Goal: Task Accomplishment & Management: Complete application form

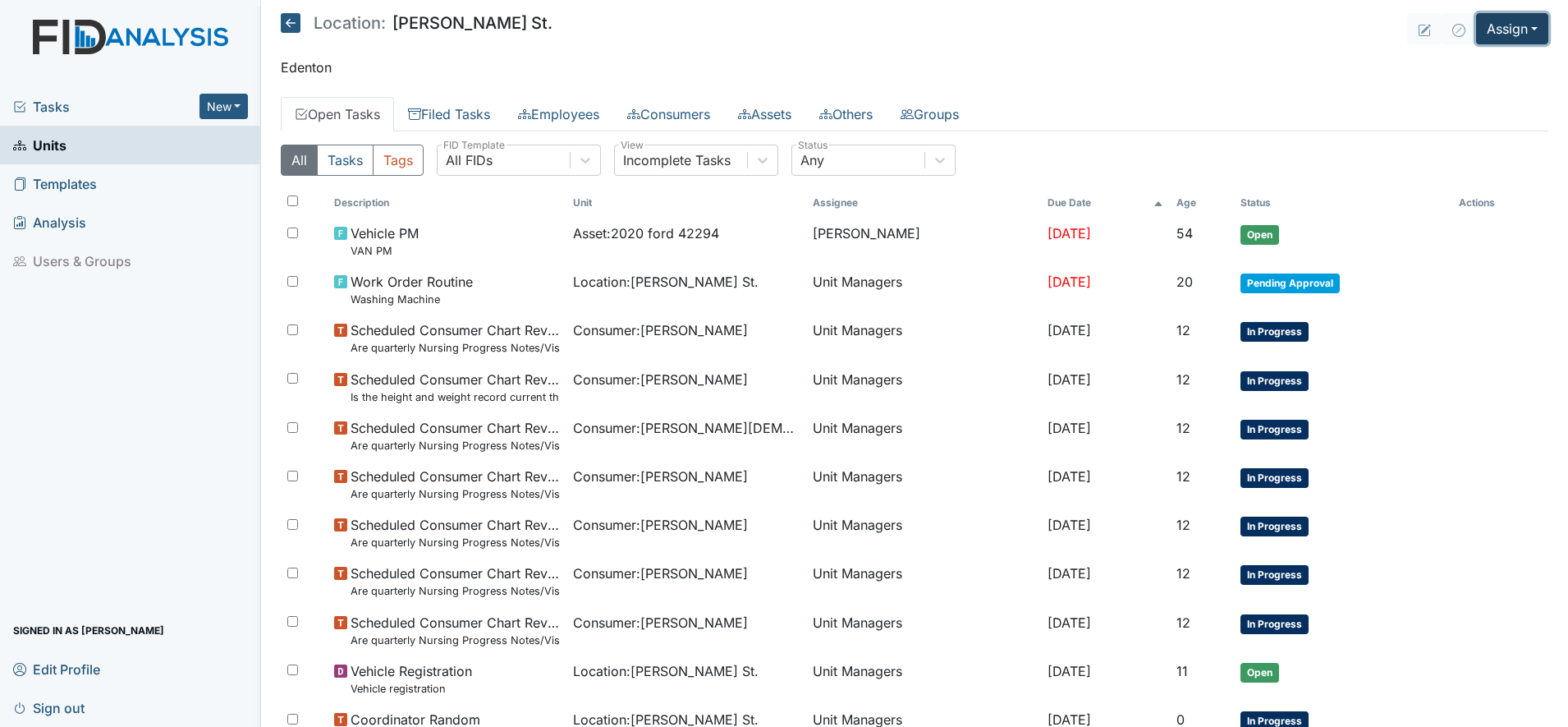
click at [1493, 31] on button "Assign" at bounding box center [1512, 29] width 72 height 31
click at [1436, 69] on link "Assign Form" at bounding box center [1473, 67] width 148 height 26
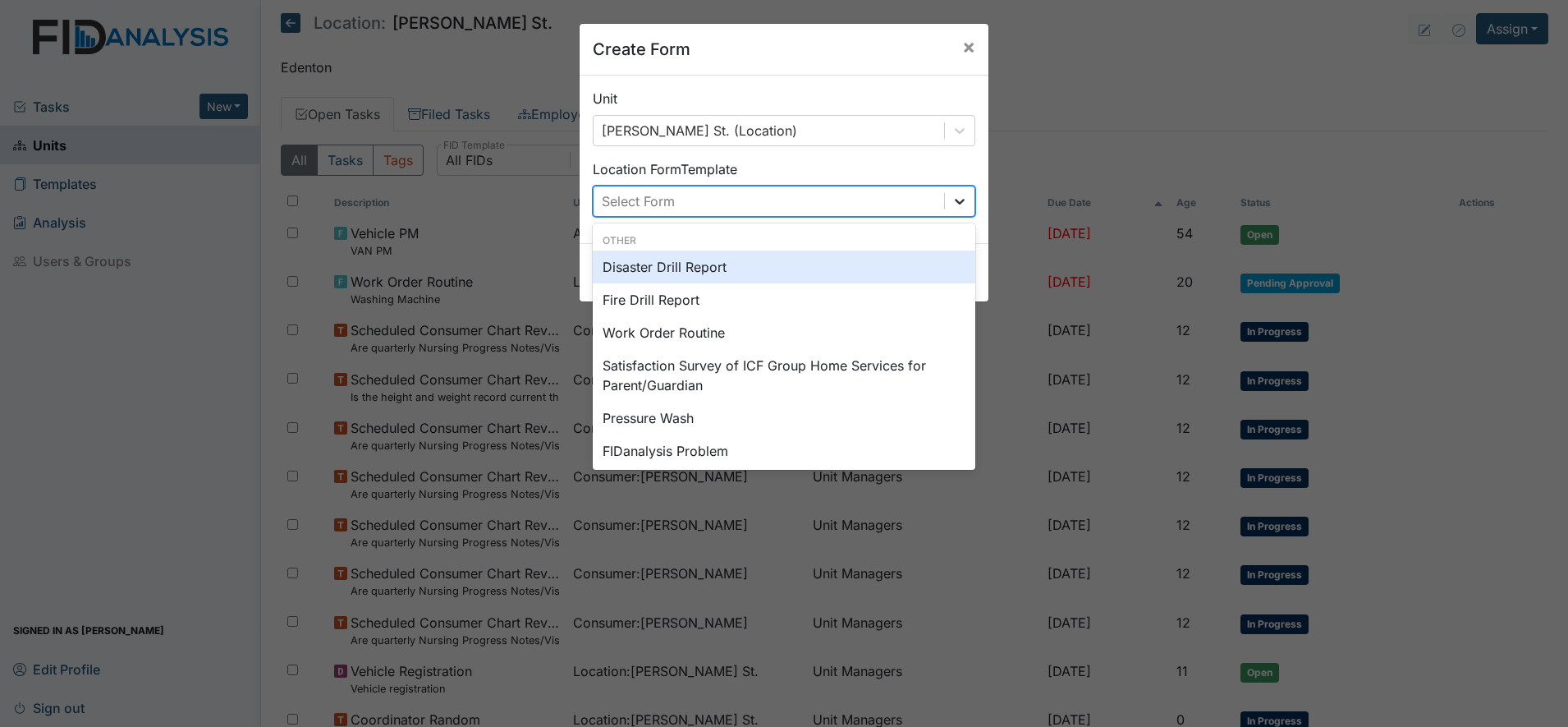
click at [955, 206] on icon at bounding box center [960, 201] width 17 height 17
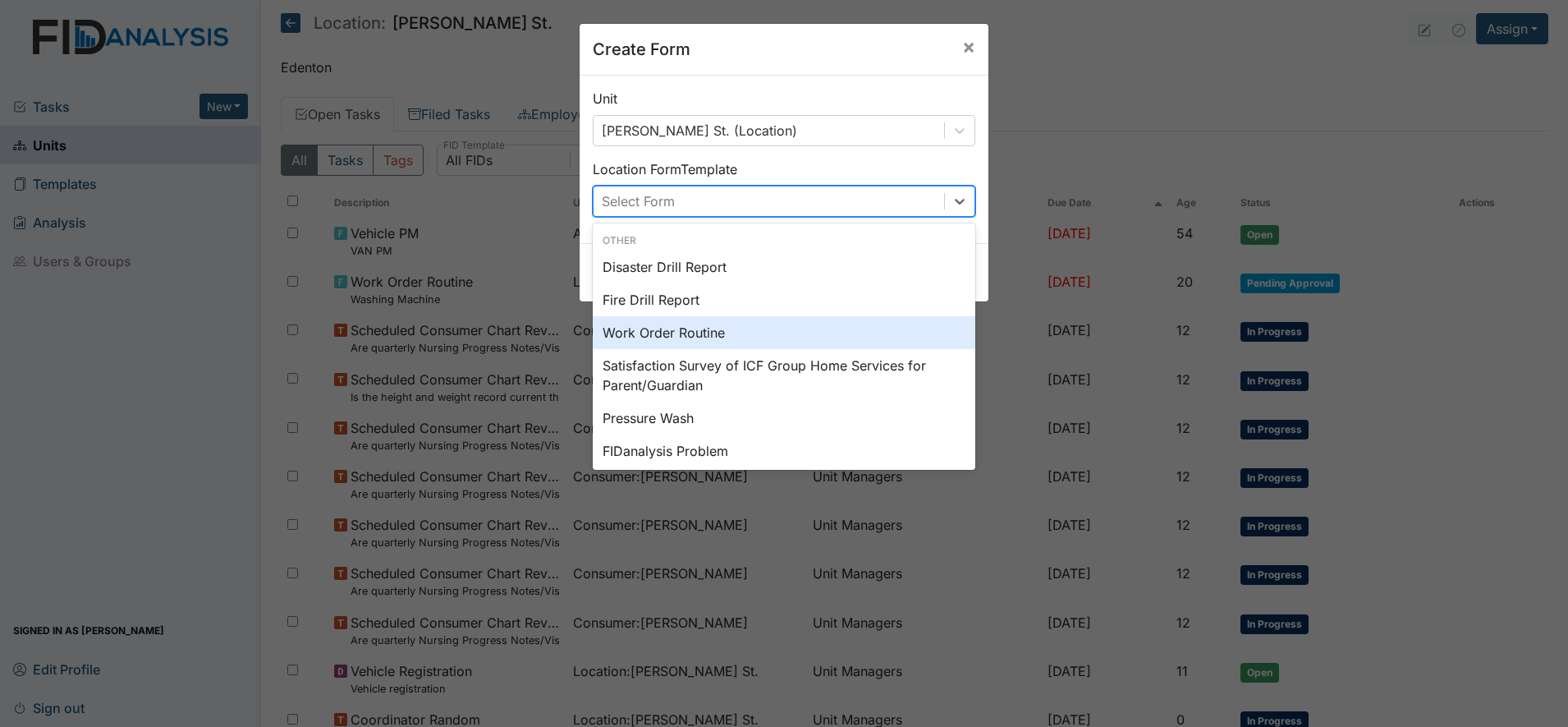
click at [703, 332] on div "Work Order Routine" at bounding box center [783, 332] width 382 height 32
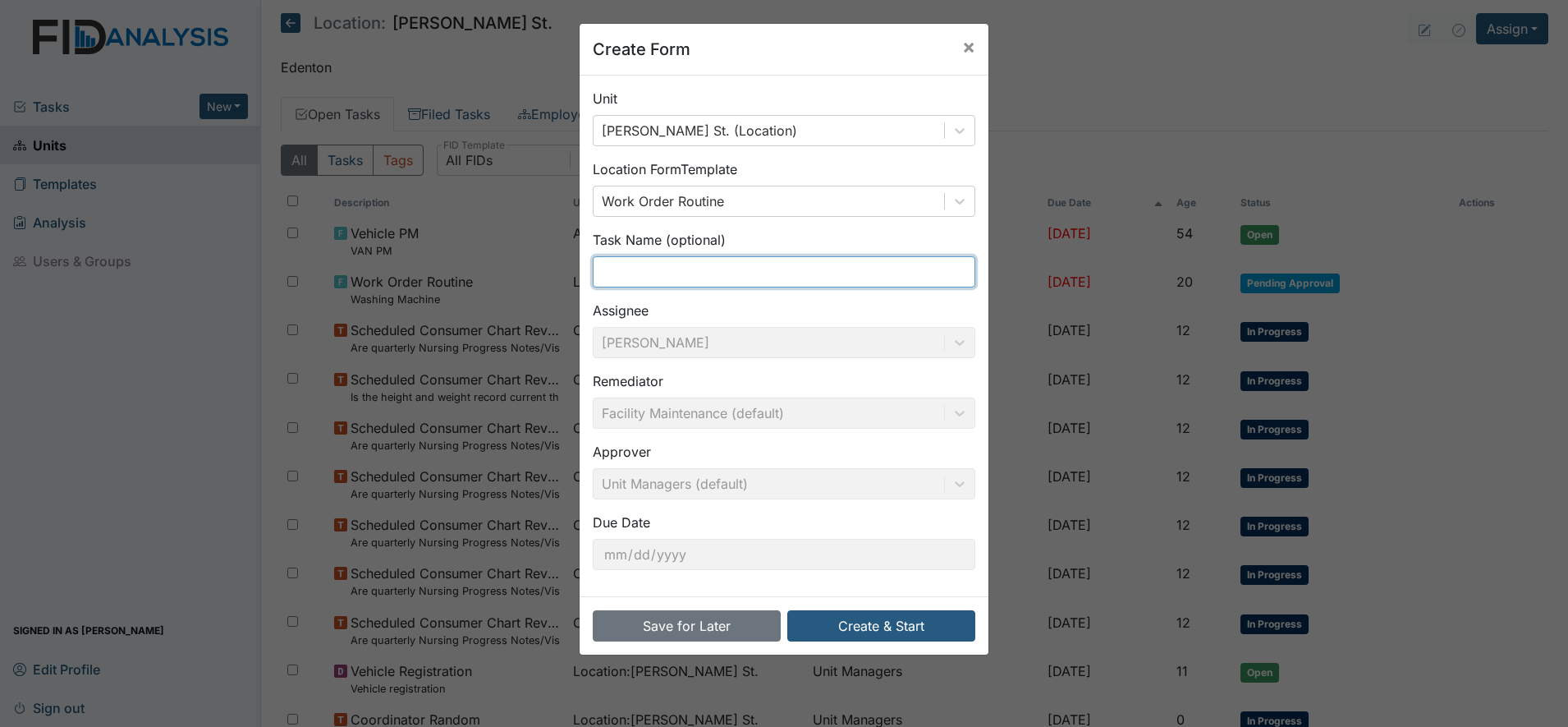
click at [655, 267] on input "text" at bounding box center [783, 272] width 382 height 31
click at [592, 274] on input "Vent Filters" at bounding box center [783, 272] width 382 height 31
click at [714, 276] on input "Rusty Vent Filters" at bounding box center [783, 272] width 382 height 31
type input "Rusty Vent Filters Cover"
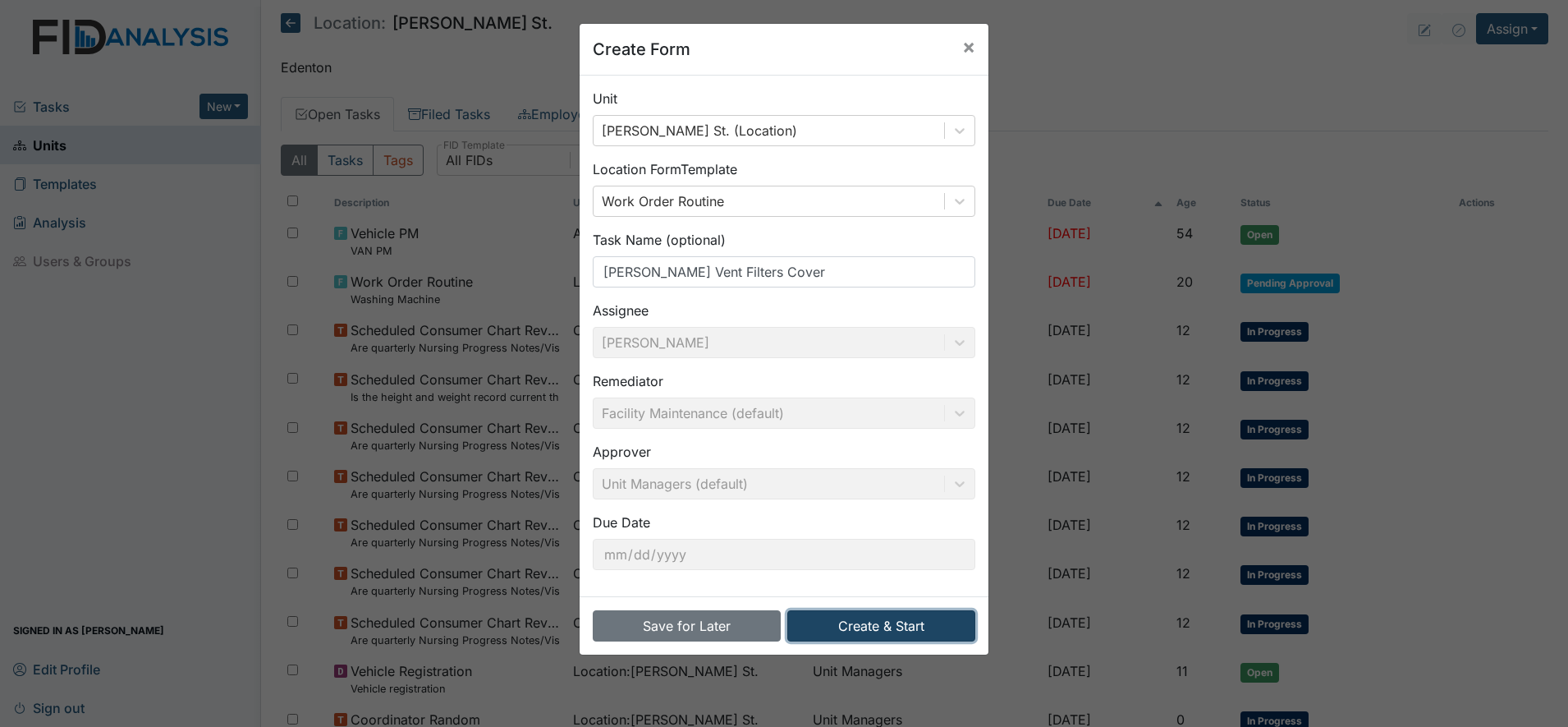
click at [849, 621] on button "Create & Start" at bounding box center [881, 626] width 188 height 31
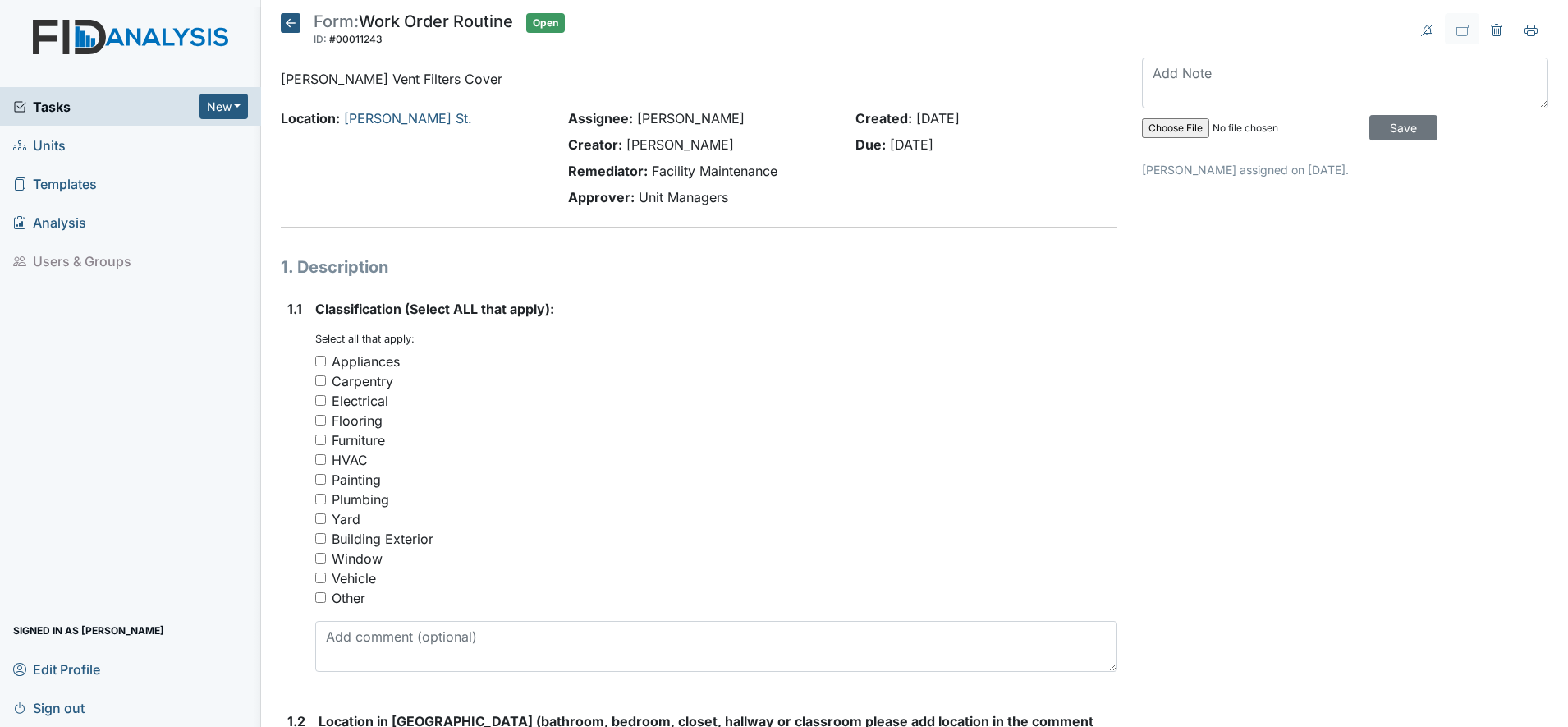
click at [320, 458] on input "HVAC" at bounding box center [321, 460] width 11 height 11
checkbox input "true"
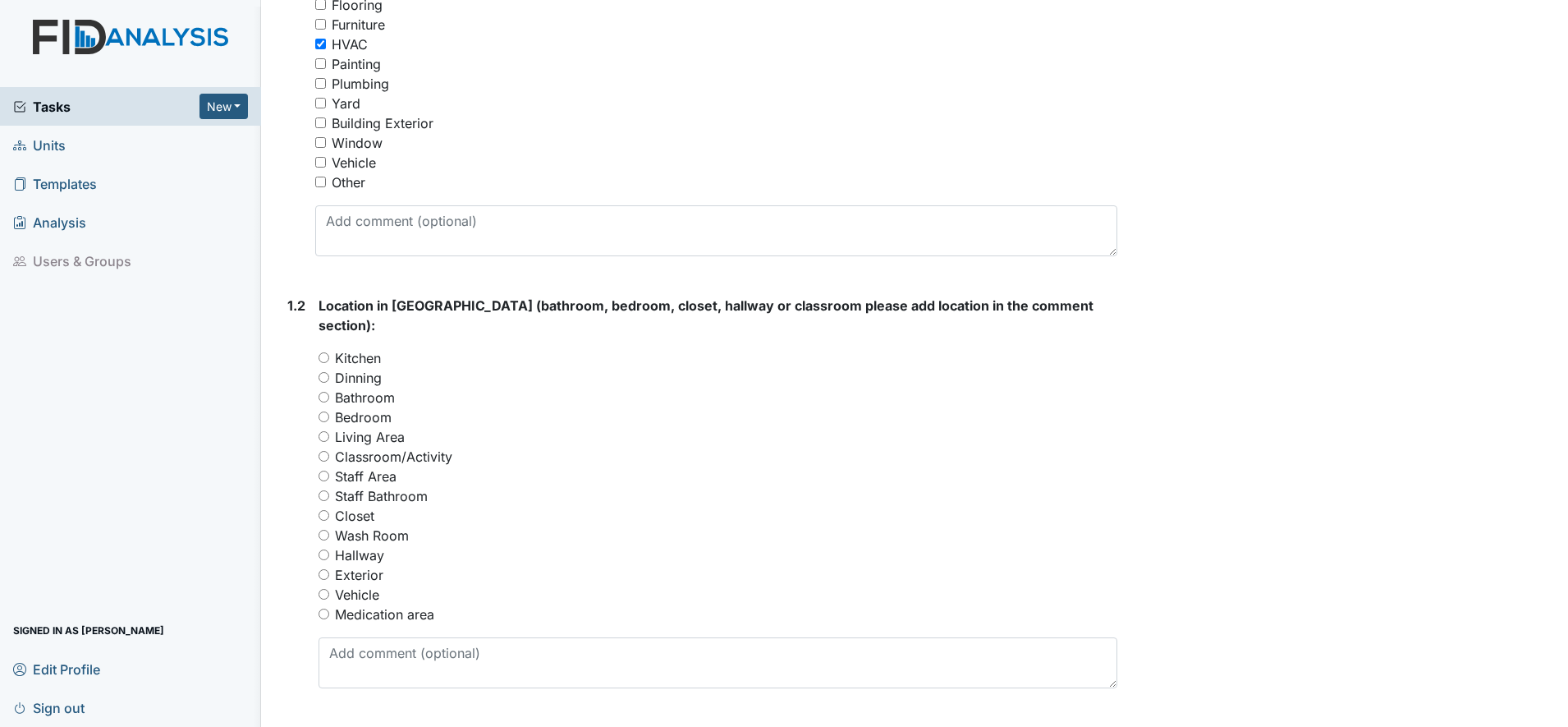
scroll to position [425, 0]
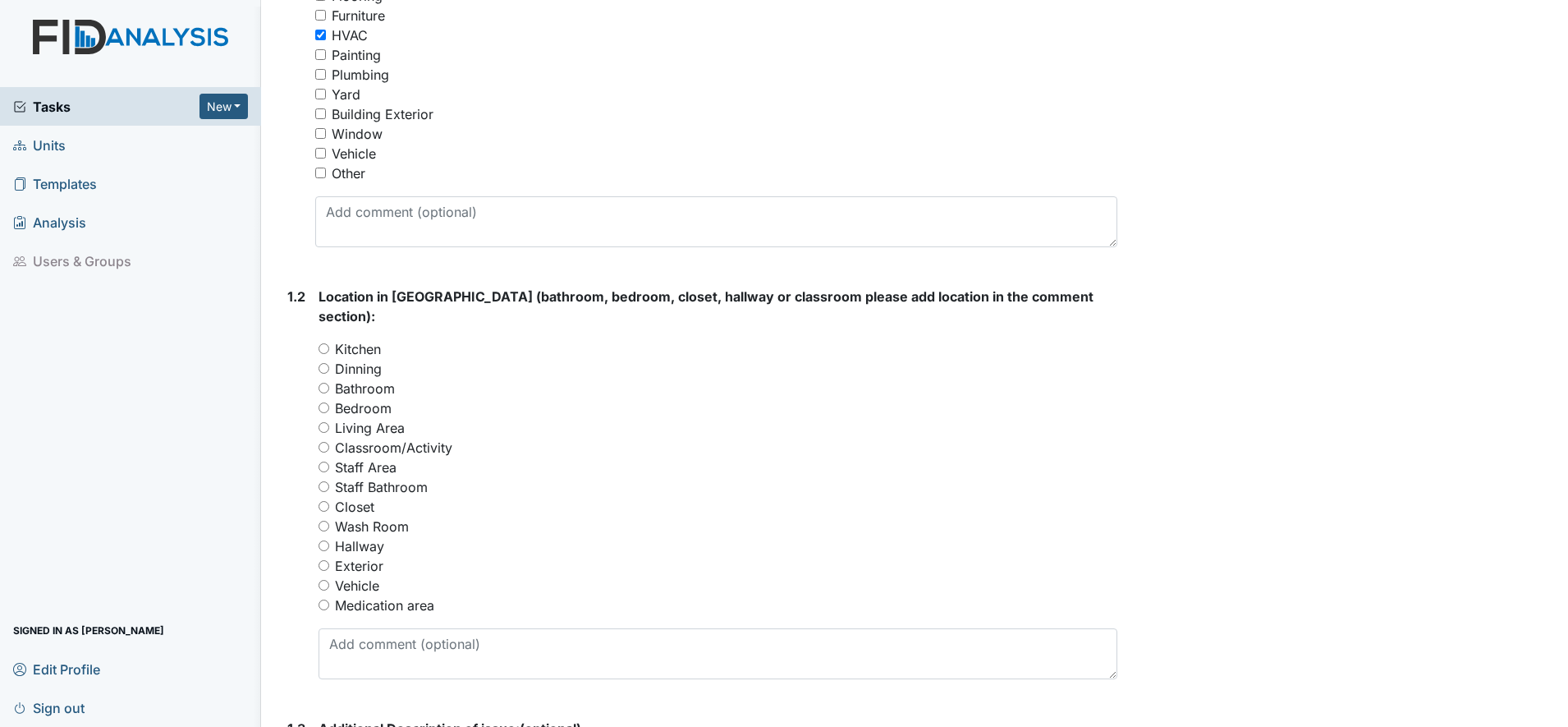
click at [319, 541] on input "Hallway" at bounding box center [324, 546] width 11 height 11
radio input "true"
click at [425, 647] on textarea at bounding box center [717, 654] width 799 height 51
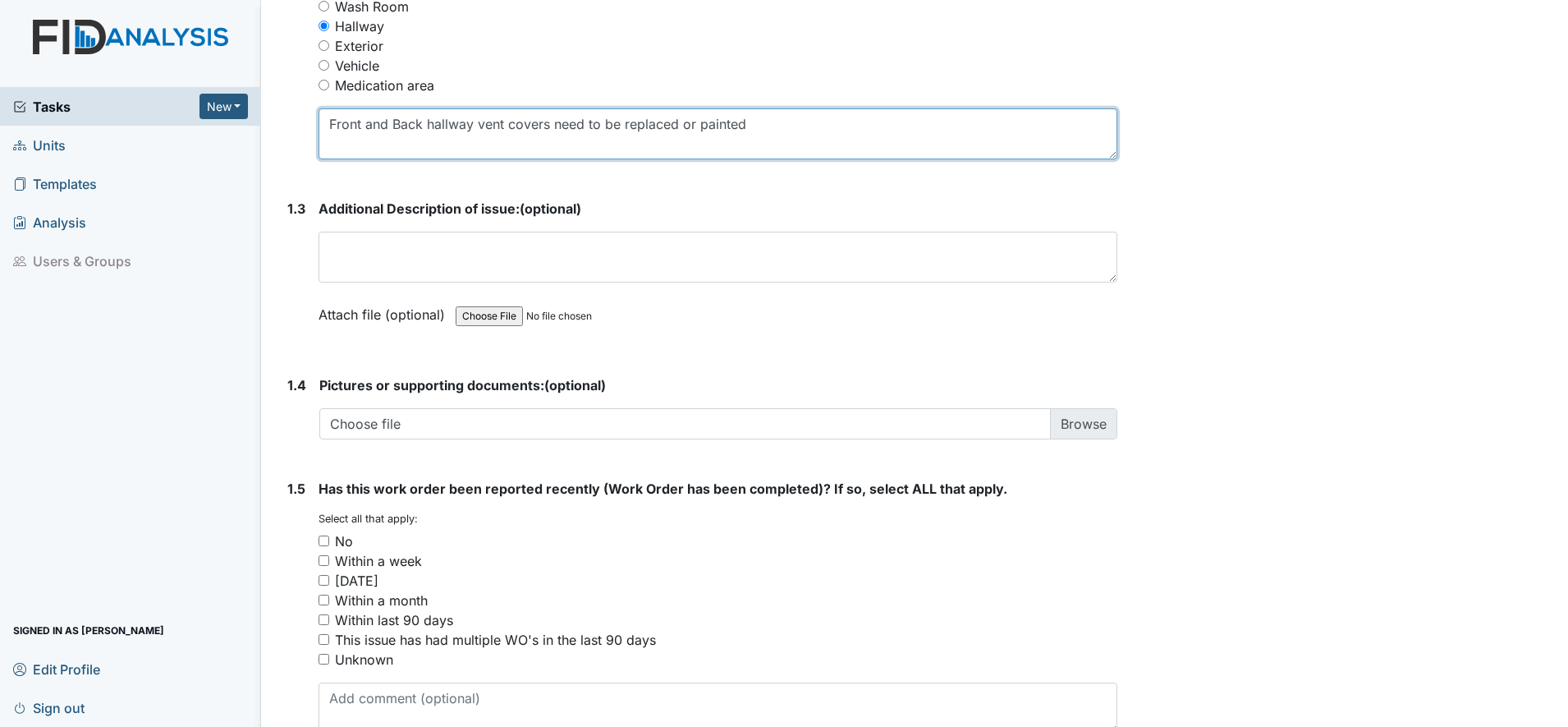
scroll to position [1015, 0]
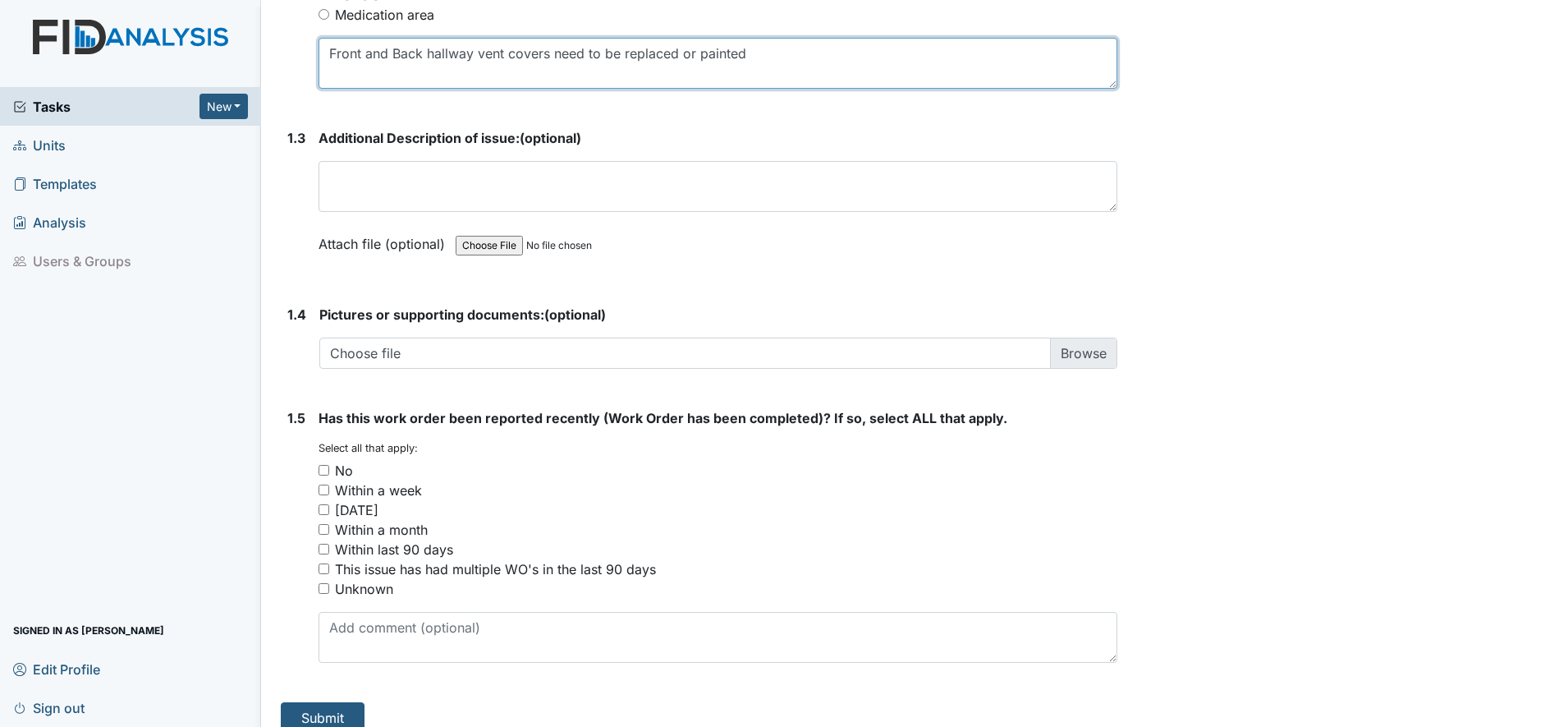
type textarea "Front and Back hallway vent covers need to be replaced or painted"
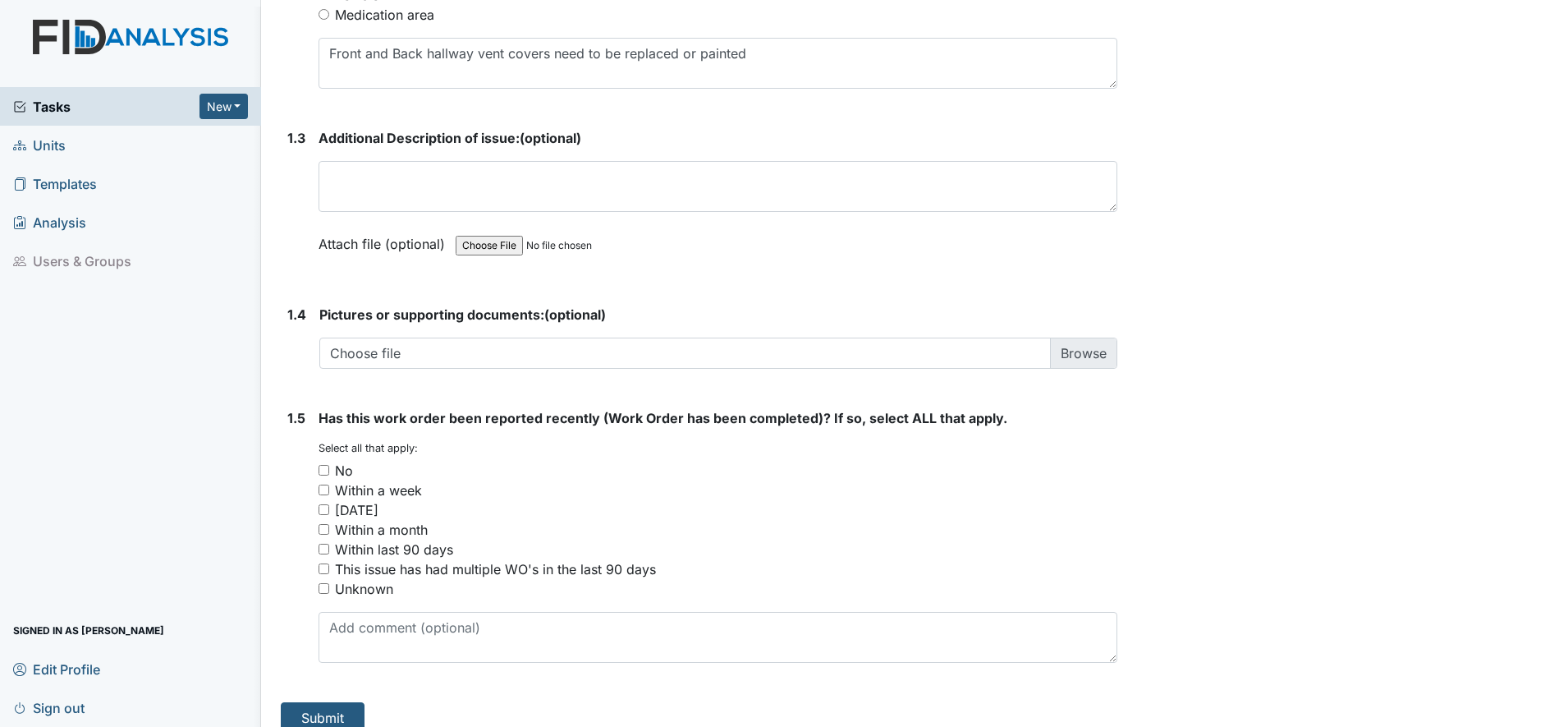
click at [328, 465] on input "No" at bounding box center [324, 470] width 11 height 11
checkbox input "true"
click at [326, 702] on button "Submit" at bounding box center [322, 718] width 83 height 31
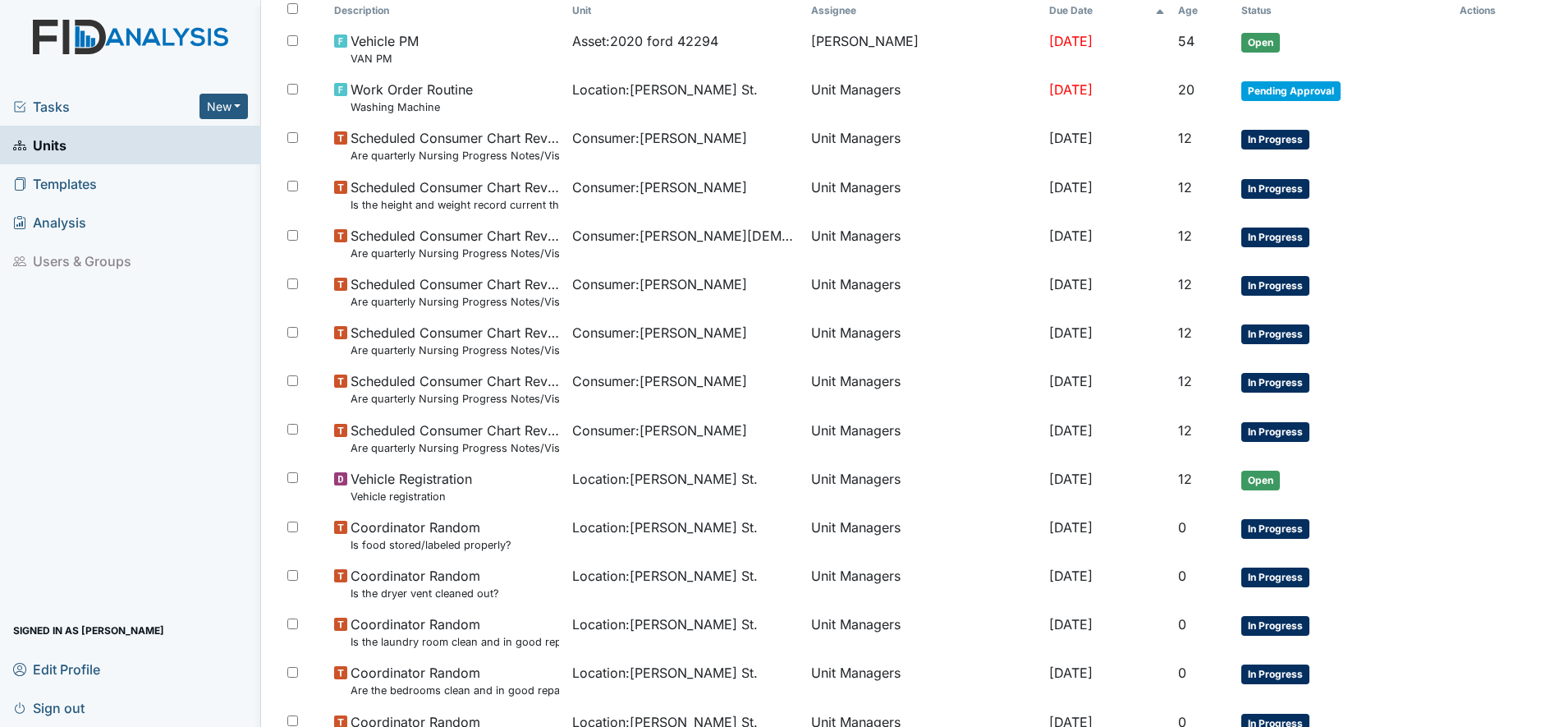
scroll to position [287, 0]
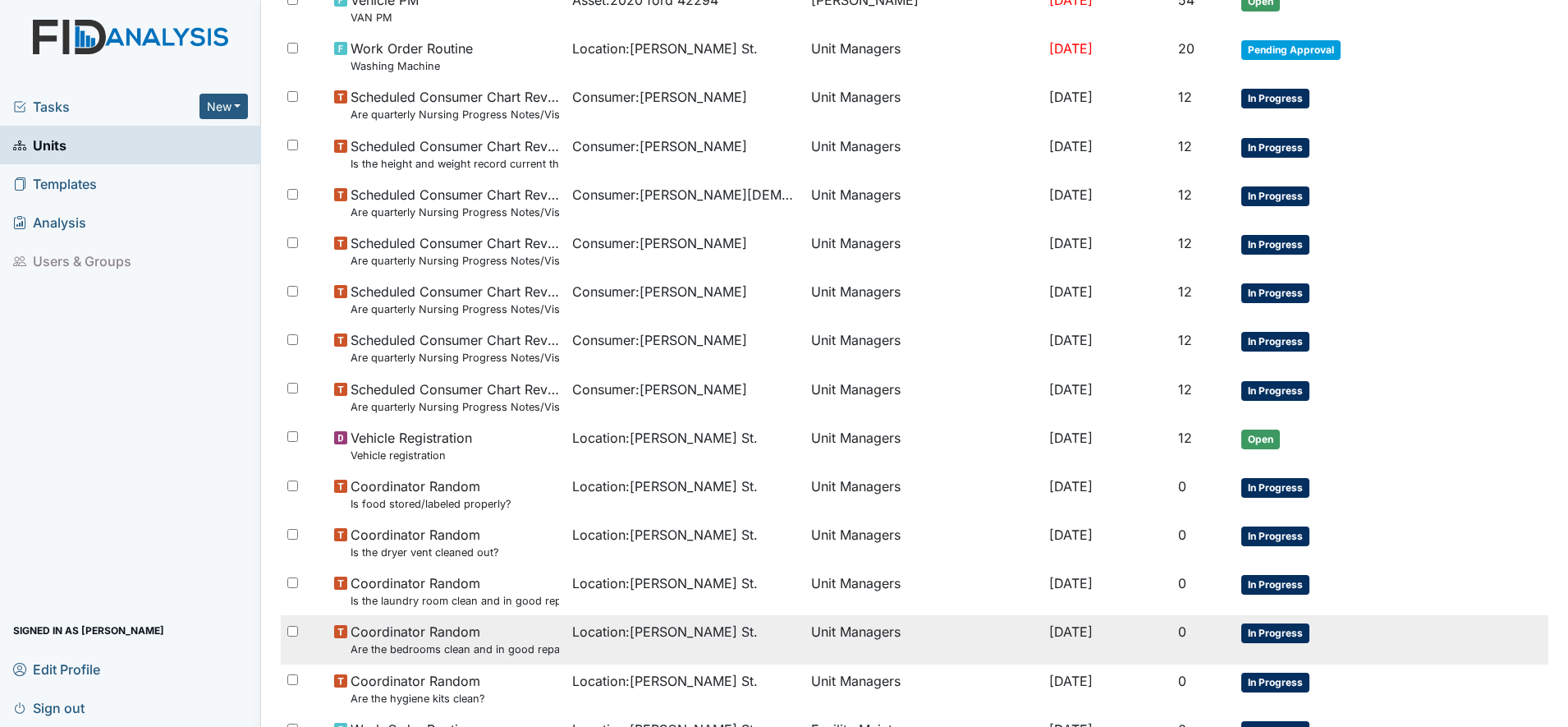
click at [489, 645] on small "Are the bedrooms clean and in good repair?" at bounding box center [455, 649] width 209 height 16
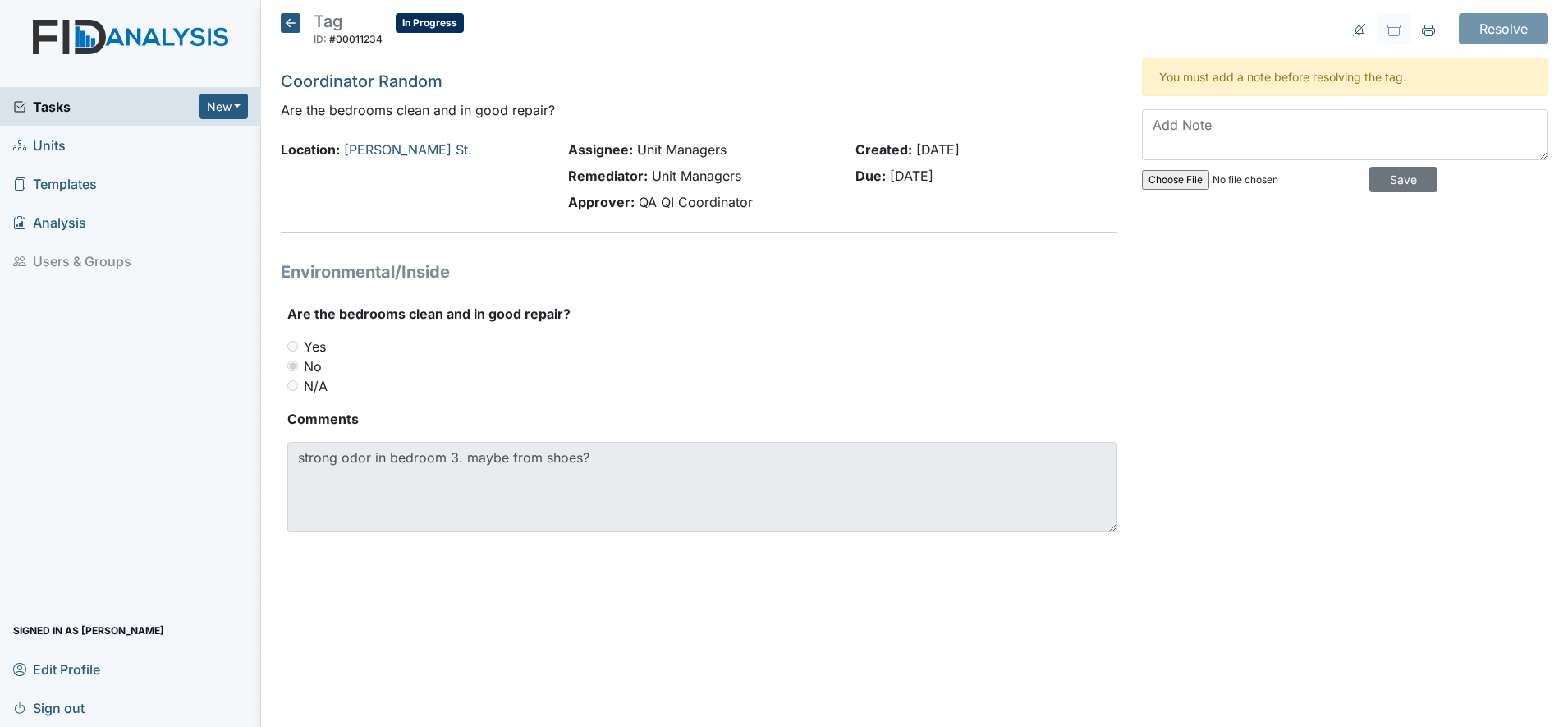
click at [287, 25] on icon at bounding box center [290, 22] width 19 height 19
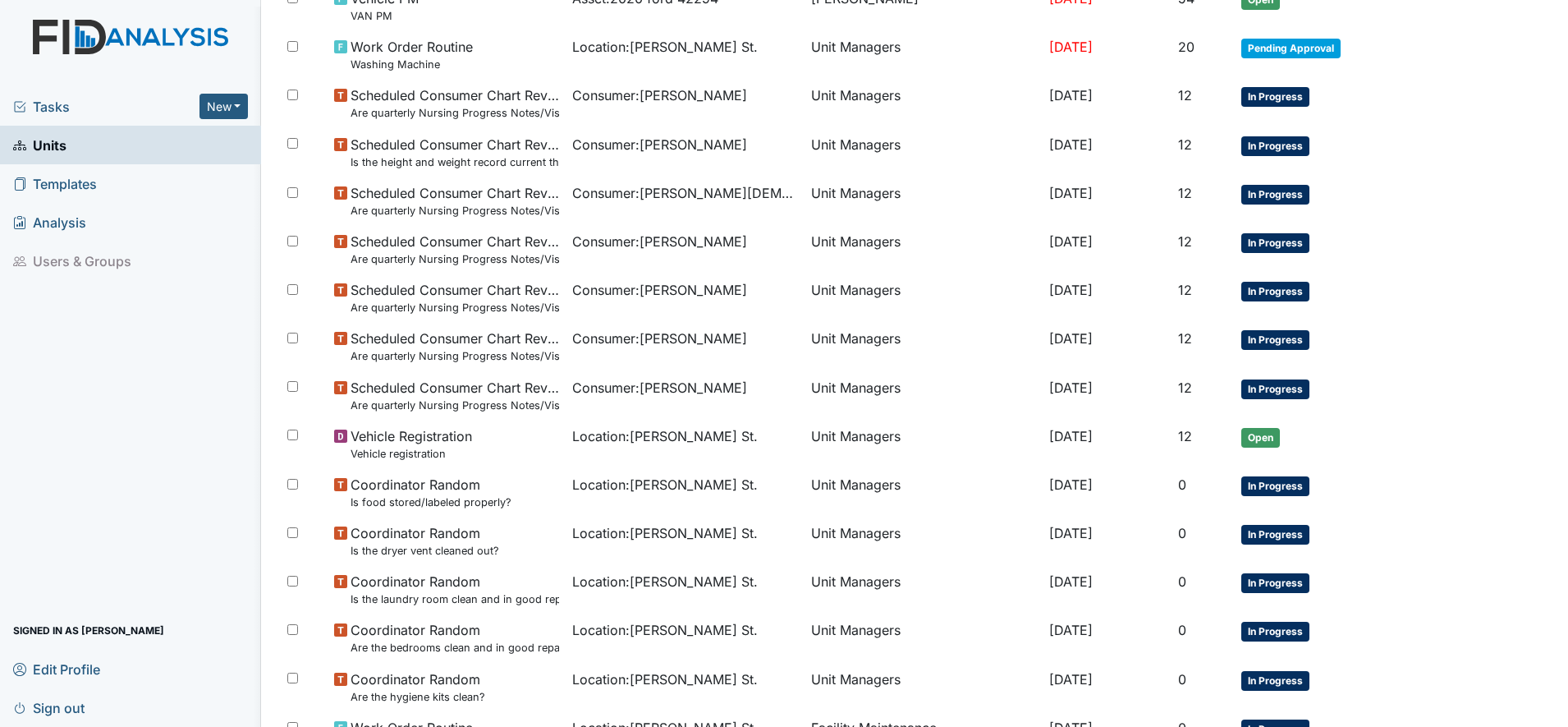
scroll to position [246, 0]
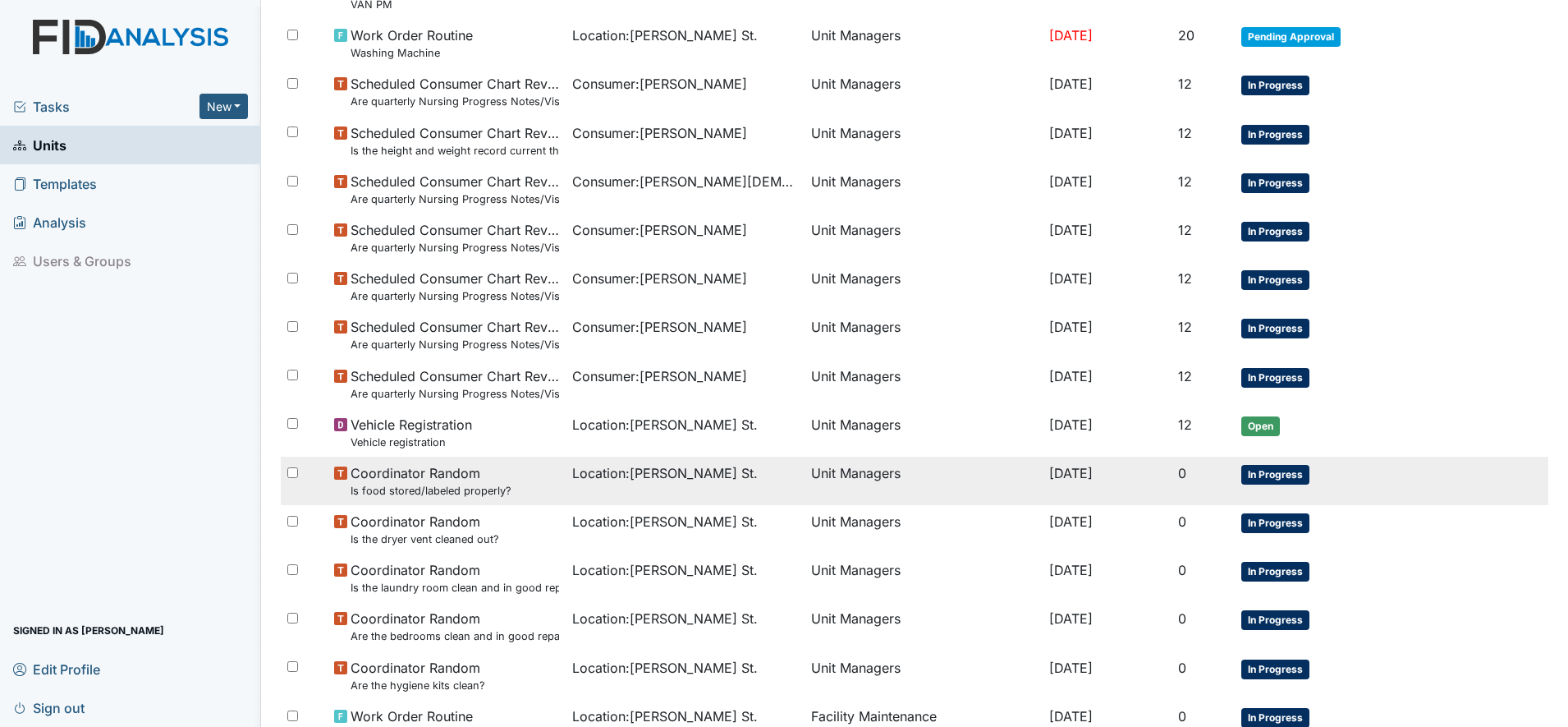
click at [436, 491] on small "Is food stored/labeled properly?" at bounding box center [431, 491] width 161 height 16
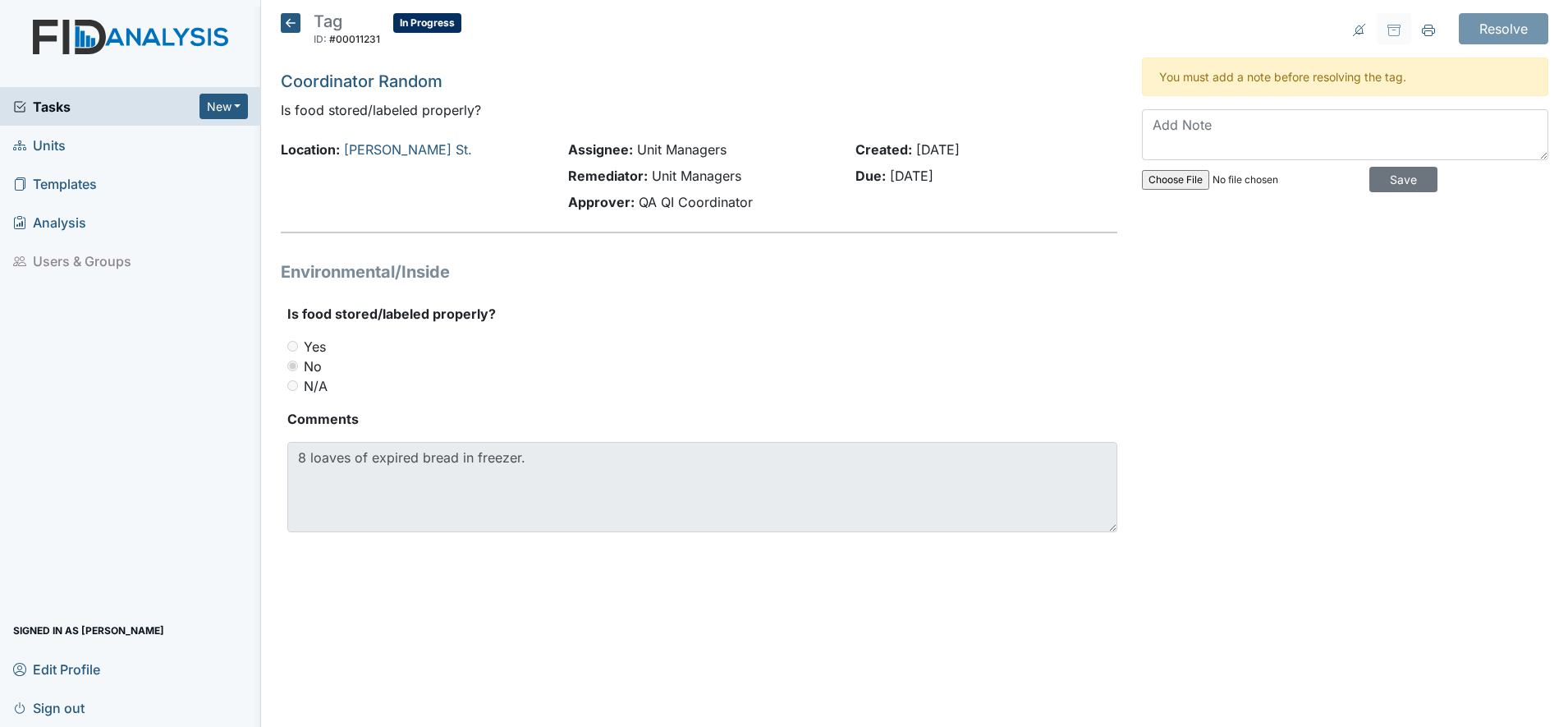
click at [291, 27] on icon at bounding box center [290, 22] width 19 height 19
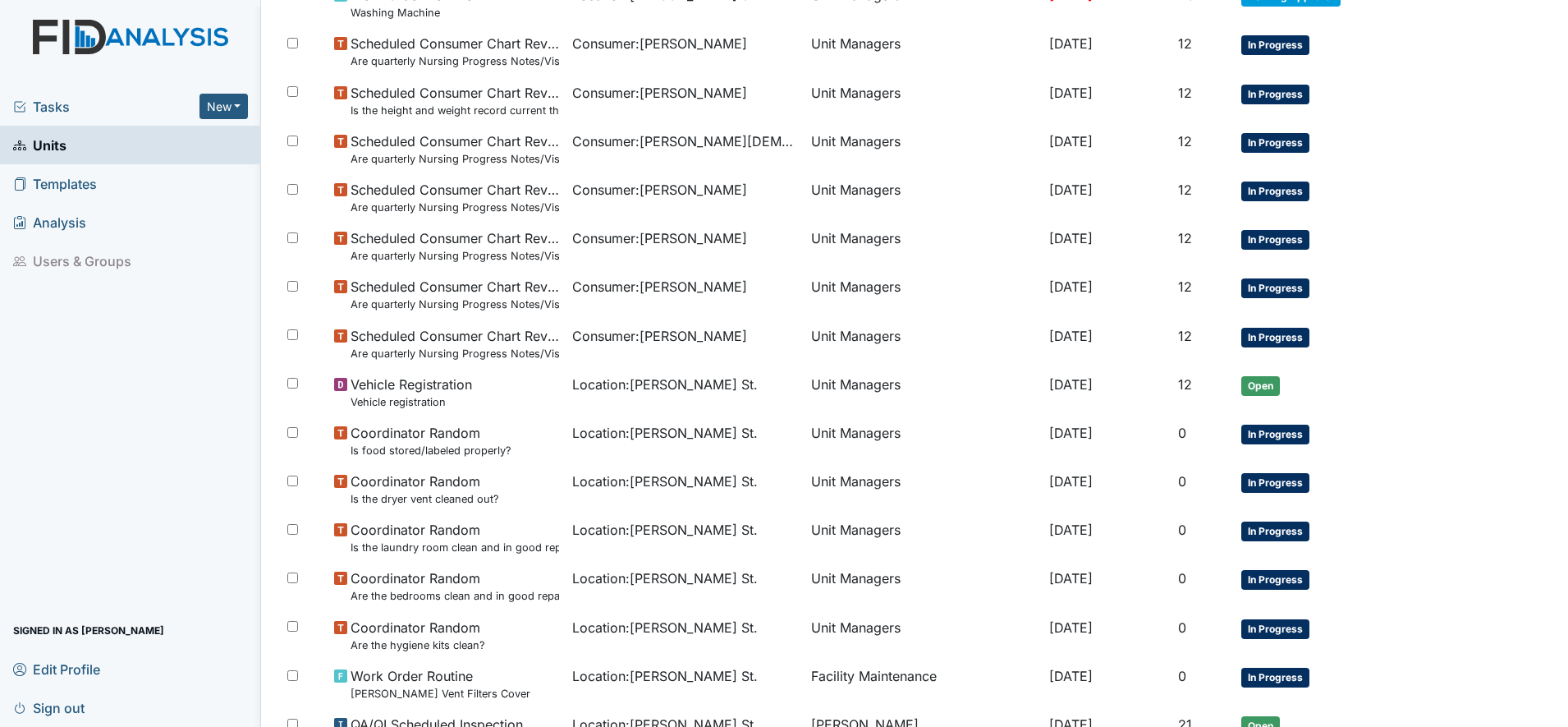
scroll to position [287, 0]
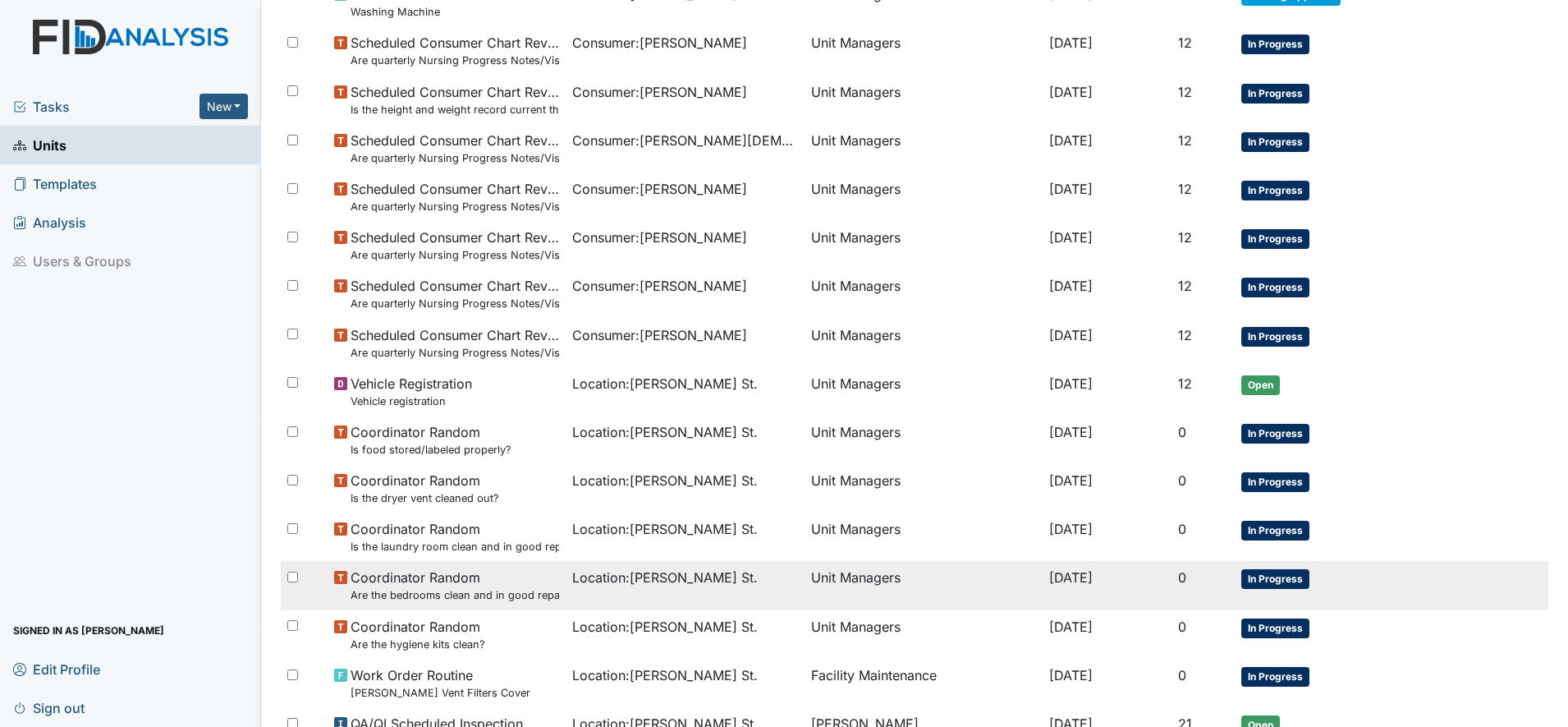
click at [425, 575] on span "Coordinator Random Are the bedrooms clean and in good repair?" at bounding box center [455, 585] width 209 height 35
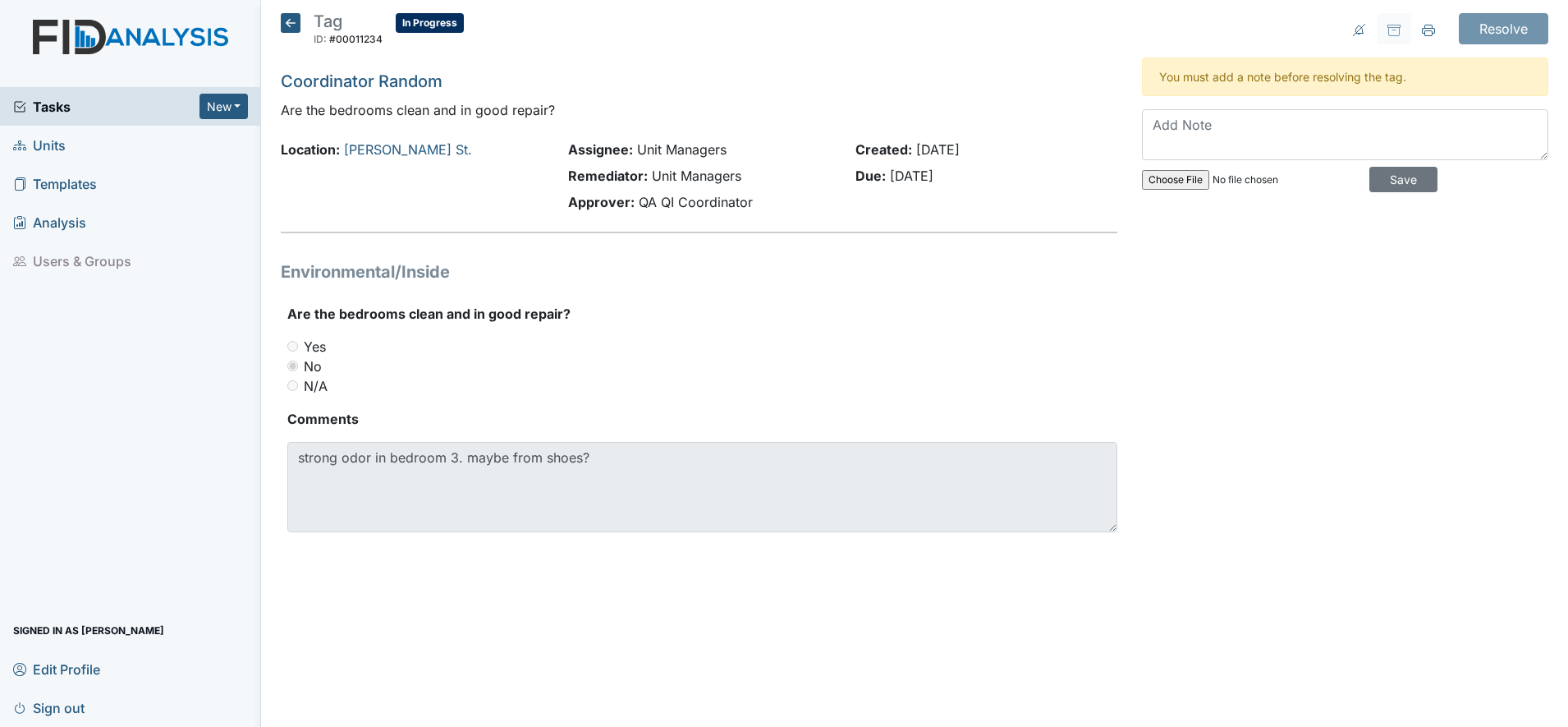
click at [289, 31] on icon at bounding box center [290, 22] width 19 height 19
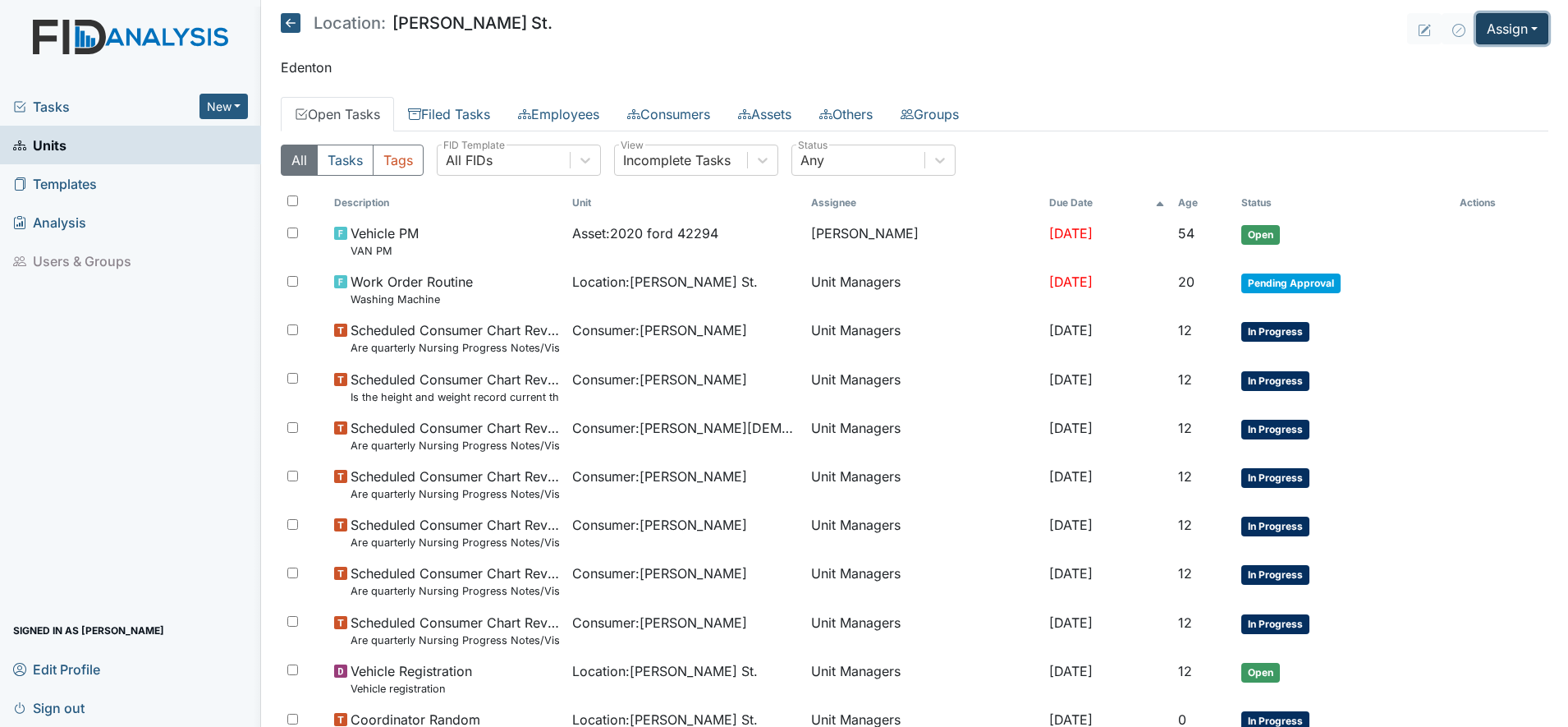
click at [1497, 27] on button "Assign" at bounding box center [1512, 29] width 72 height 31
click at [1448, 66] on link "Assign Form" at bounding box center [1473, 67] width 148 height 26
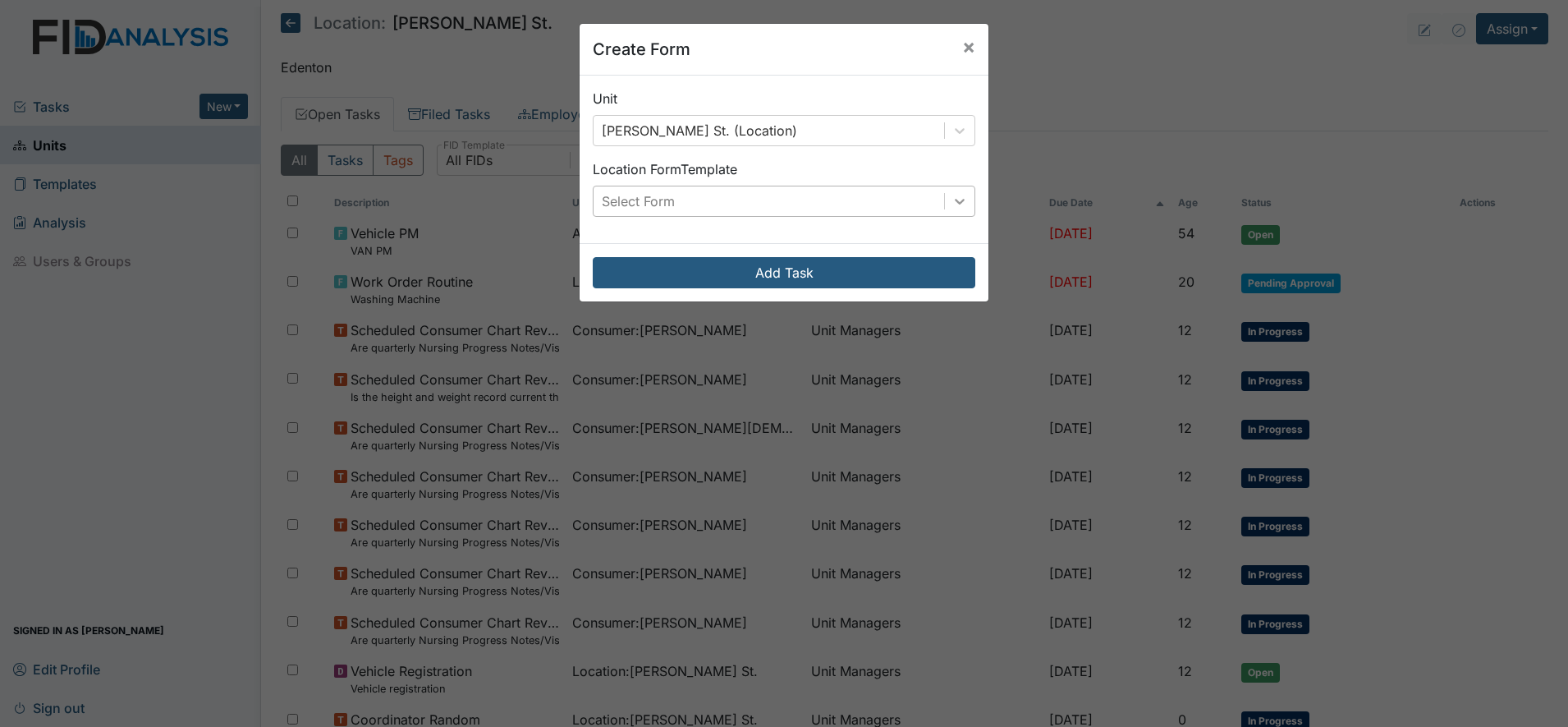
click at [952, 207] on icon at bounding box center [960, 201] width 17 height 17
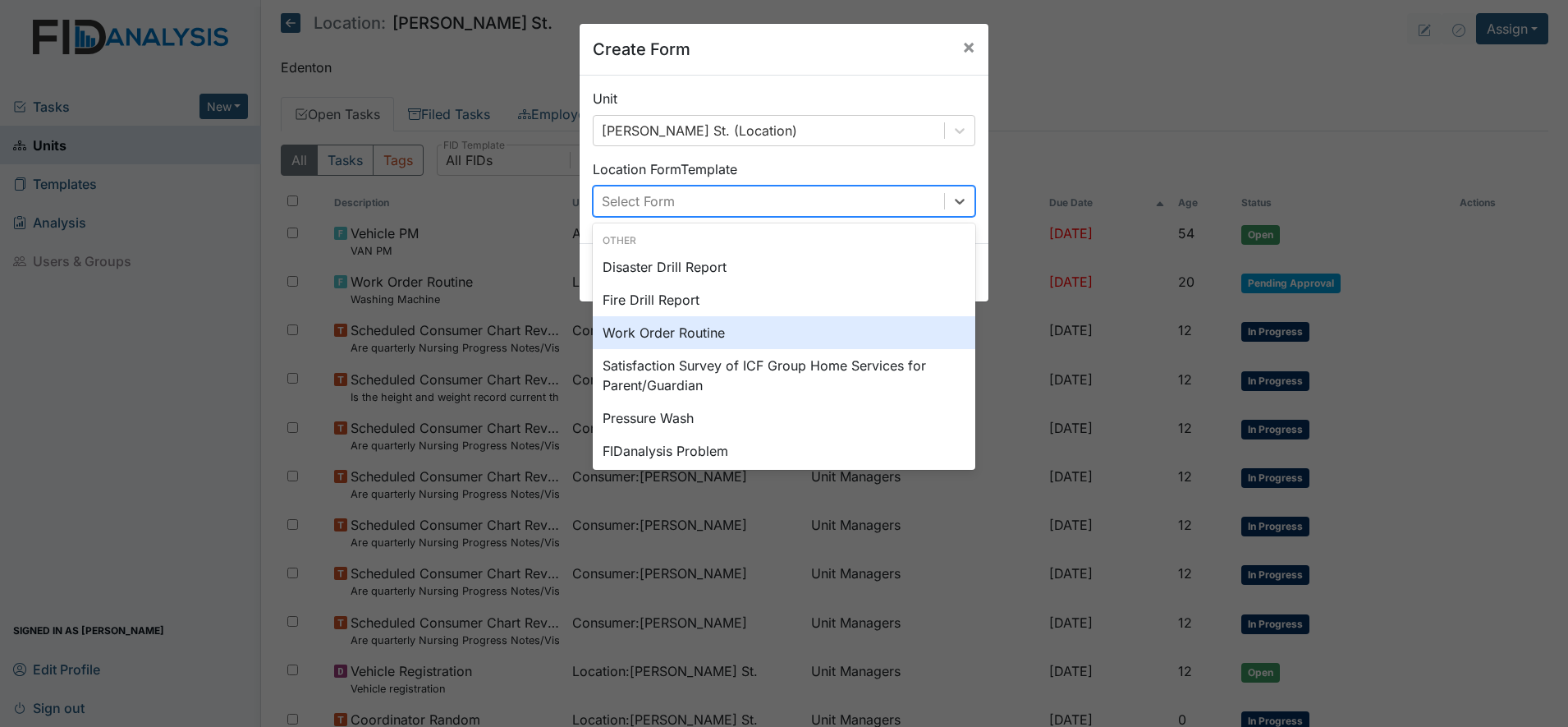
click at [659, 339] on div "Work Order Routine" at bounding box center [783, 332] width 382 height 32
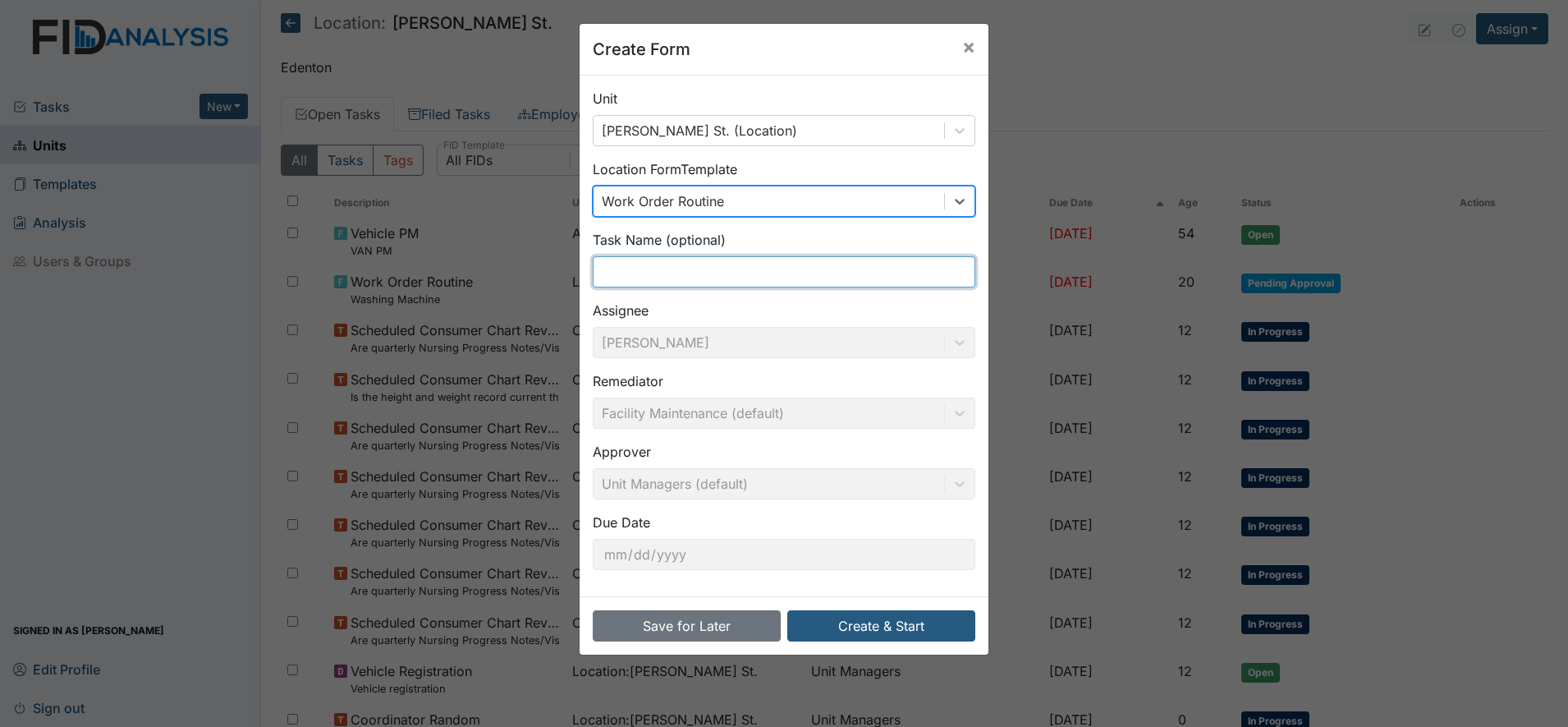
click at [639, 272] on input "text" at bounding box center [783, 272] width 382 height 31
click at [755, 274] on input "New Dresser Needed" at bounding box center [783, 272] width 382 height 31
click at [732, 270] on input "New Dresser Needed #3" at bounding box center [783, 272] width 382 height 31
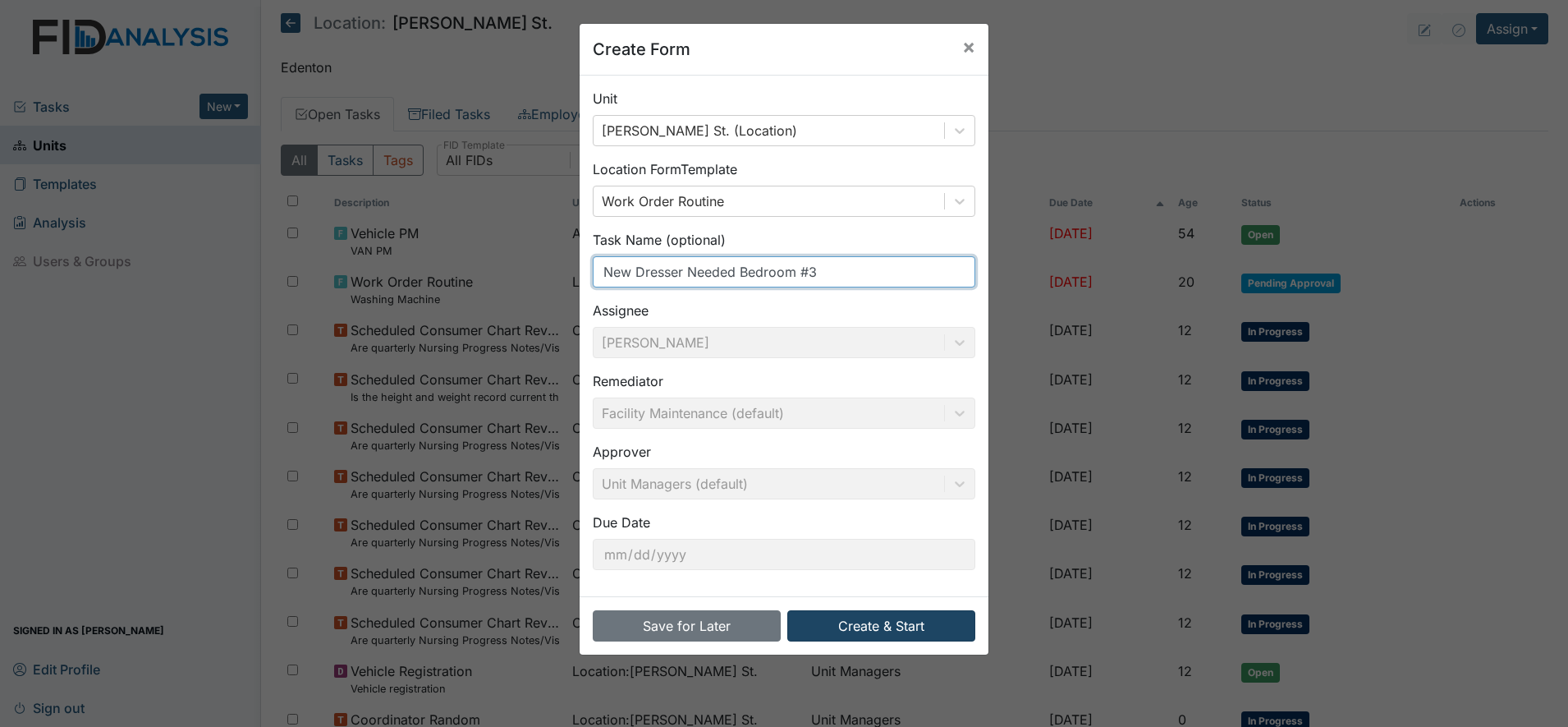
type input "New Dresser Needed Bedroom #3"
click at [815, 620] on button "Create & Start" at bounding box center [881, 626] width 188 height 31
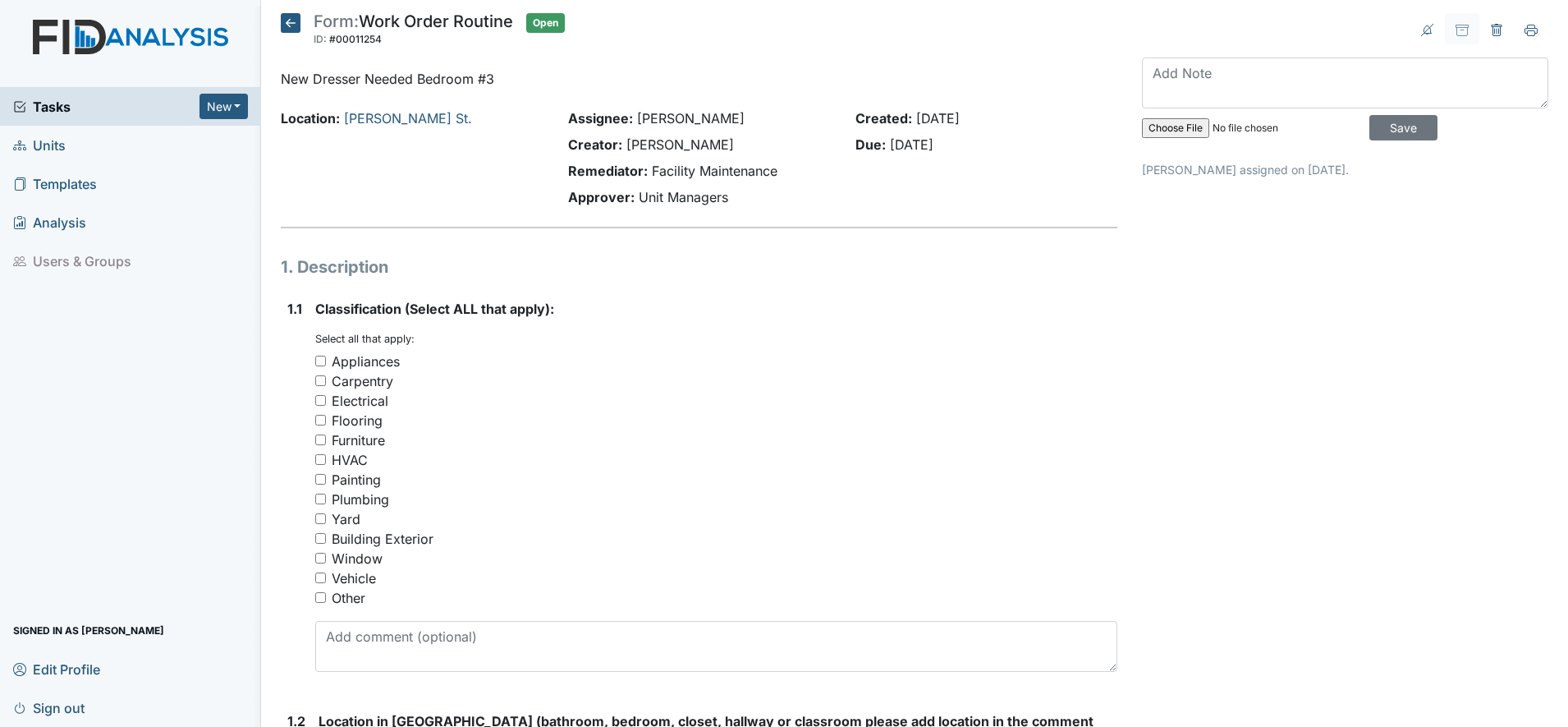
click at [323, 436] on input "Furniture" at bounding box center [321, 440] width 11 height 11
checkbox input "true"
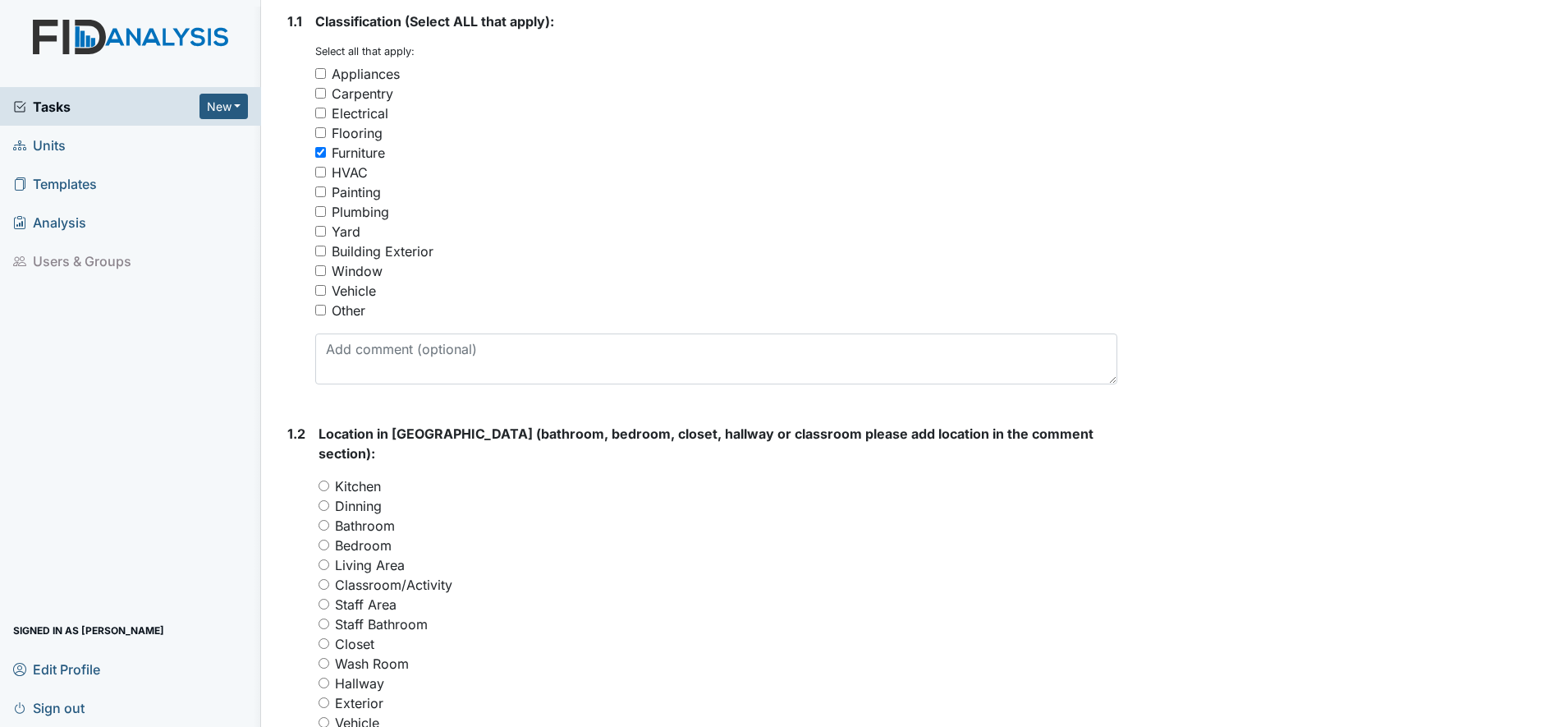
scroll to position [329, 0]
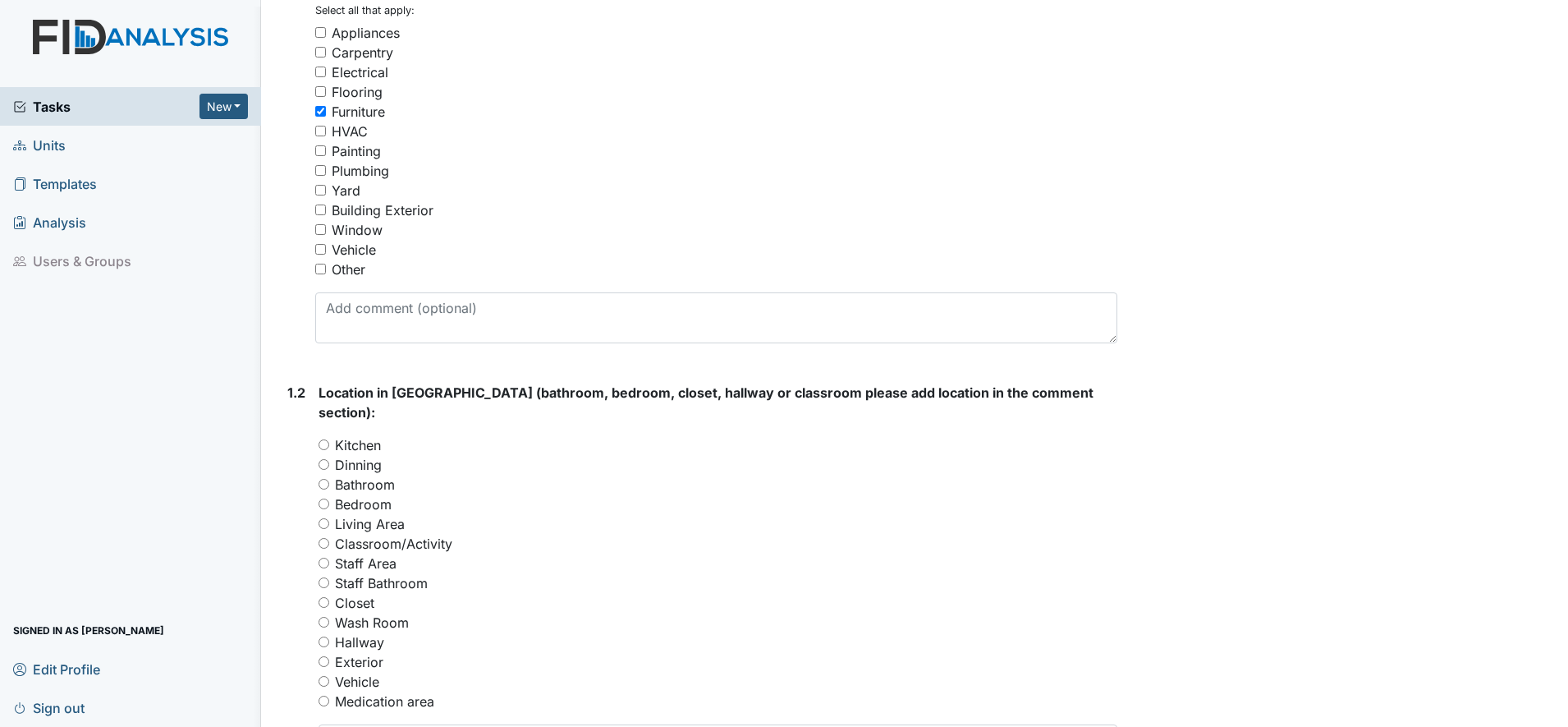
click at [324, 495] on div "Bedroom" at bounding box center [717, 504] width 799 height 19
click at [322, 498] on input "Bedroom" at bounding box center [324, 504] width 11 height 11
radio input "true"
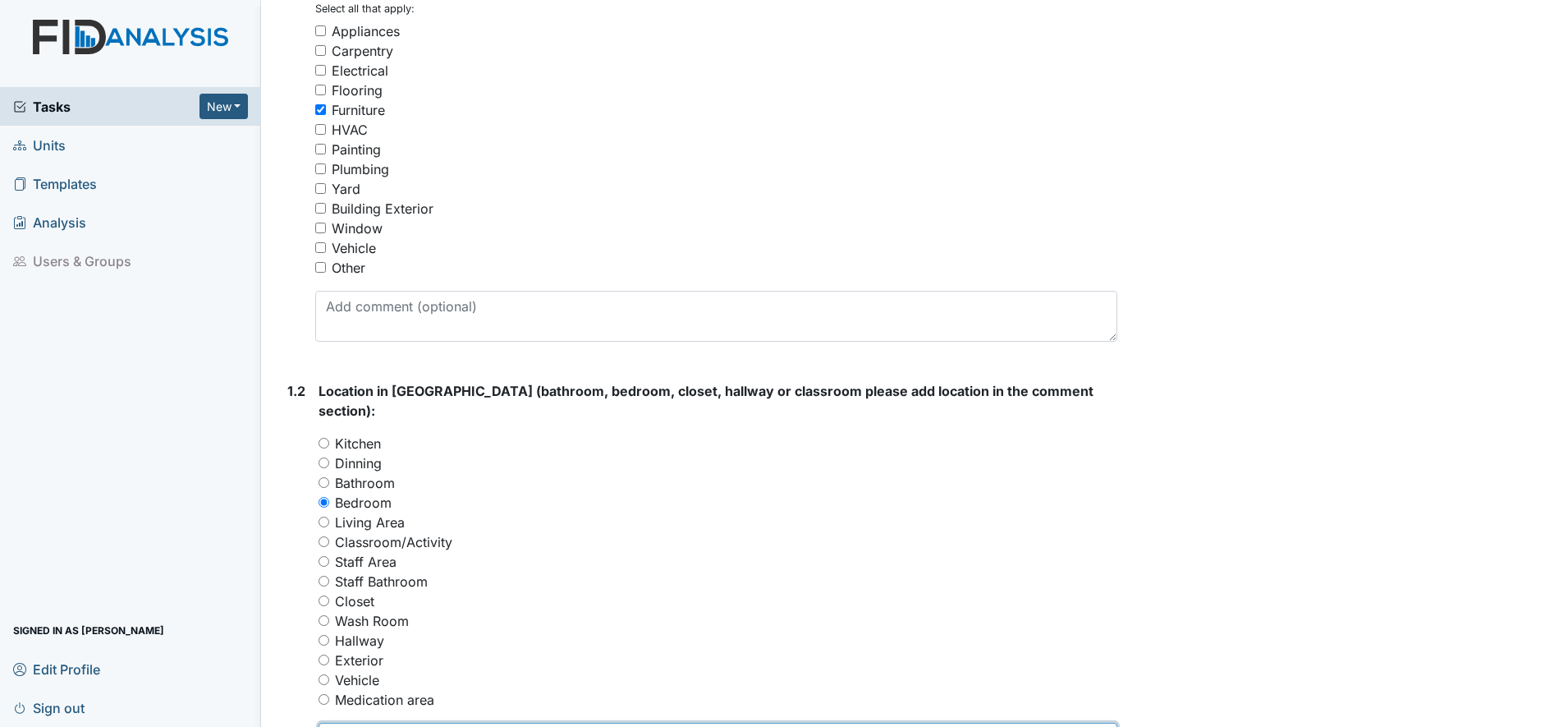
type textarea "Bedroom #3 need new dresser without mirror"
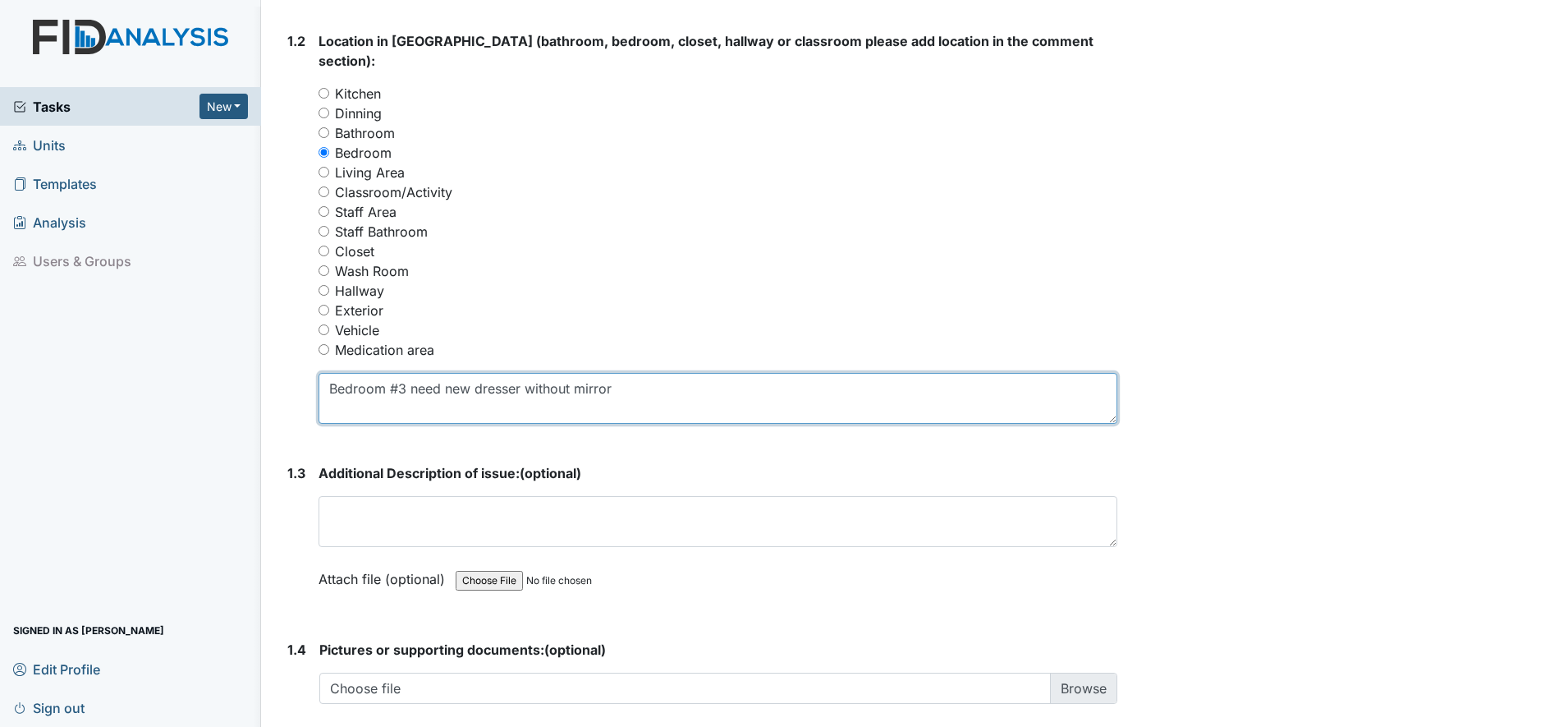
scroll to position [700, 0]
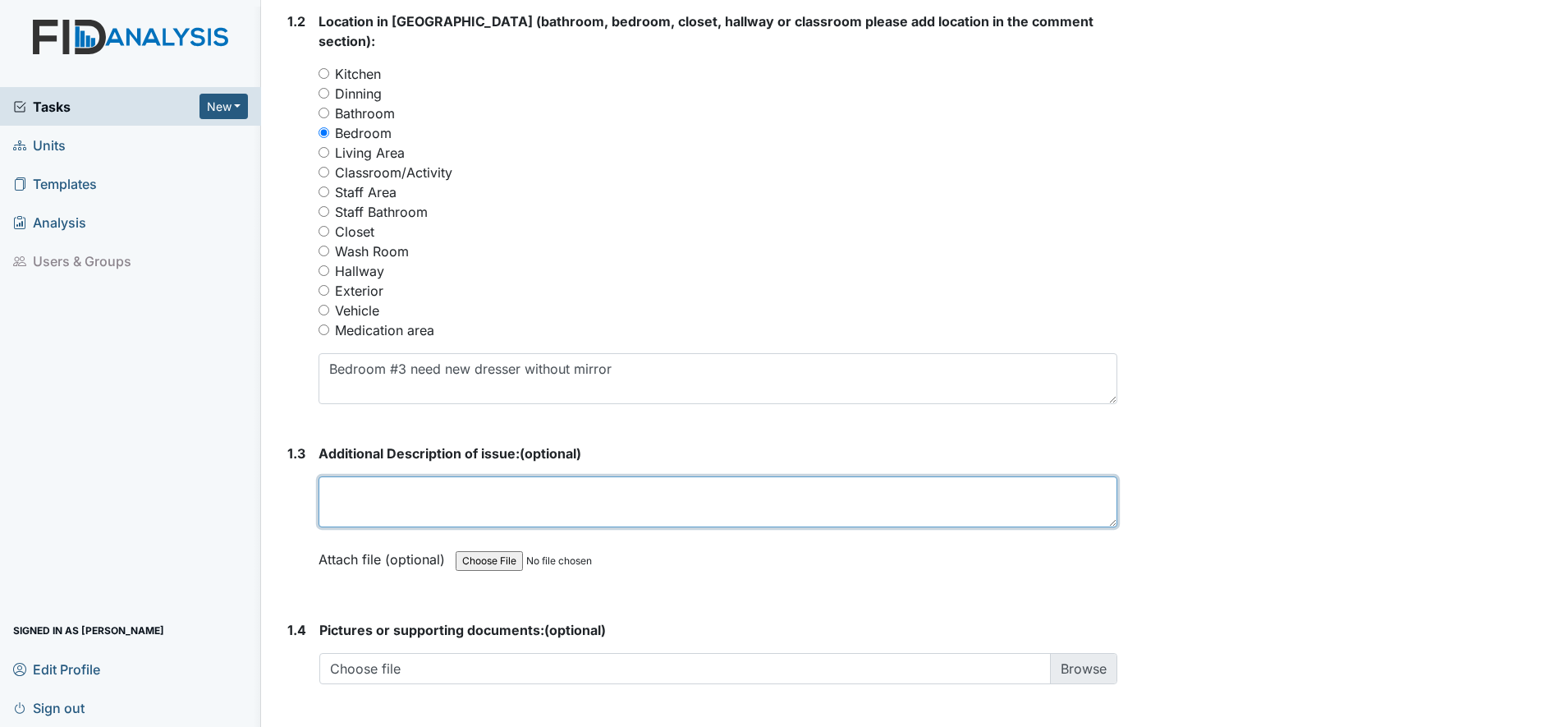
click at [421, 482] on textarea at bounding box center [717, 501] width 799 height 51
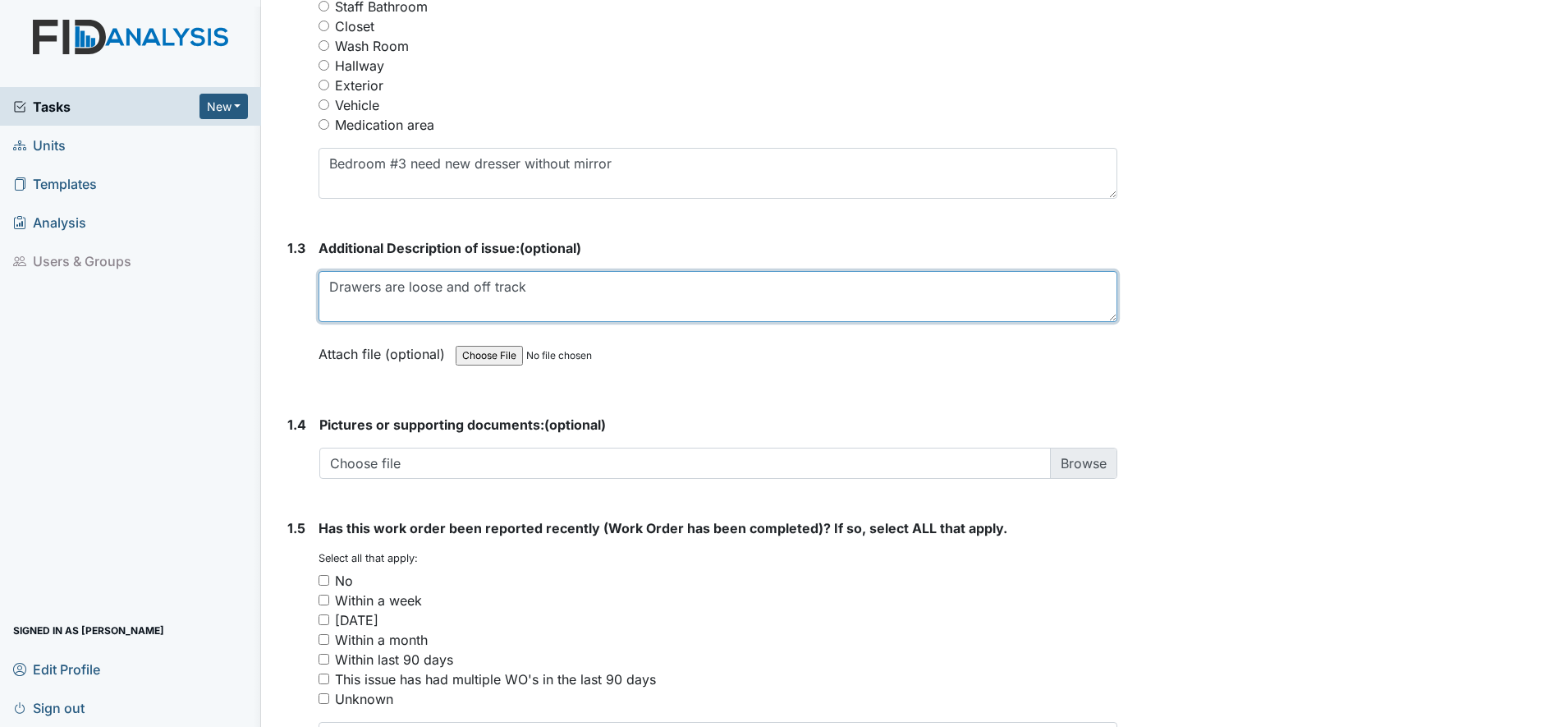
scroll to position [946, 0]
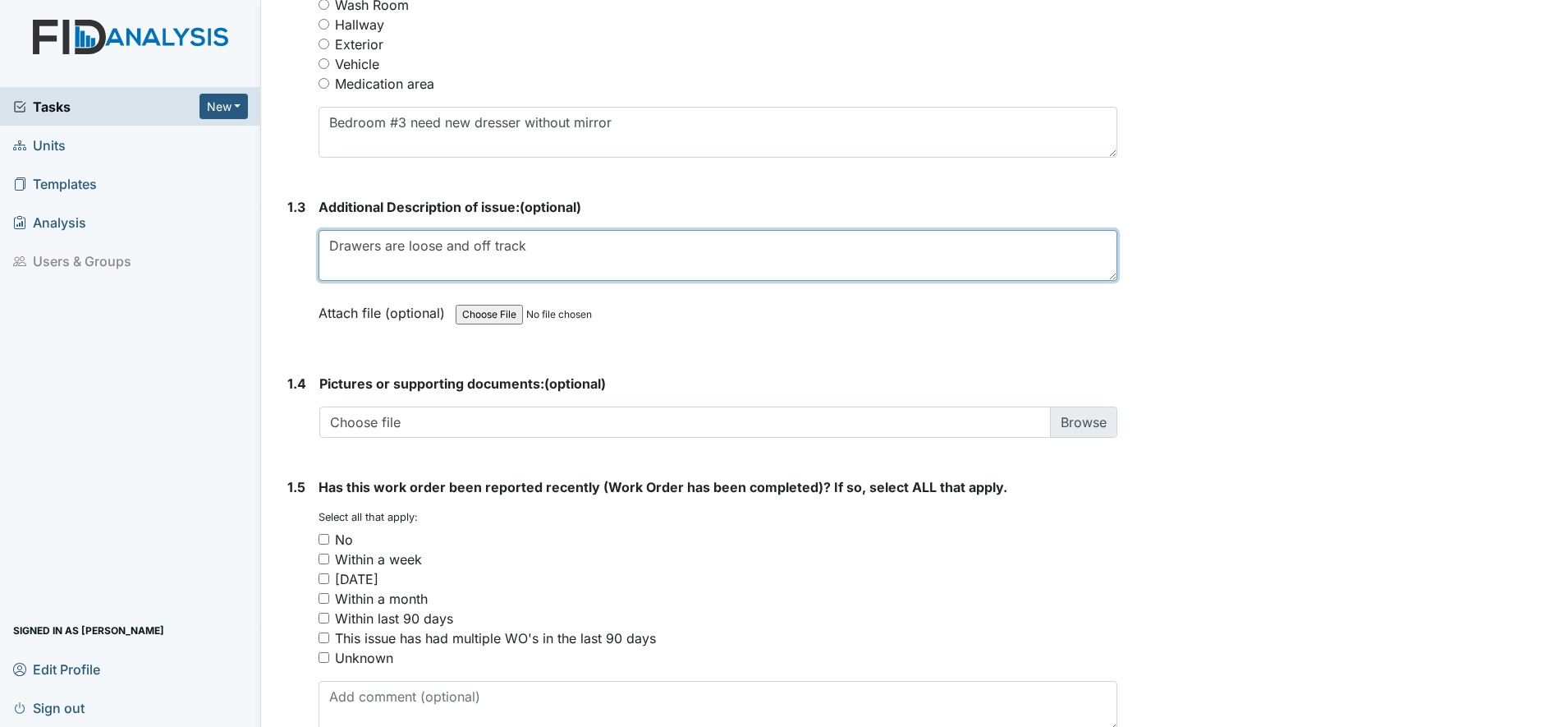
type textarea "Drawers are loose and off track"
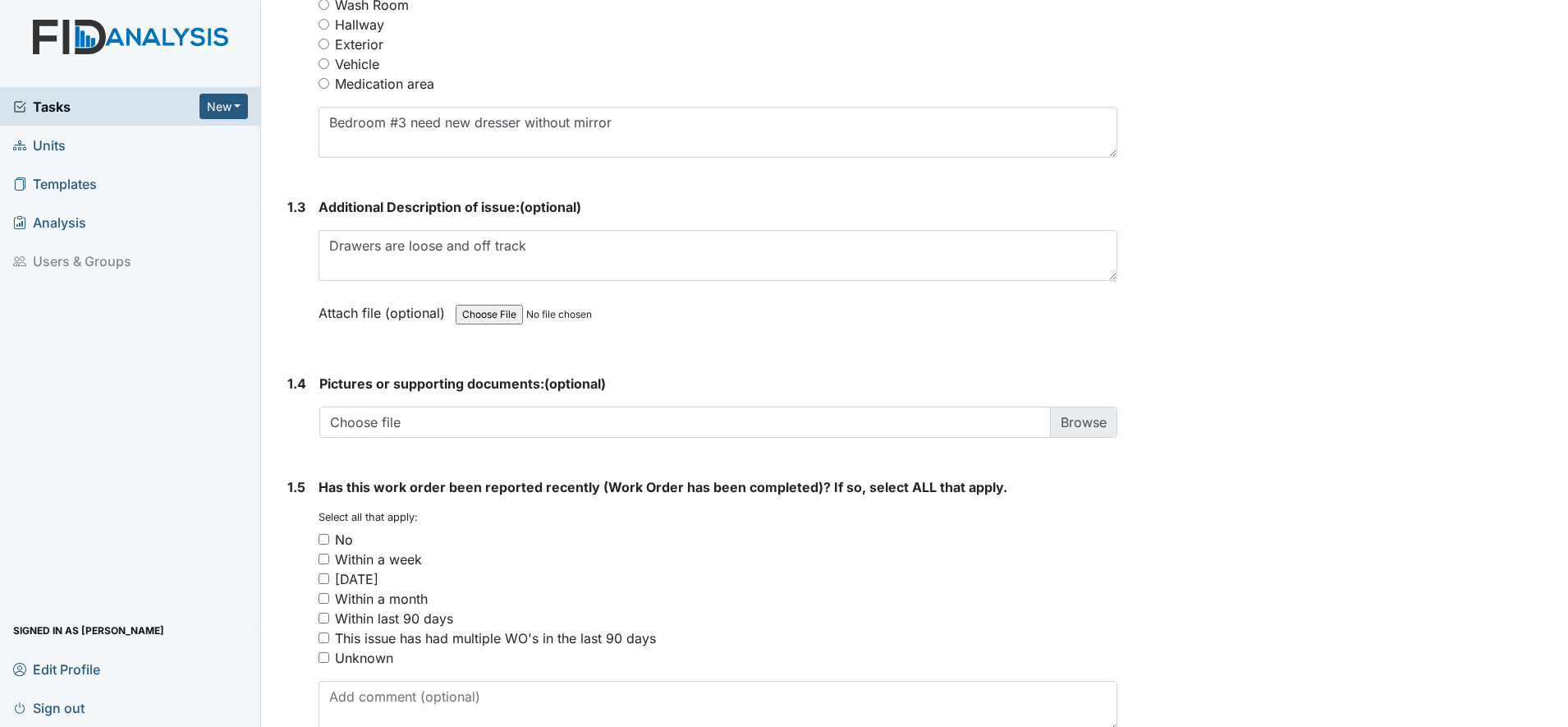
click at [326, 530] on div "No" at bounding box center [717, 539] width 799 height 19
click at [321, 534] on input "No" at bounding box center [324, 540] width 11 height 11
checkbox input "true"
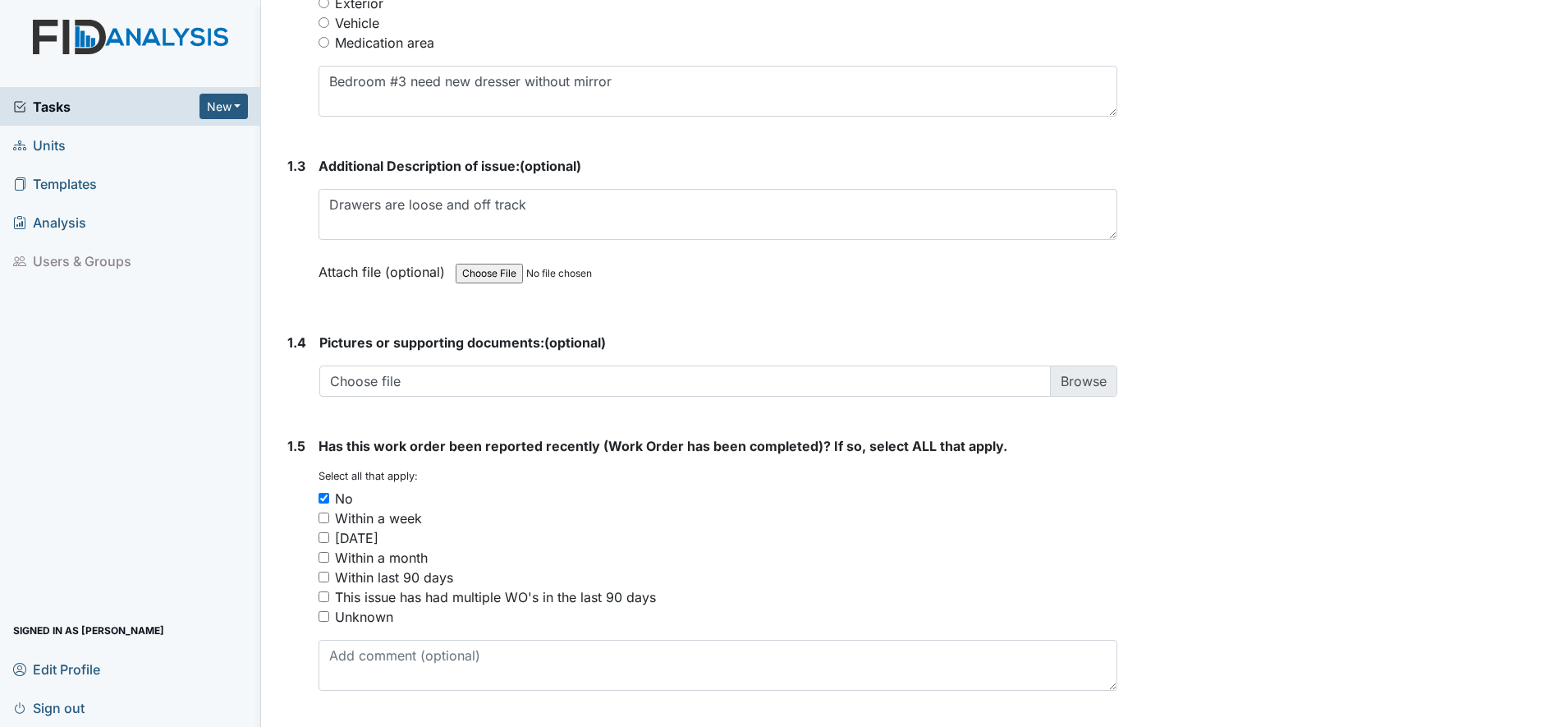
scroll to position [1015, 0]
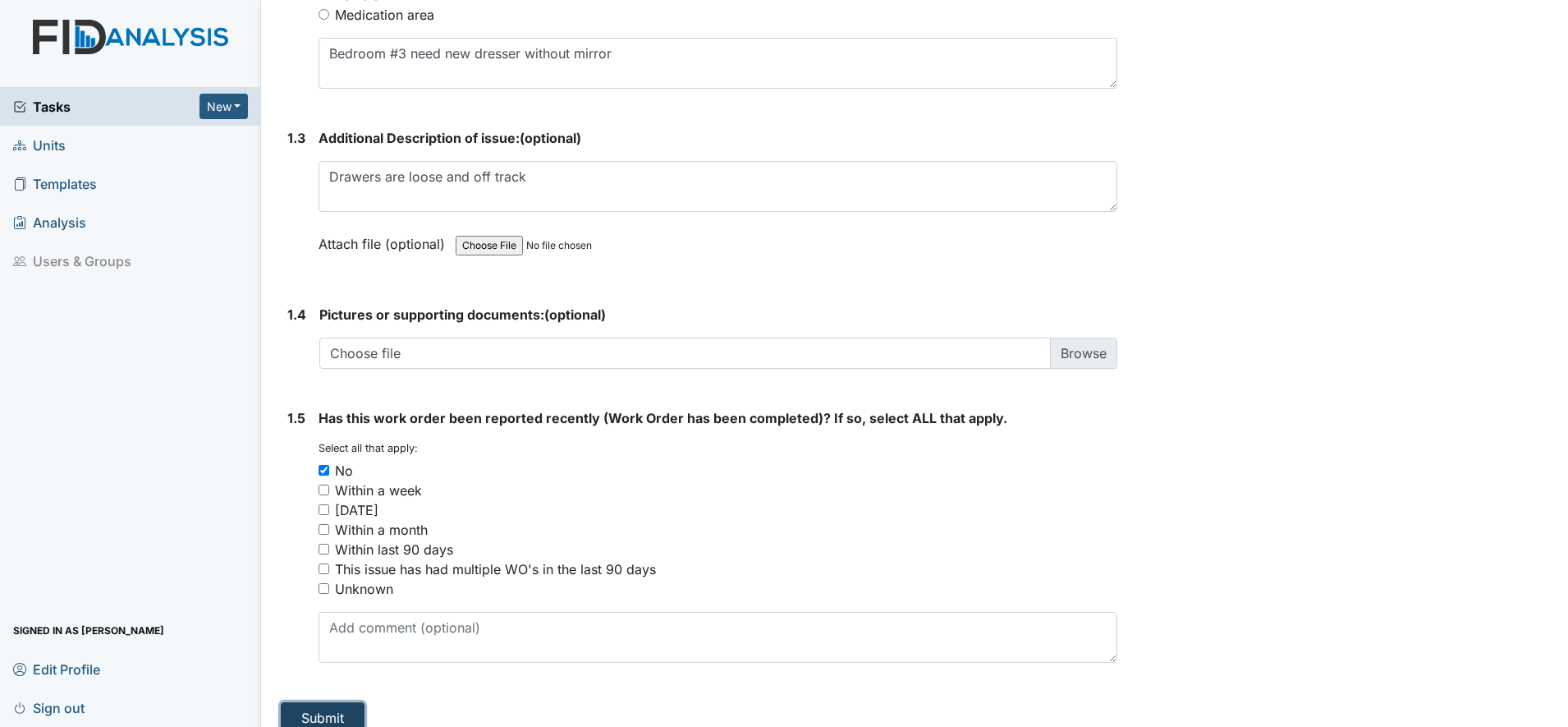
click at [326, 702] on button "Submit" at bounding box center [322, 718] width 83 height 31
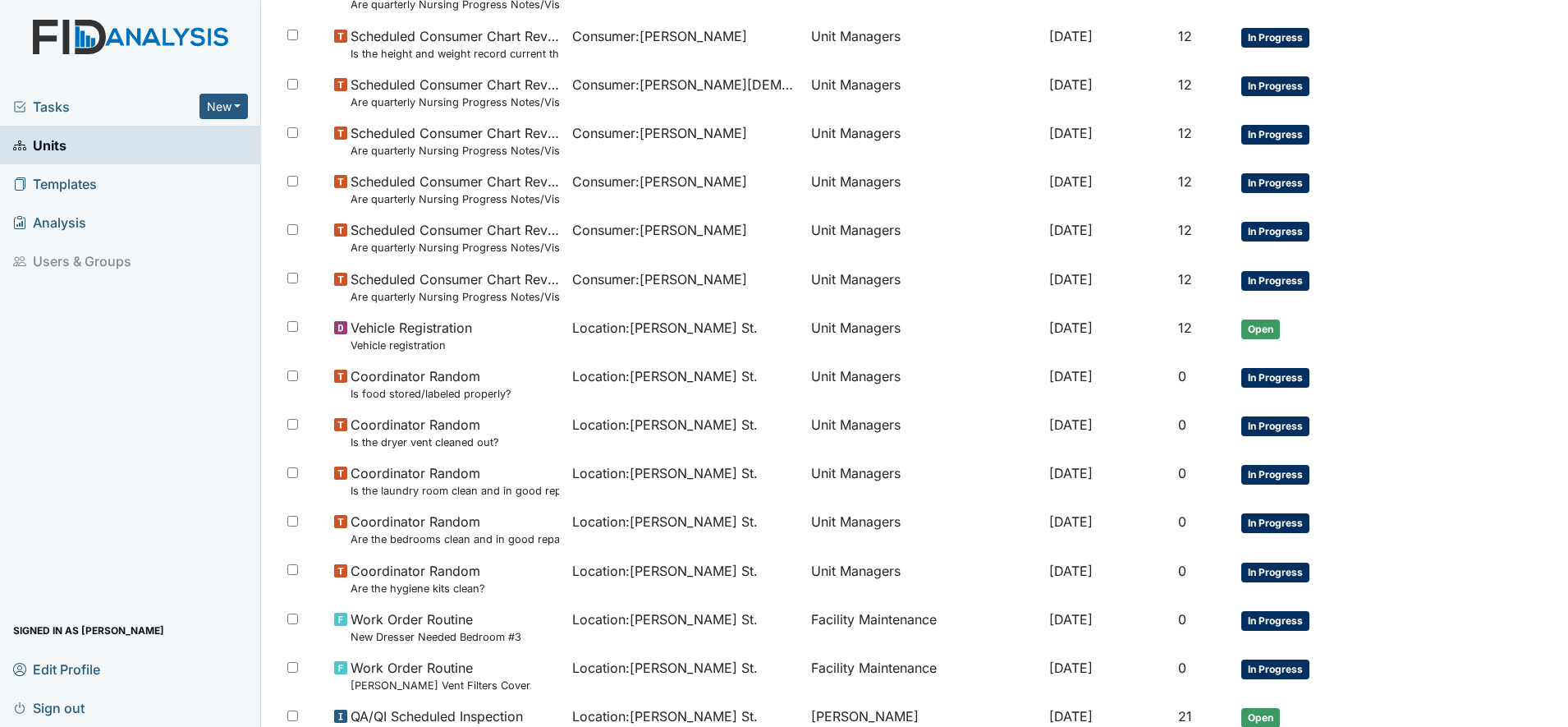
scroll to position [411, 0]
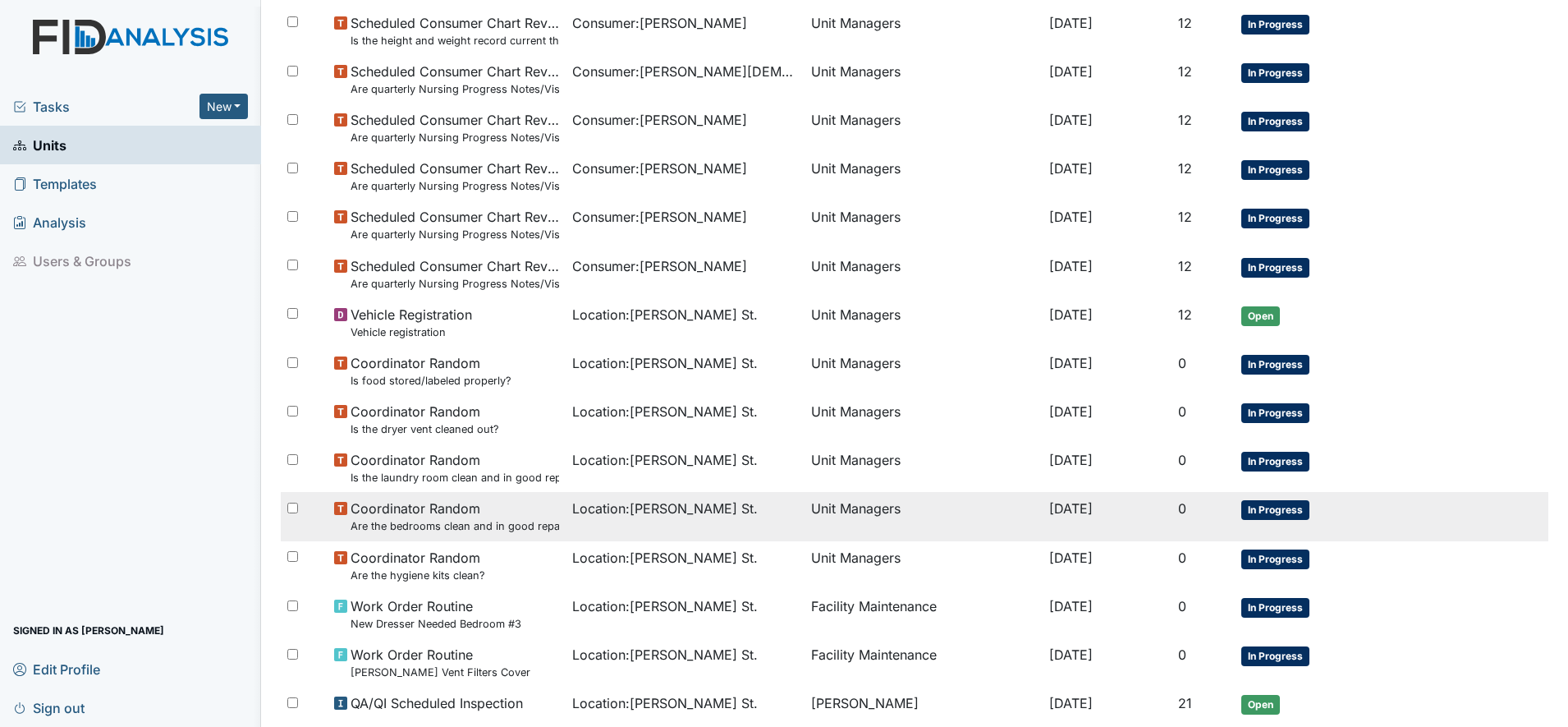
click at [641, 524] on td "Location : Wilson St." at bounding box center [685, 516] width 239 height 48
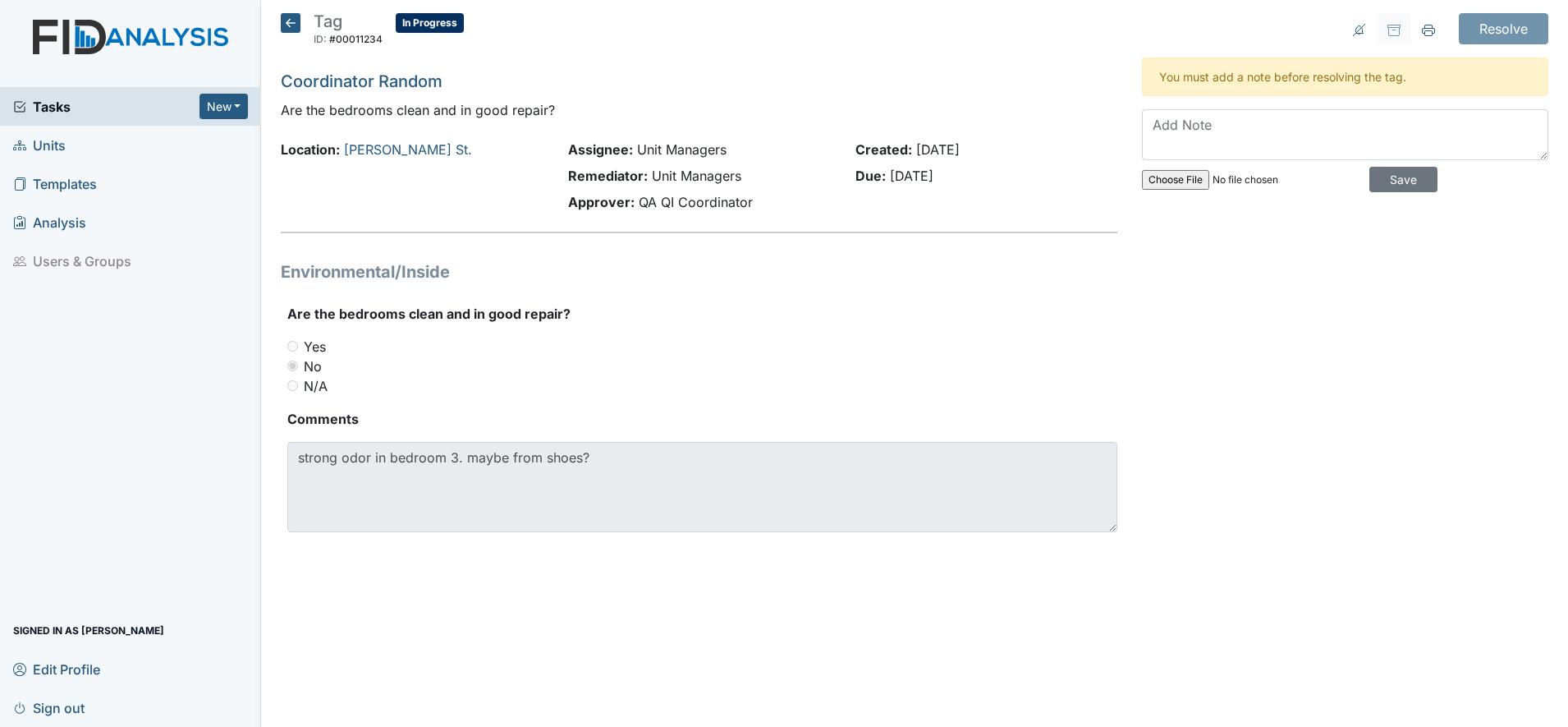
click at [285, 25] on icon at bounding box center [290, 22] width 19 height 19
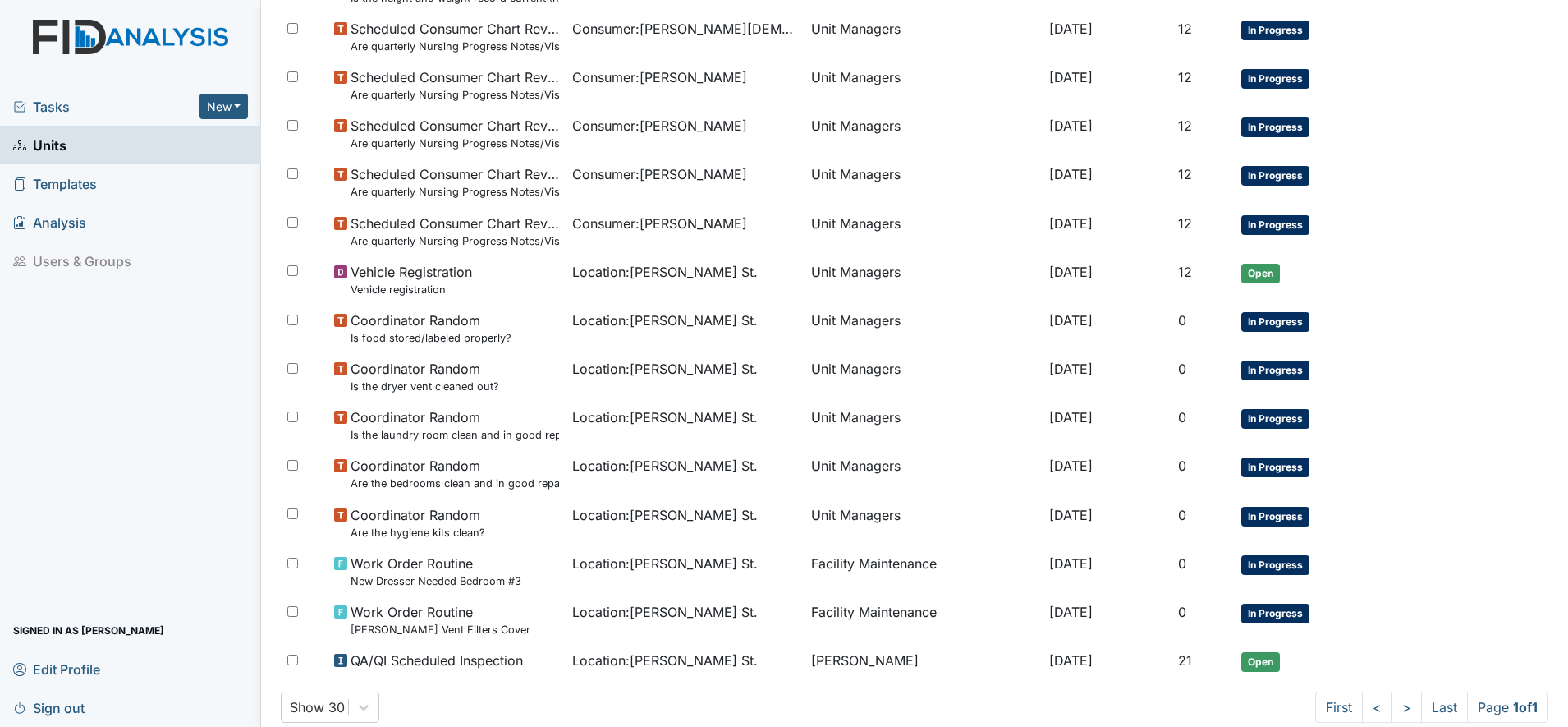
scroll to position [372, 0]
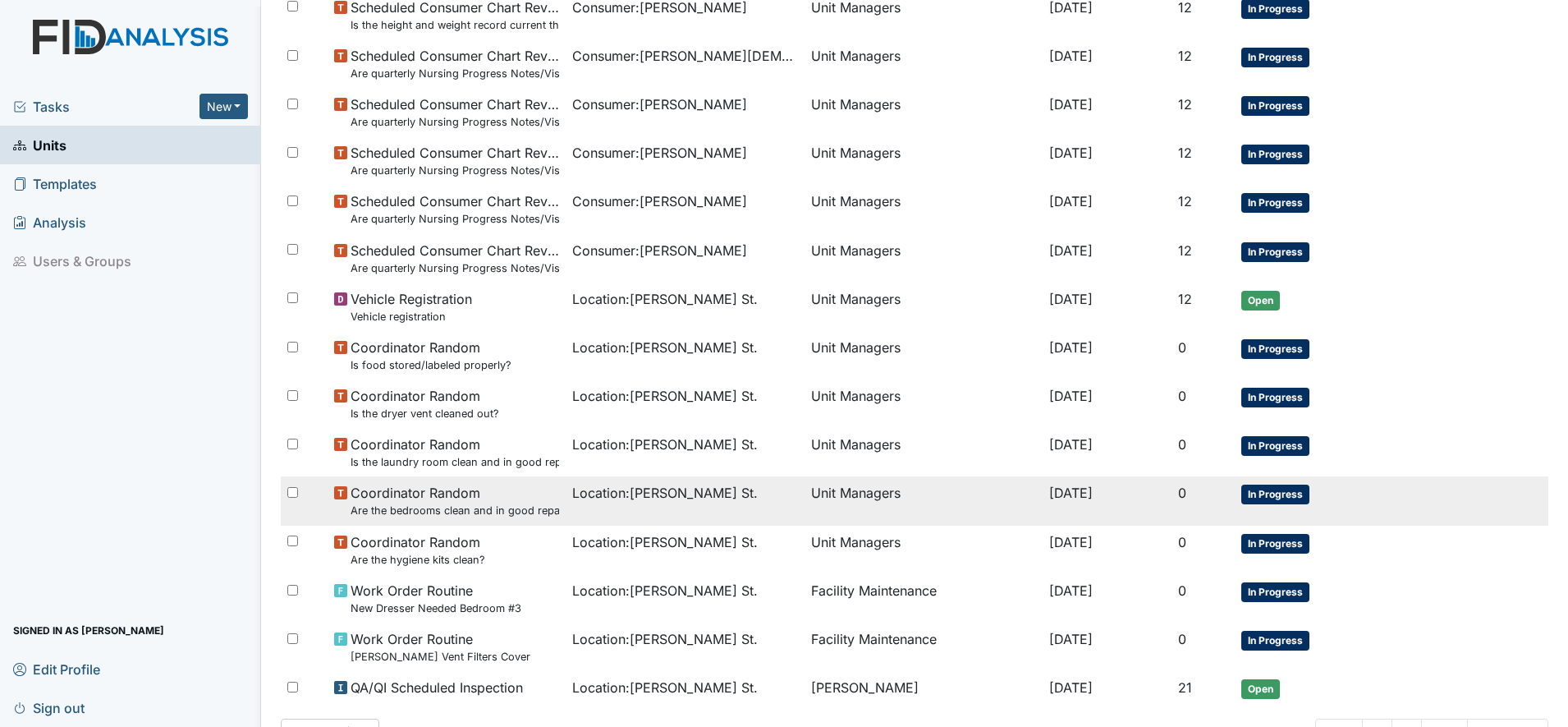
click at [476, 520] on td "Coordinator Random Are the bedrooms clean and in good repair?" at bounding box center [447, 500] width 239 height 48
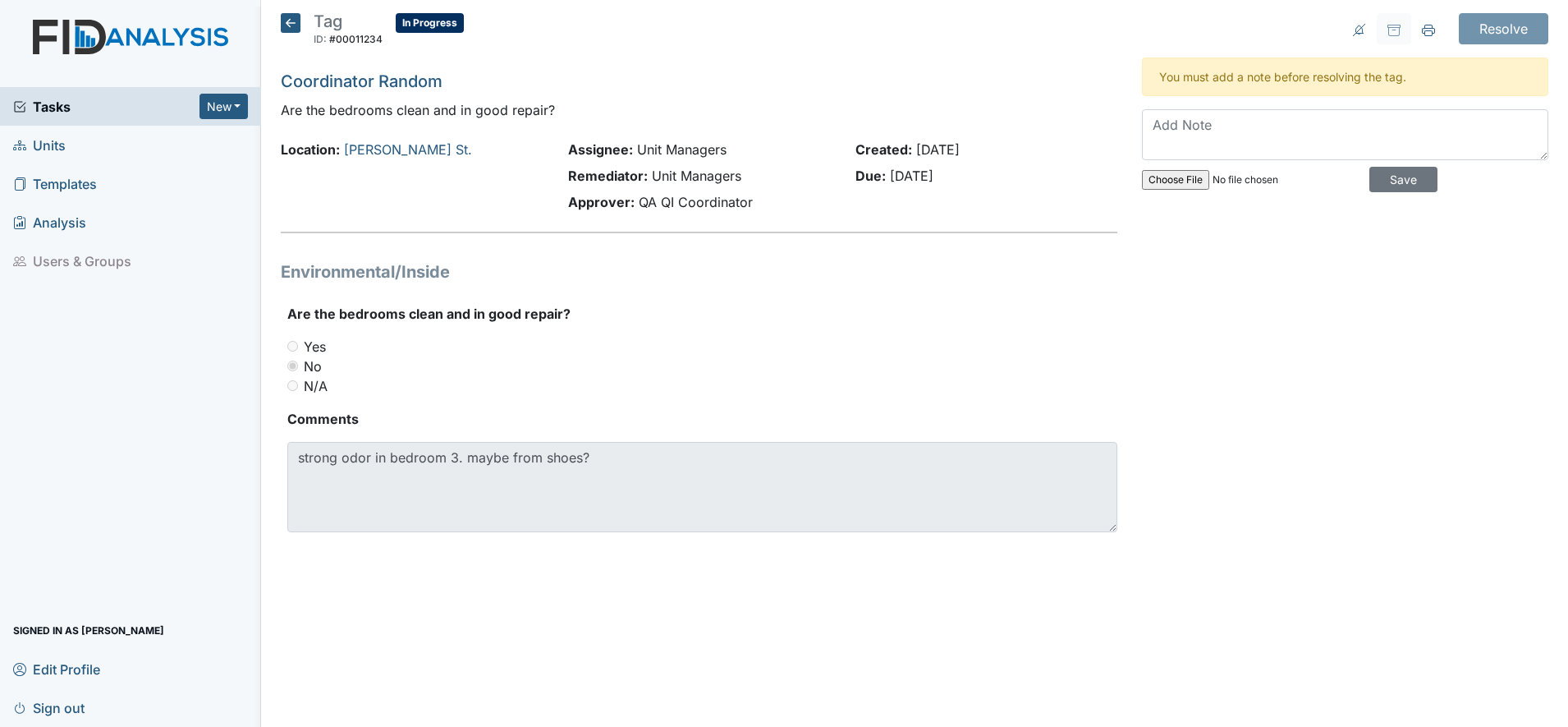
click at [292, 19] on icon at bounding box center [290, 22] width 19 height 19
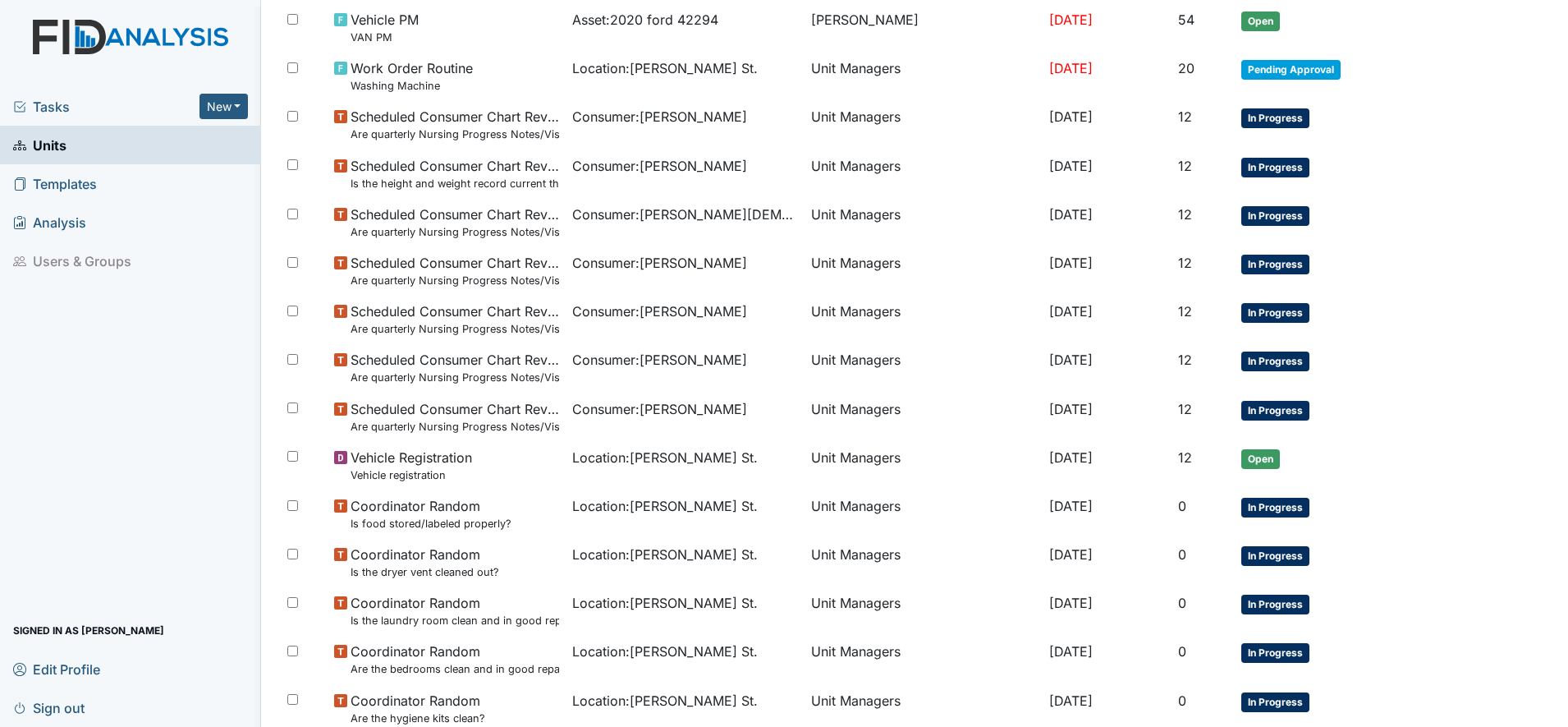
scroll to position [227, 0]
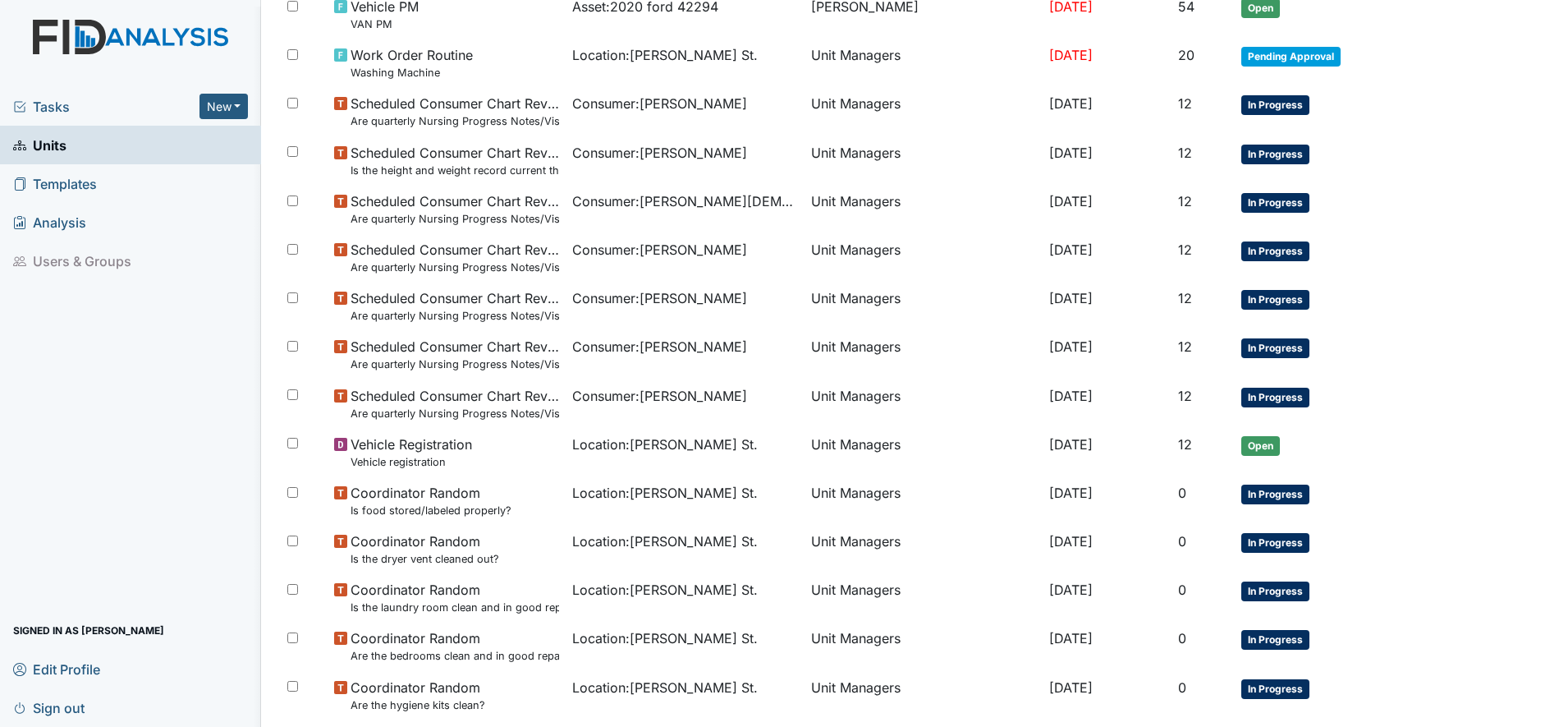
drag, startPoint x: 1550, startPoint y: 512, endPoint x: 1551, endPoint y: 534, distance: 22.0
click at [1551, 534] on main "Location: Wilson St. Assign Assign Form Assign Inspection Assign Document Assig…" at bounding box center [915, 363] width 1307 height 727
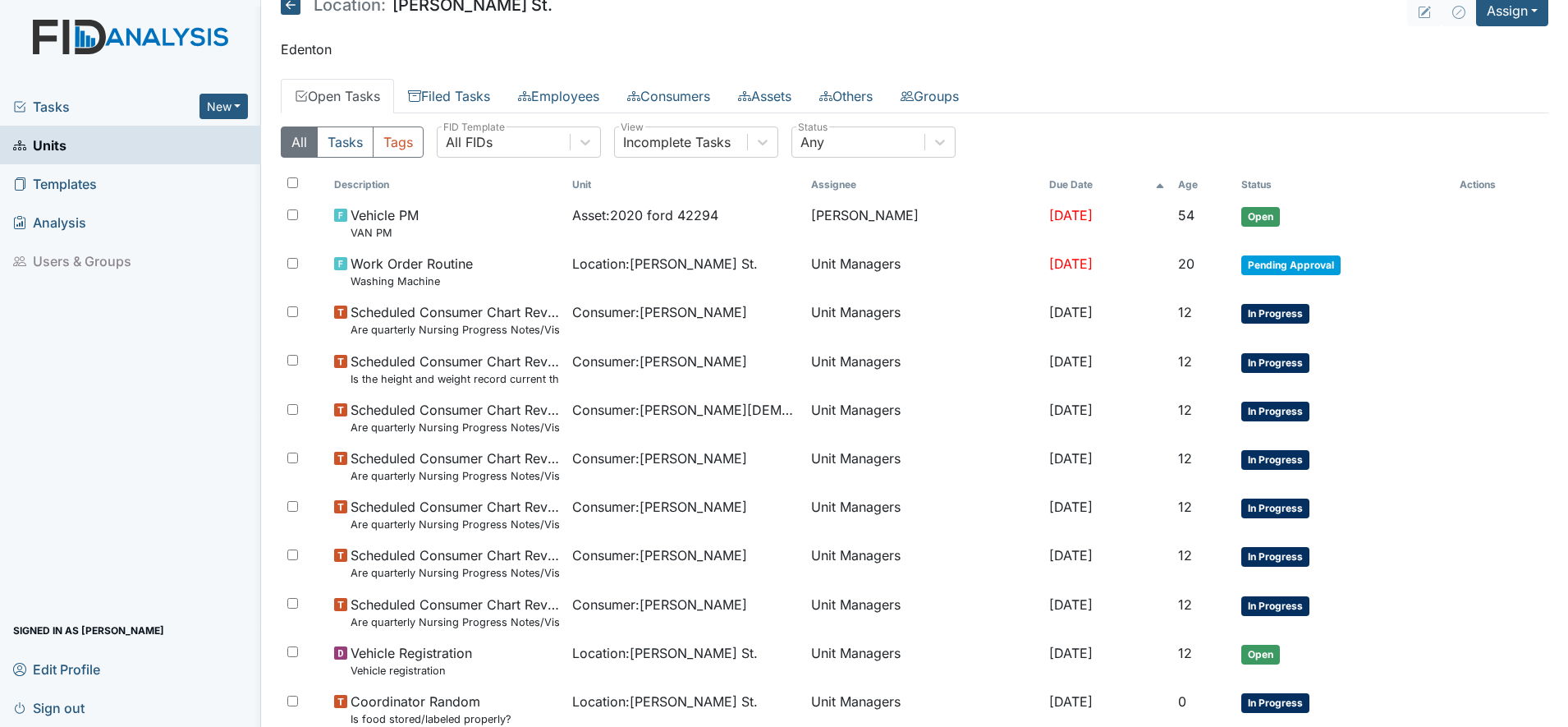
scroll to position [0, 0]
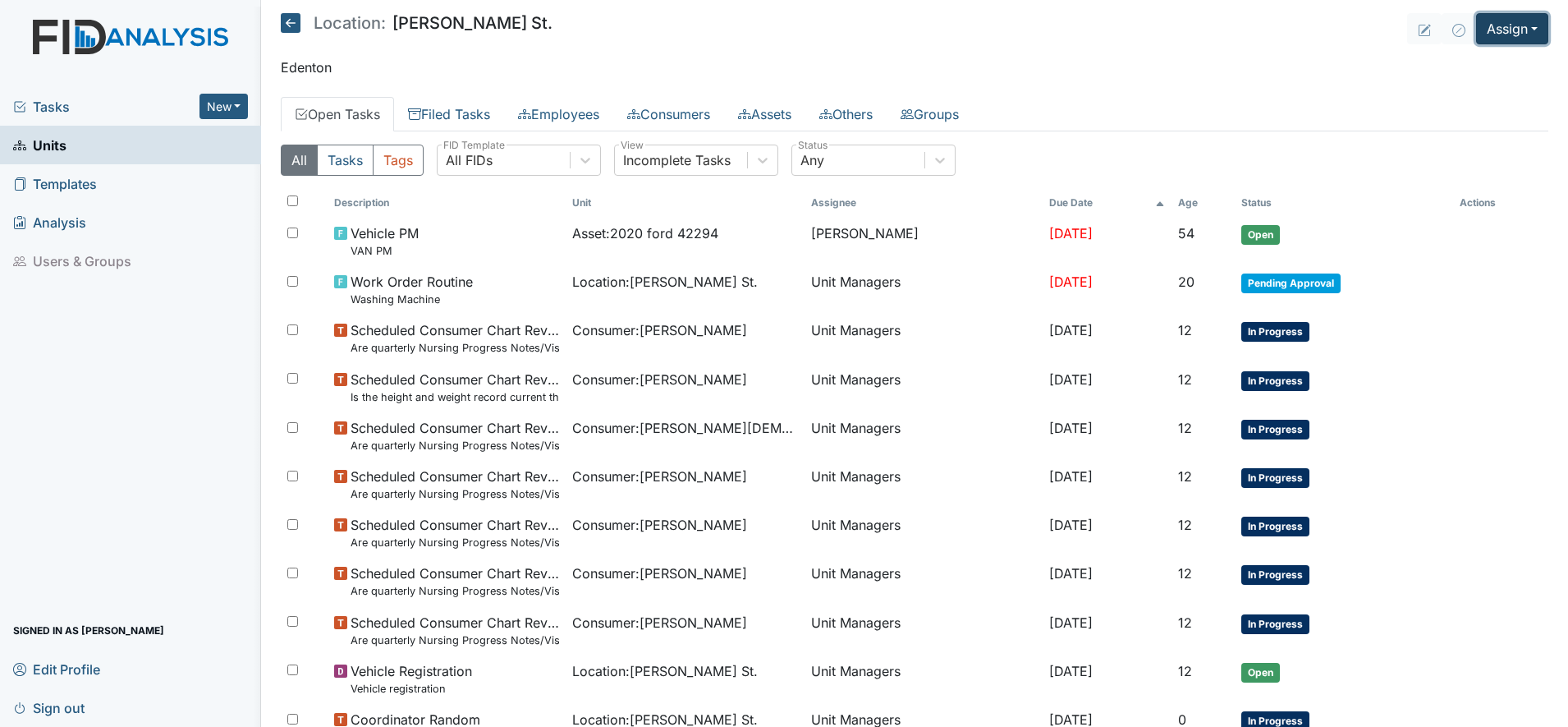
click at [1495, 35] on button "Assign" at bounding box center [1512, 29] width 72 height 31
click at [1447, 91] on link "Assign Inspection" at bounding box center [1473, 93] width 148 height 26
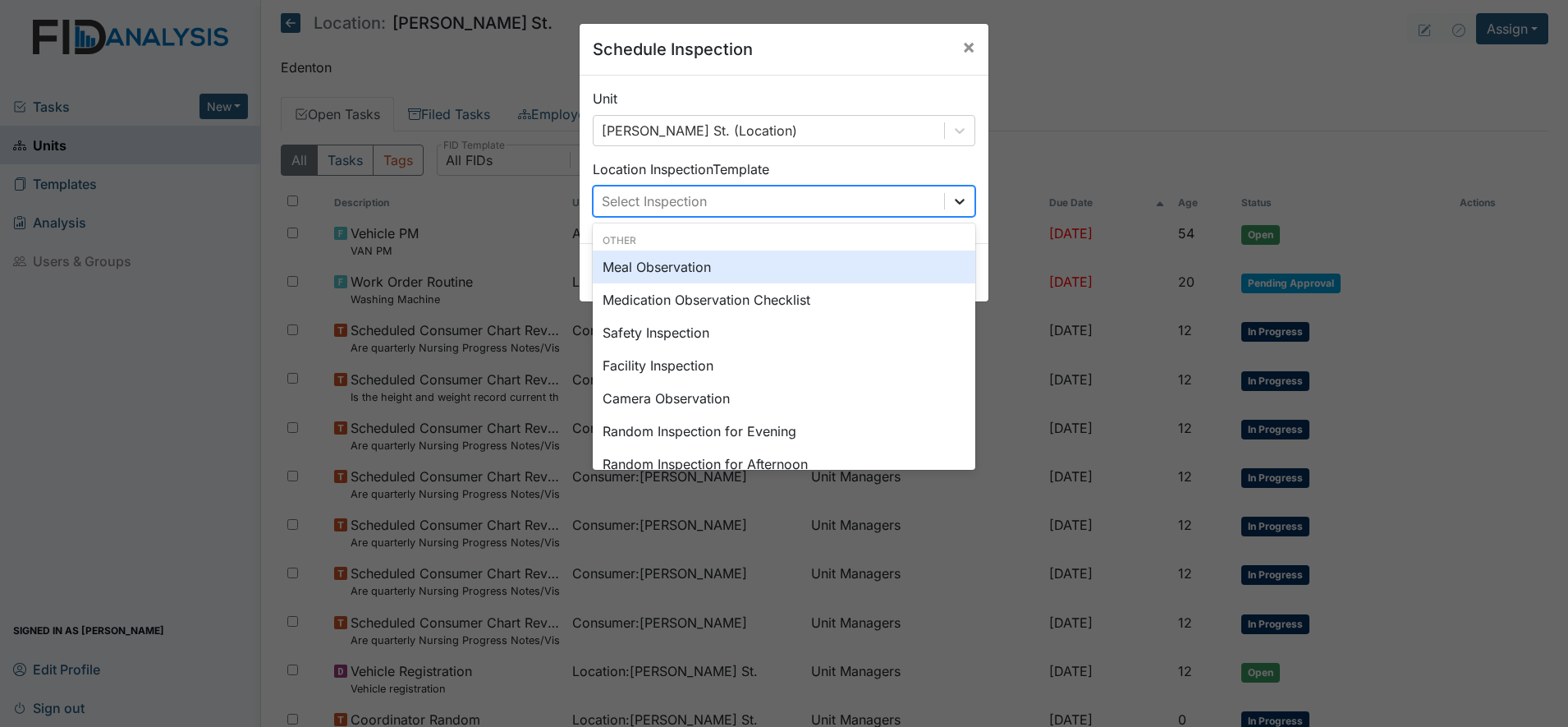
click at [953, 207] on icon at bounding box center [960, 201] width 17 height 17
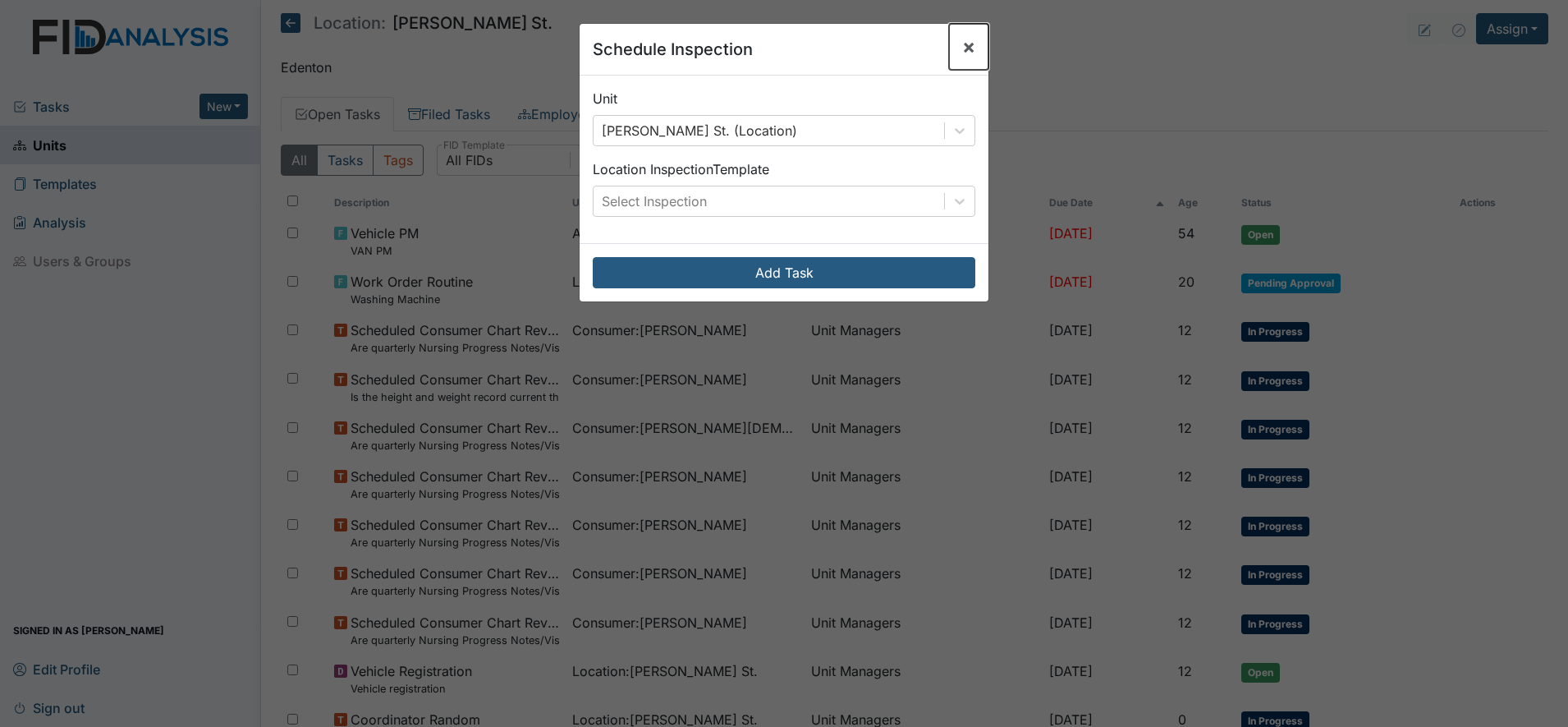
click at [950, 40] on button "×" at bounding box center [968, 47] width 40 height 46
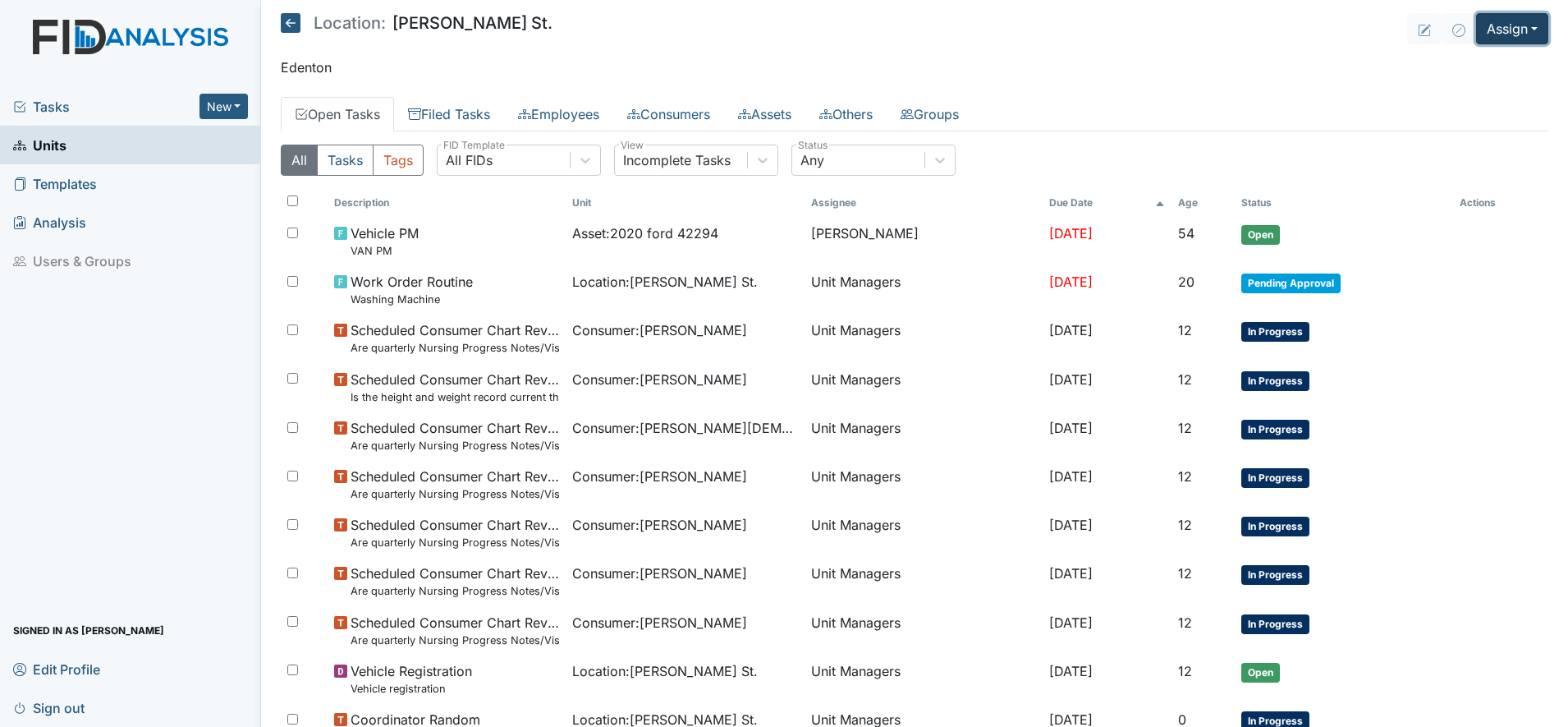
click at [1510, 13] on button "Assign" at bounding box center [1512, 29] width 72 height 31
click at [1474, 63] on link "Assign Form" at bounding box center [1473, 67] width 148 height 26
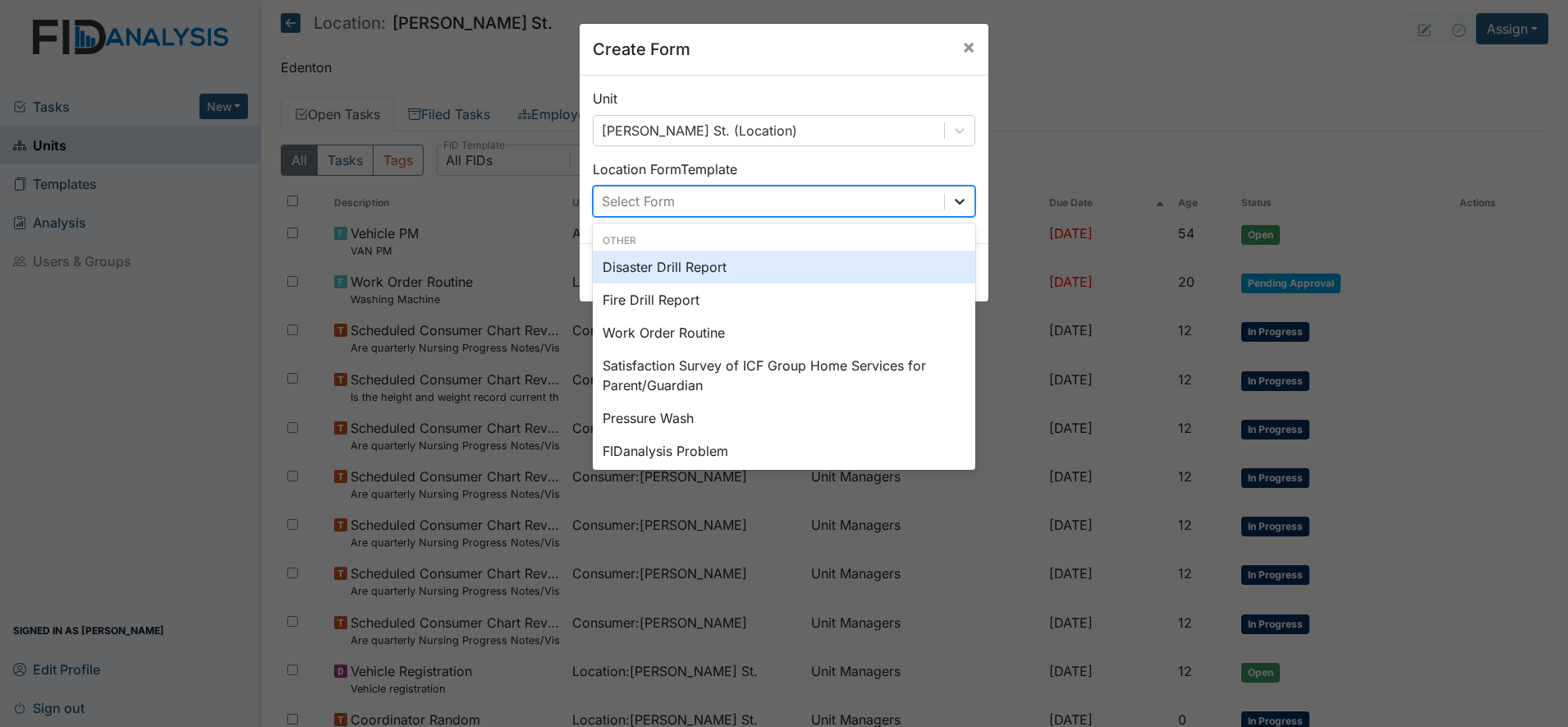
click at [952, 198] on icon at bounding box center [960, 201] width 17 height 17
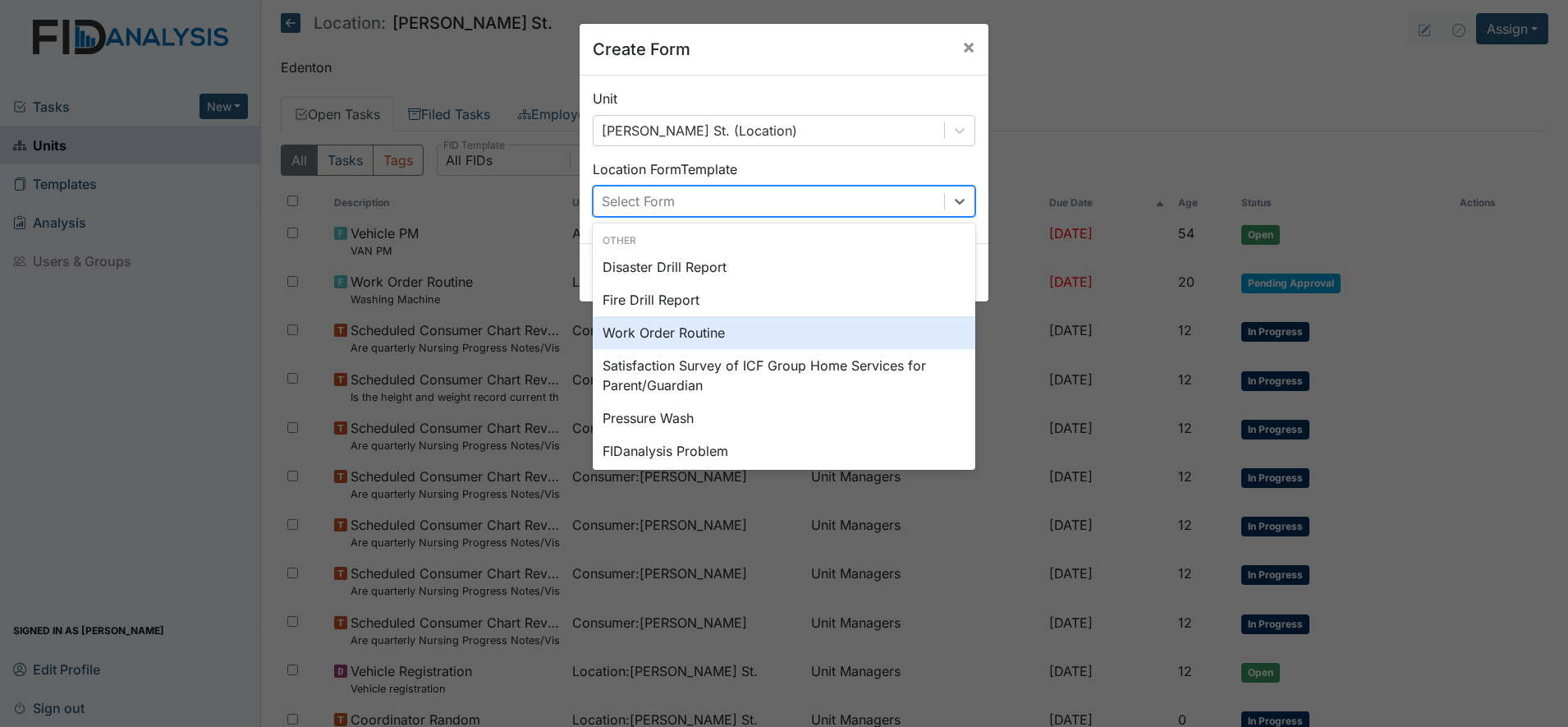
click at [656, 328] on div "Work Order Routine" at bounding box center [783, 332] width 382 height 32
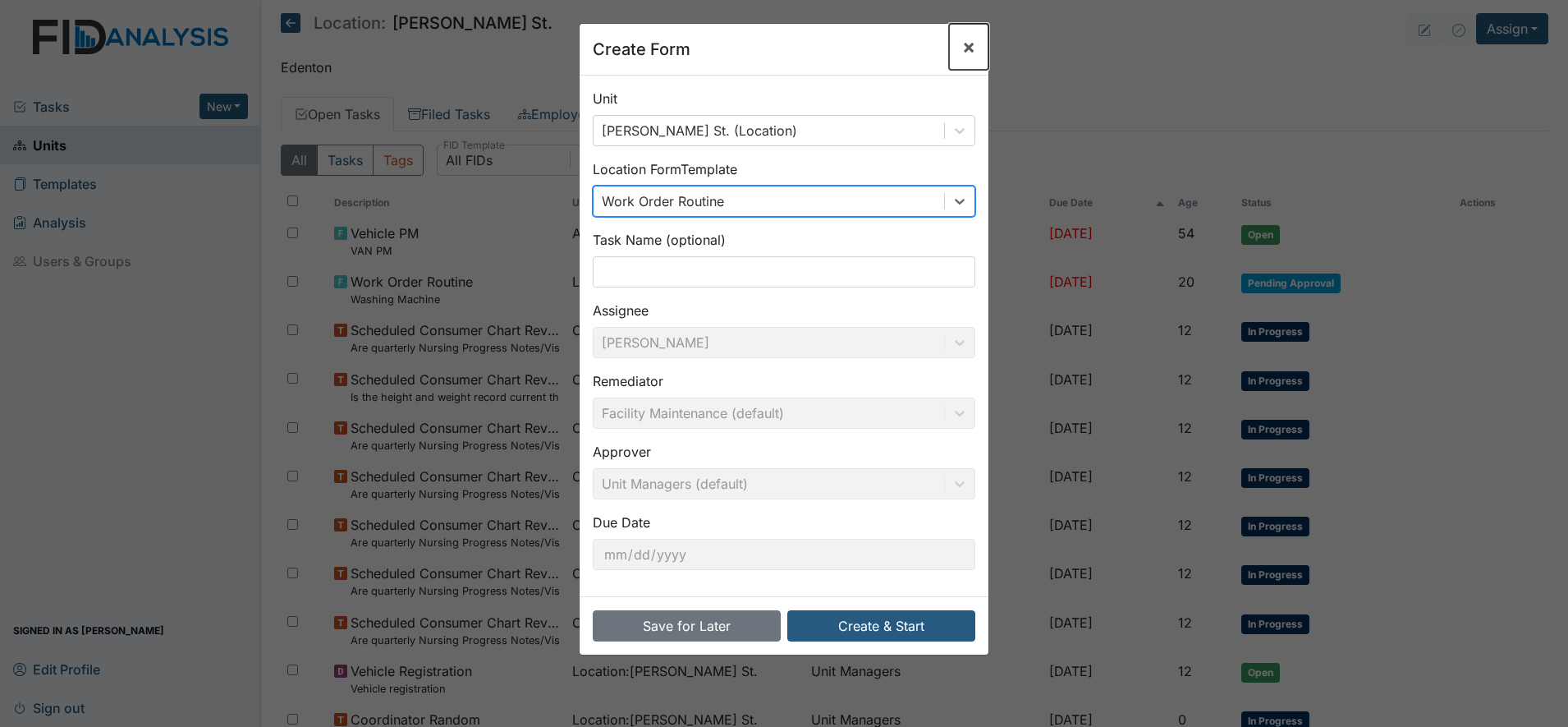
click at [963, 37] on span "×" at bounding box center [969, 46] width 13 height 24
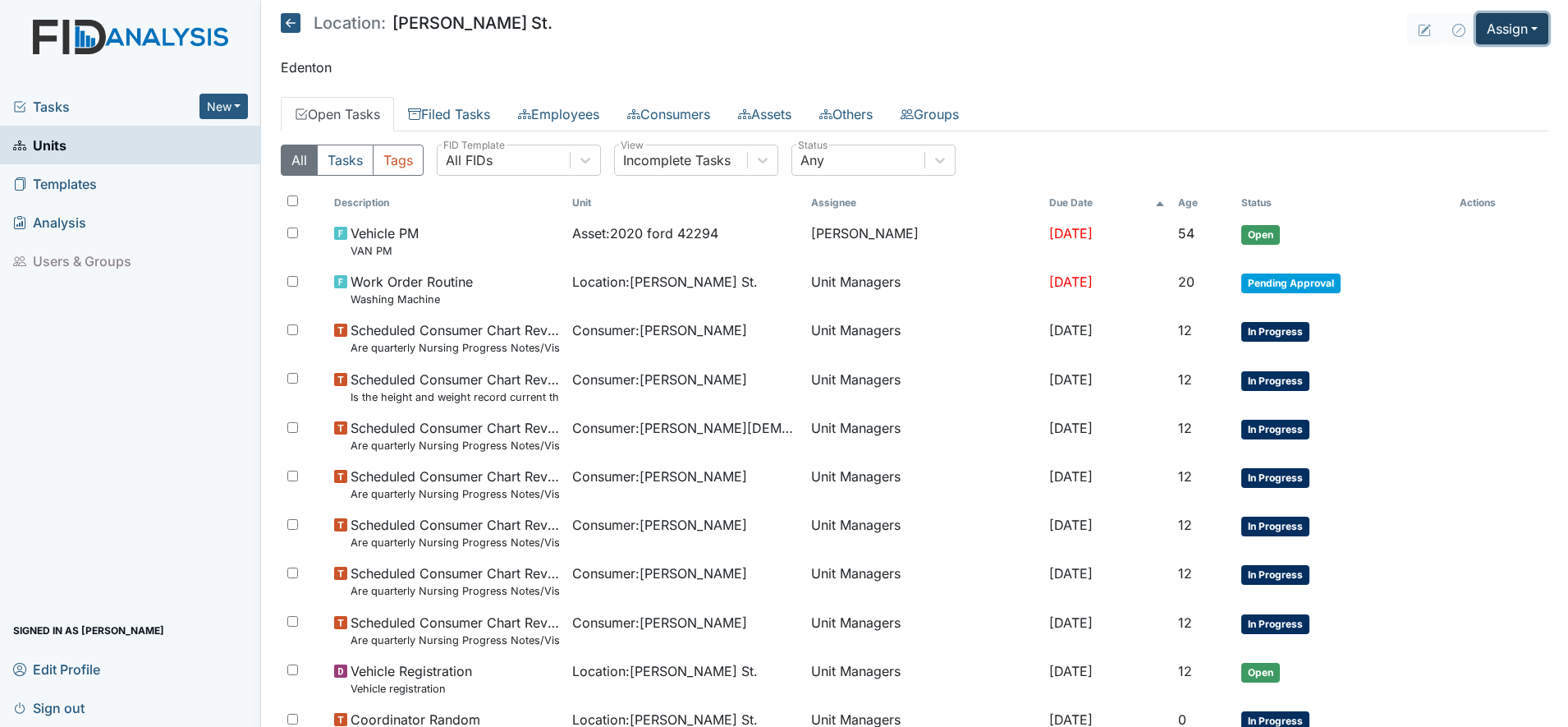
click at [1493, 31] on button "Assign" at bounding box center [1512, 29] width 72 height 31
click at [1459, 68] on link "Assign Form" at bounding box center [1473, 67] width 148 height 26
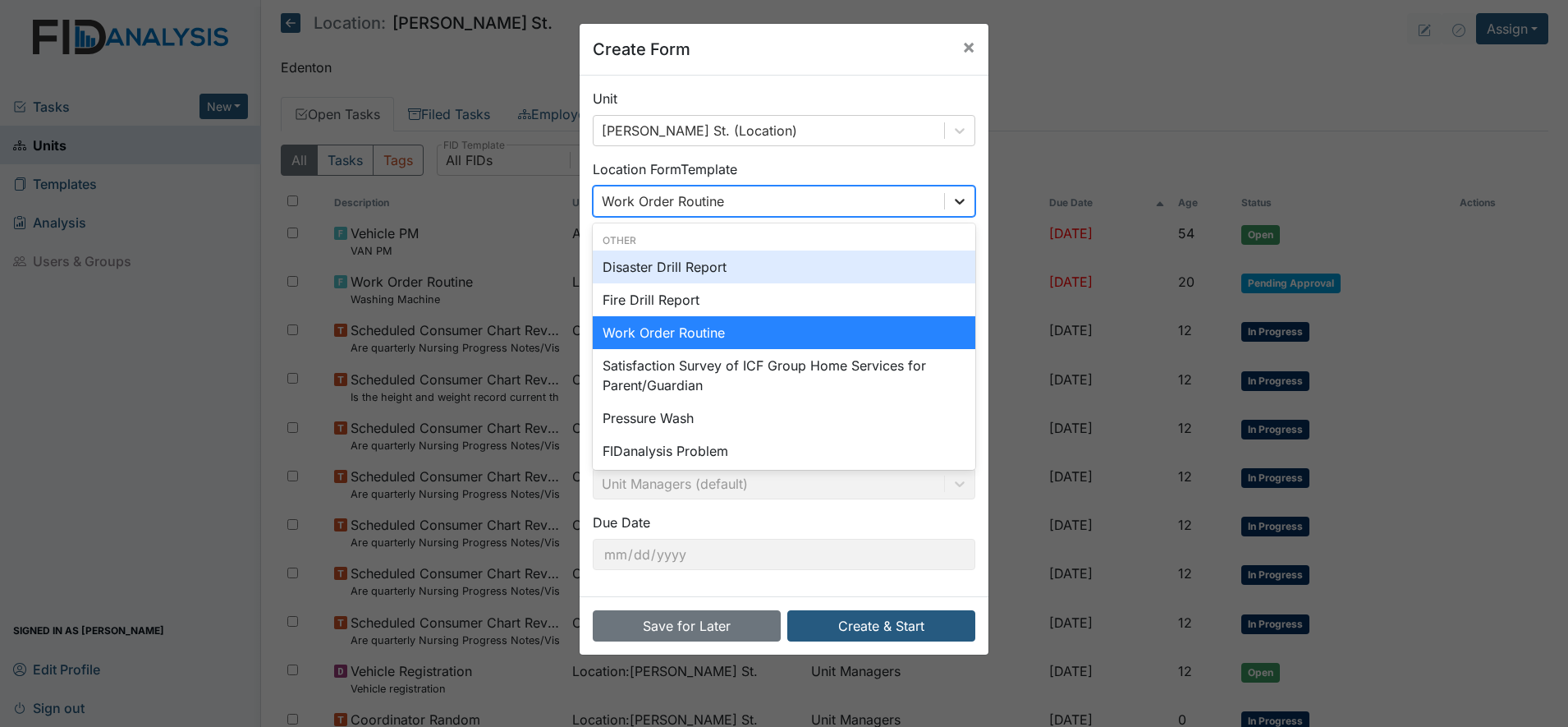
click at [952, 207] on icon at bounding box center [960, 201] width 17 height 17
click at [885, 279] on div "Disaster Drill Report" at bounding box center [783, 267] width 382 height 32
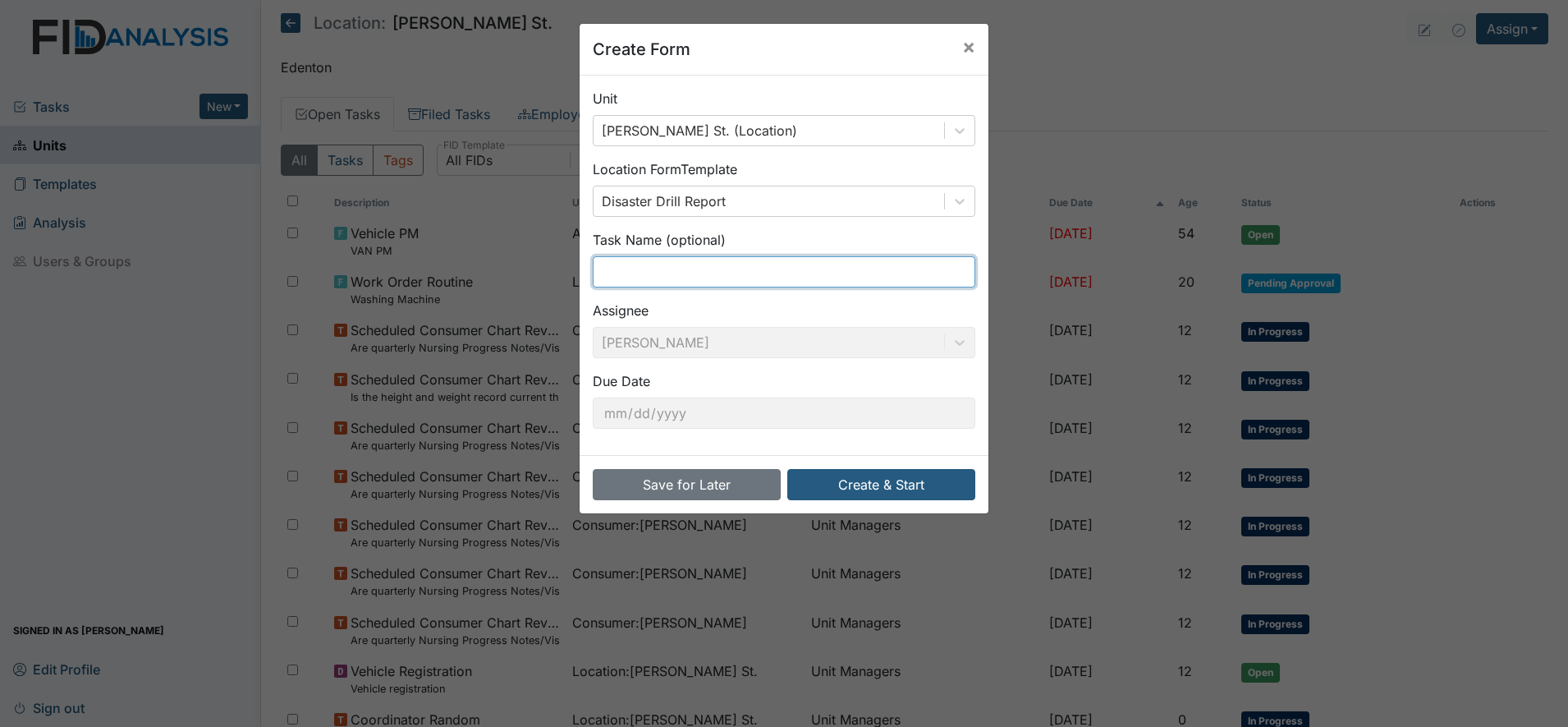
click at [839, 282] on input "text" at bounding box center [783, 272] width 382 height 31
type input "3rd shift [DATE] Medical Emergncy"
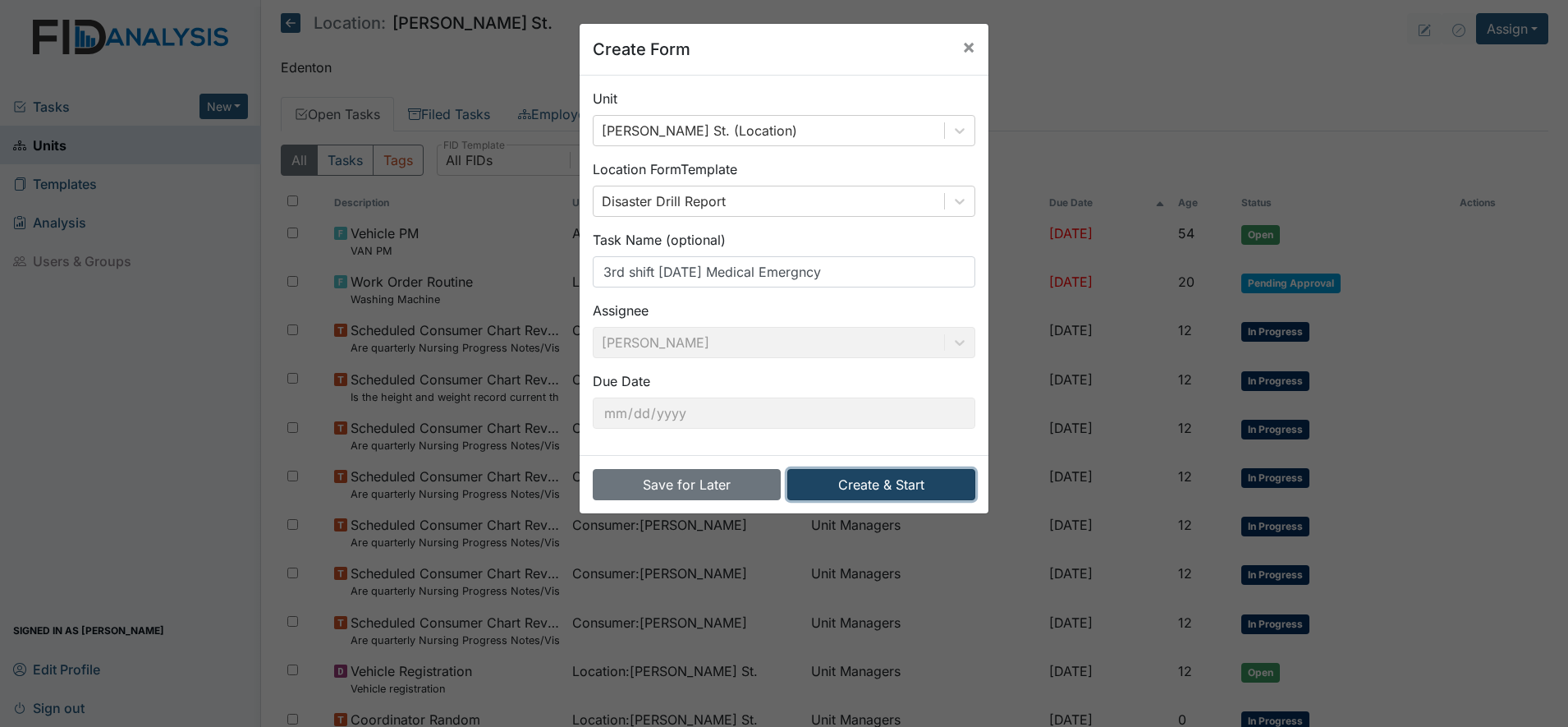
click at [895, 481] on button "Create & Start" at bounding box center [881, 484] width 188 height 31
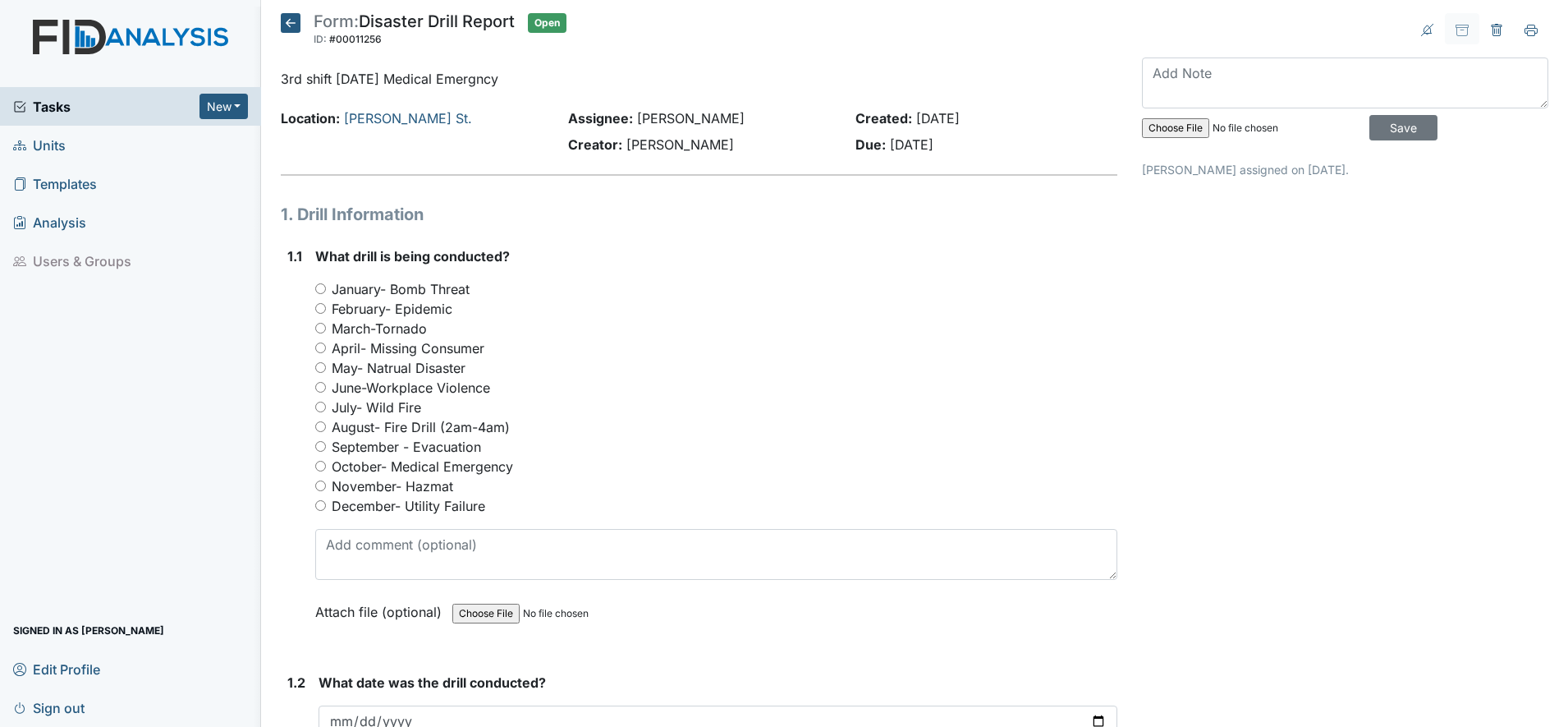
click at [322, 462] on input "October- Medical Emergency" at bounding box center [321, 467] width 11 height 11
radio input "true"
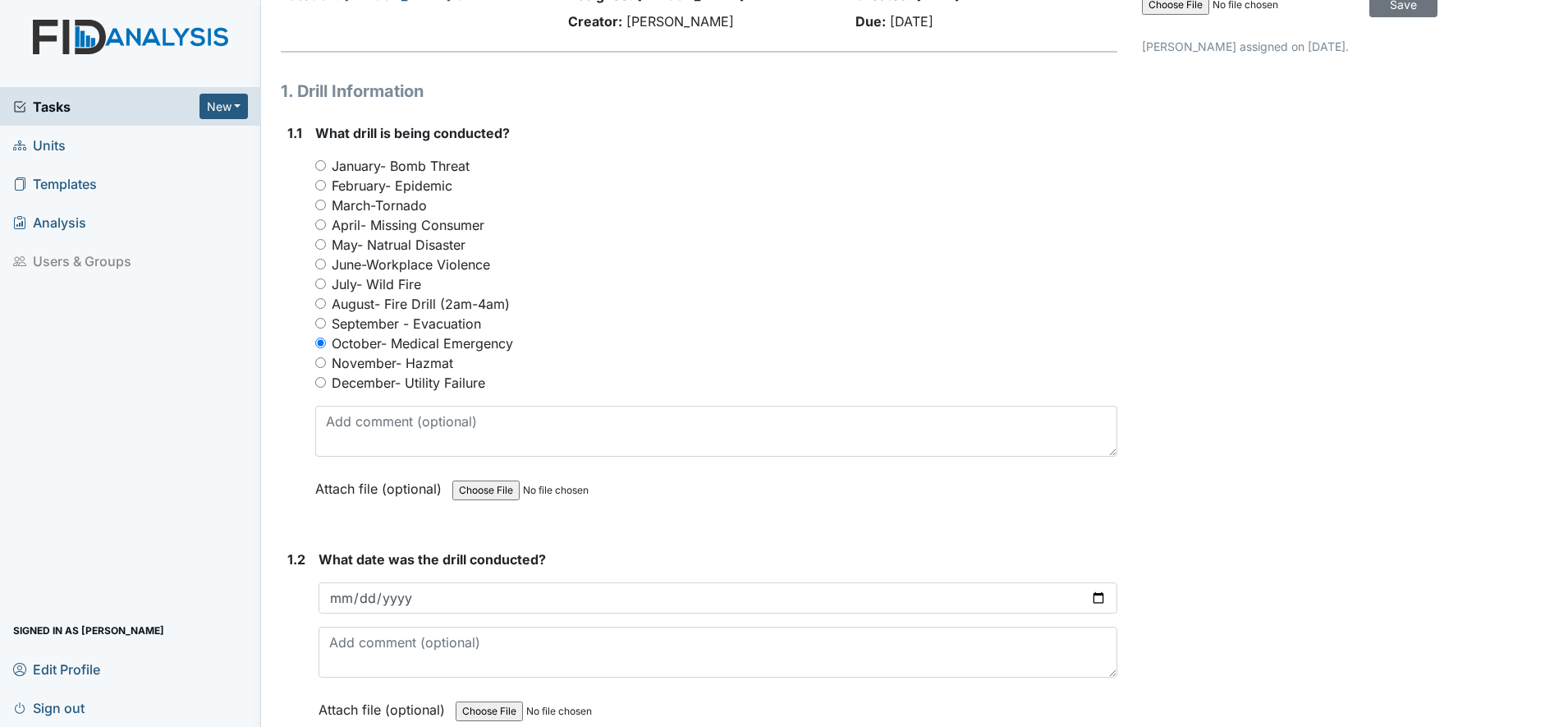
scroll to position [164, 0]
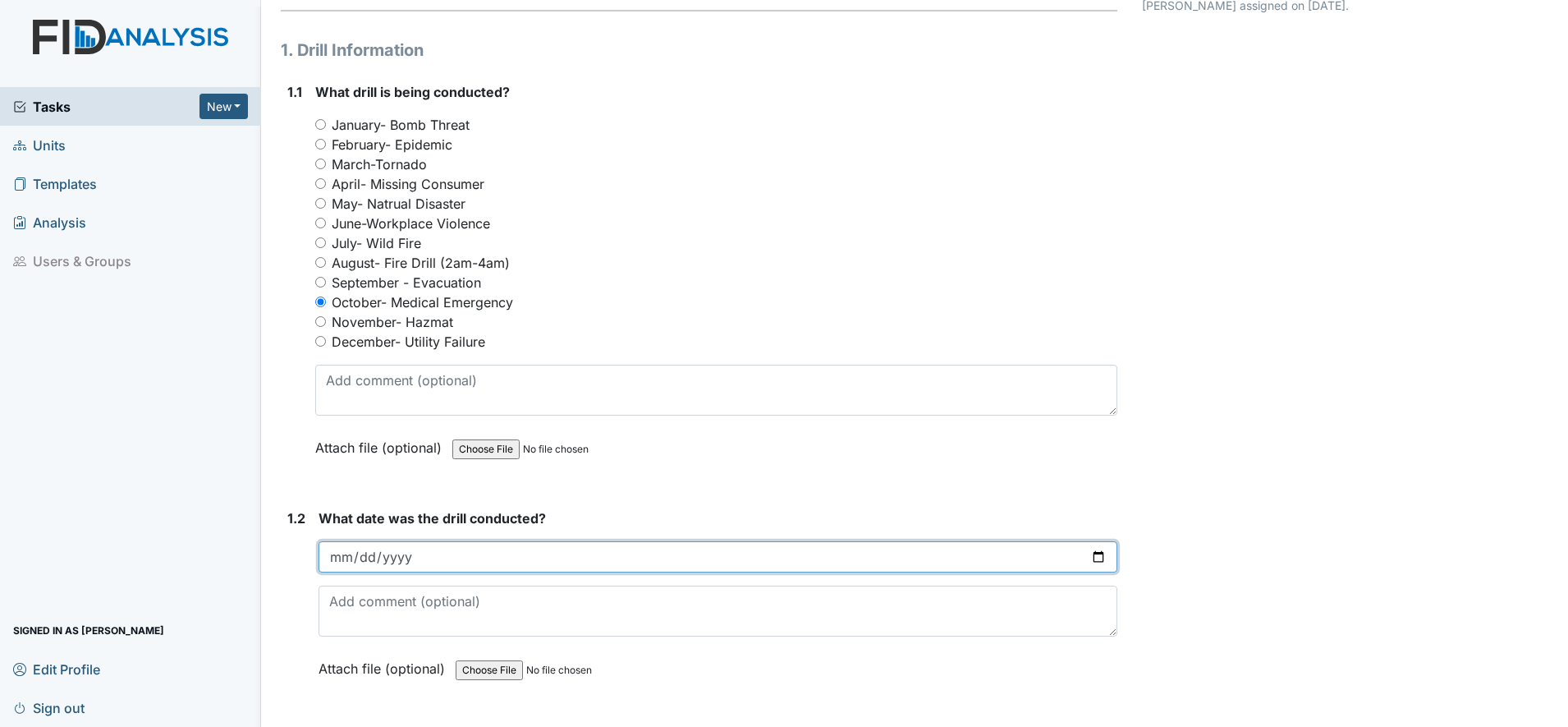
click at [347, 550] on input "date" at bounding box center [717, 558] width 799 height 31
type input "2025-10-13"
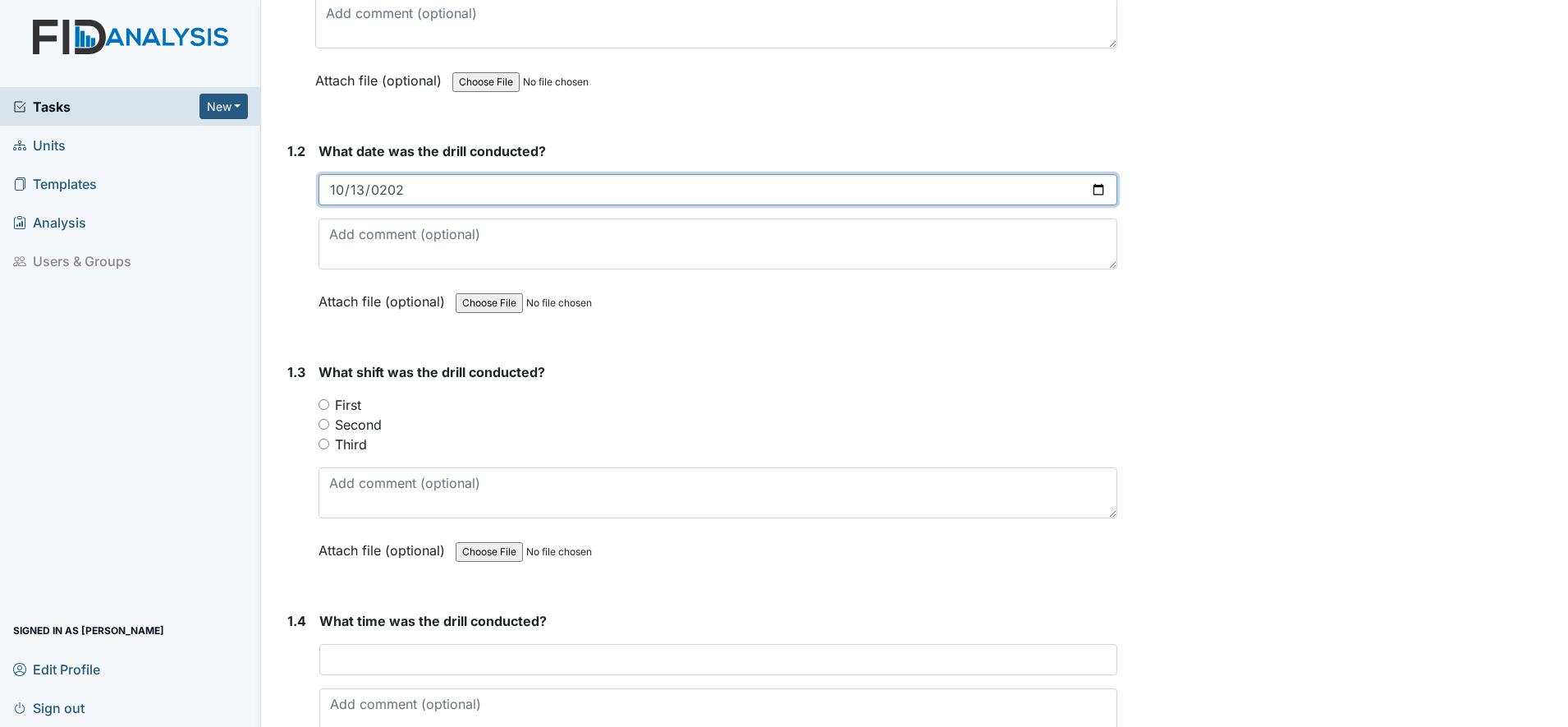
scroll to position [534, 0]
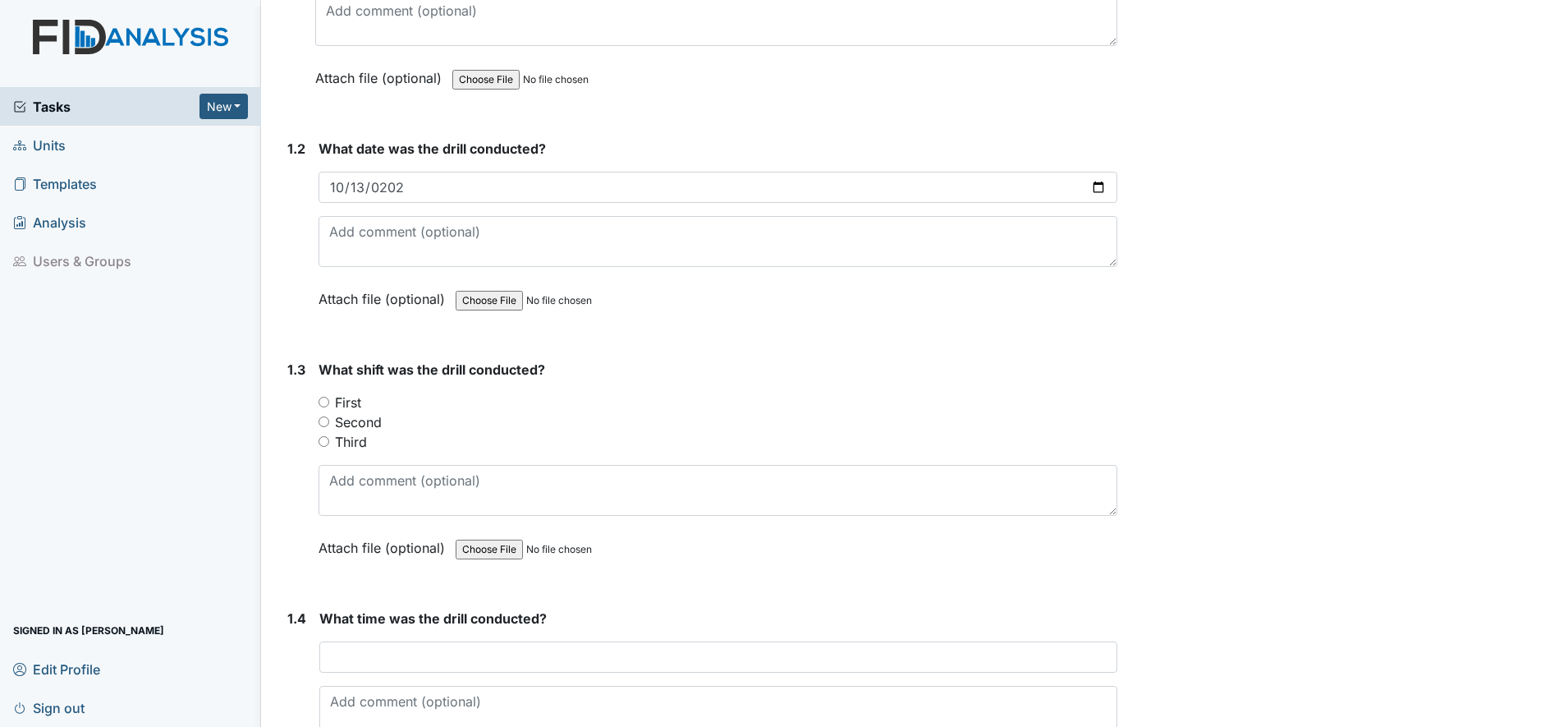
click at [324, 442] on input "Third" at bounding box center [324, 442] width 11 height 11
radio input "true"
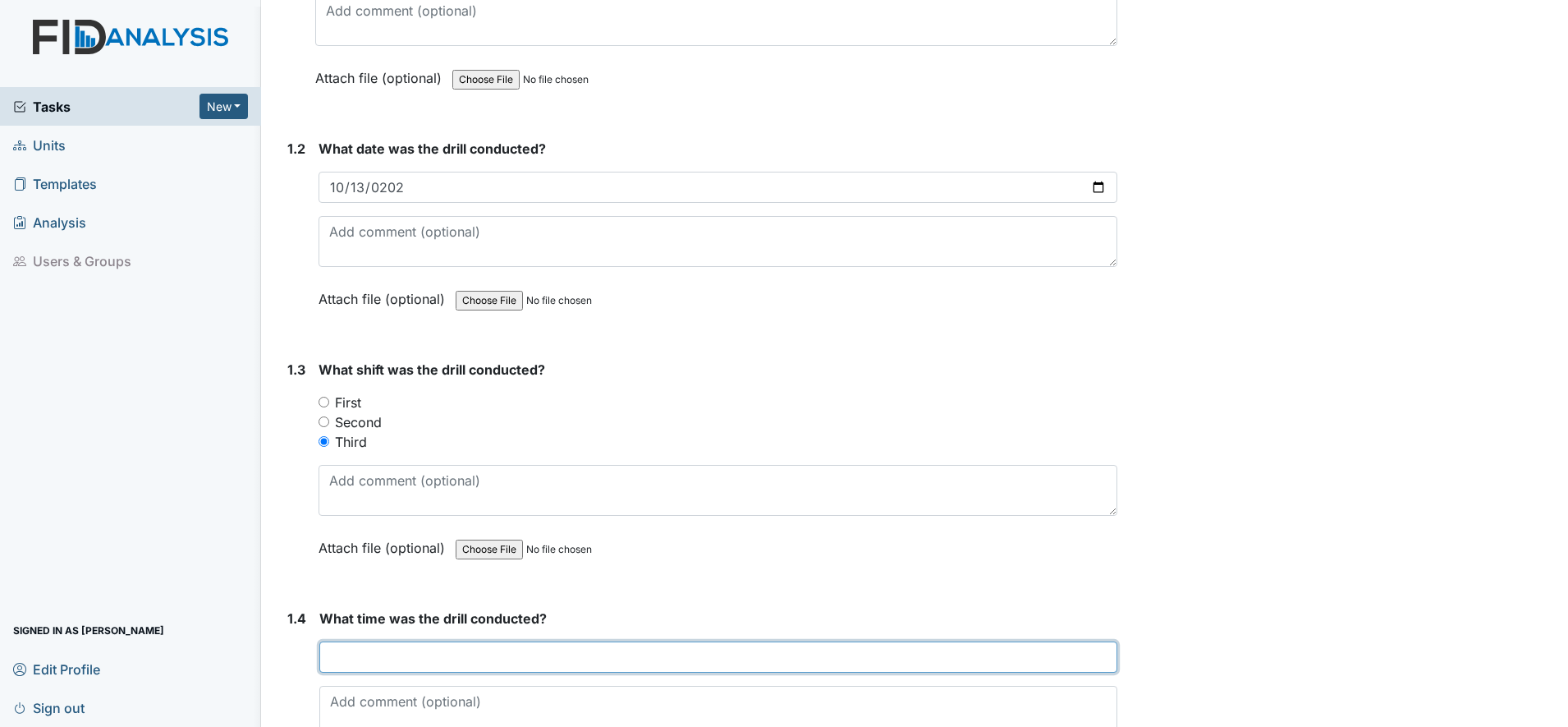
click at [338, 651] on input "text" at bounding box center [718, 658] width 798 height 31
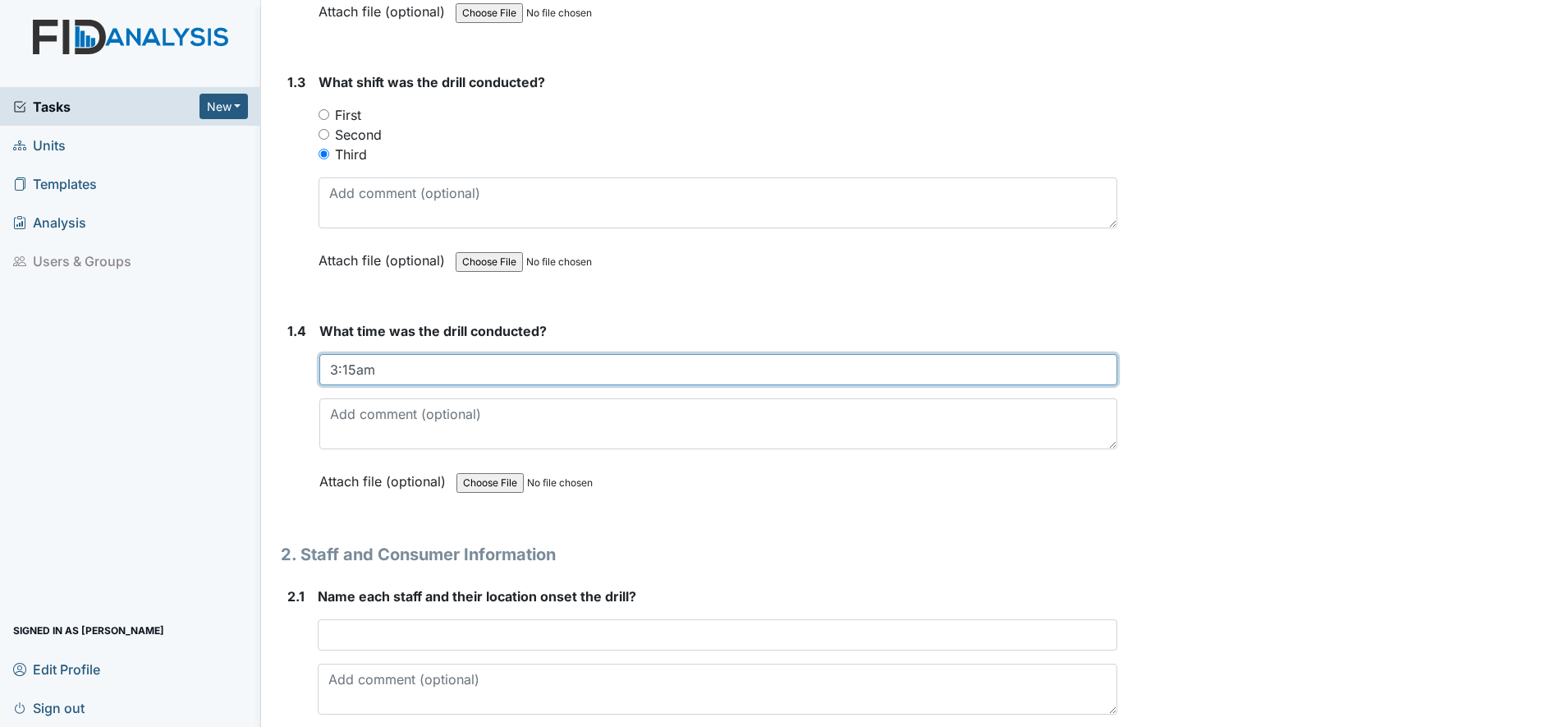
scroll to position [862, 0]
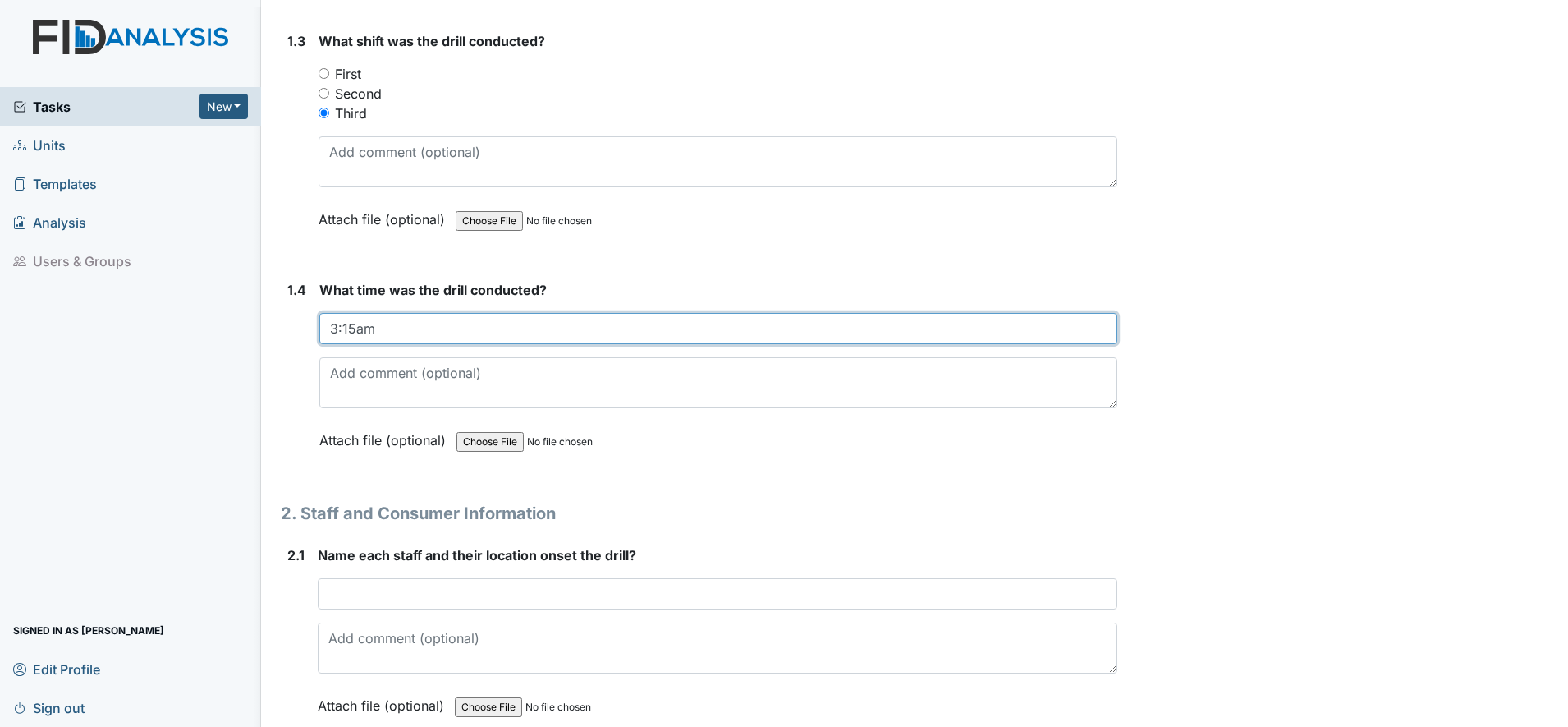
type input "3:15am"
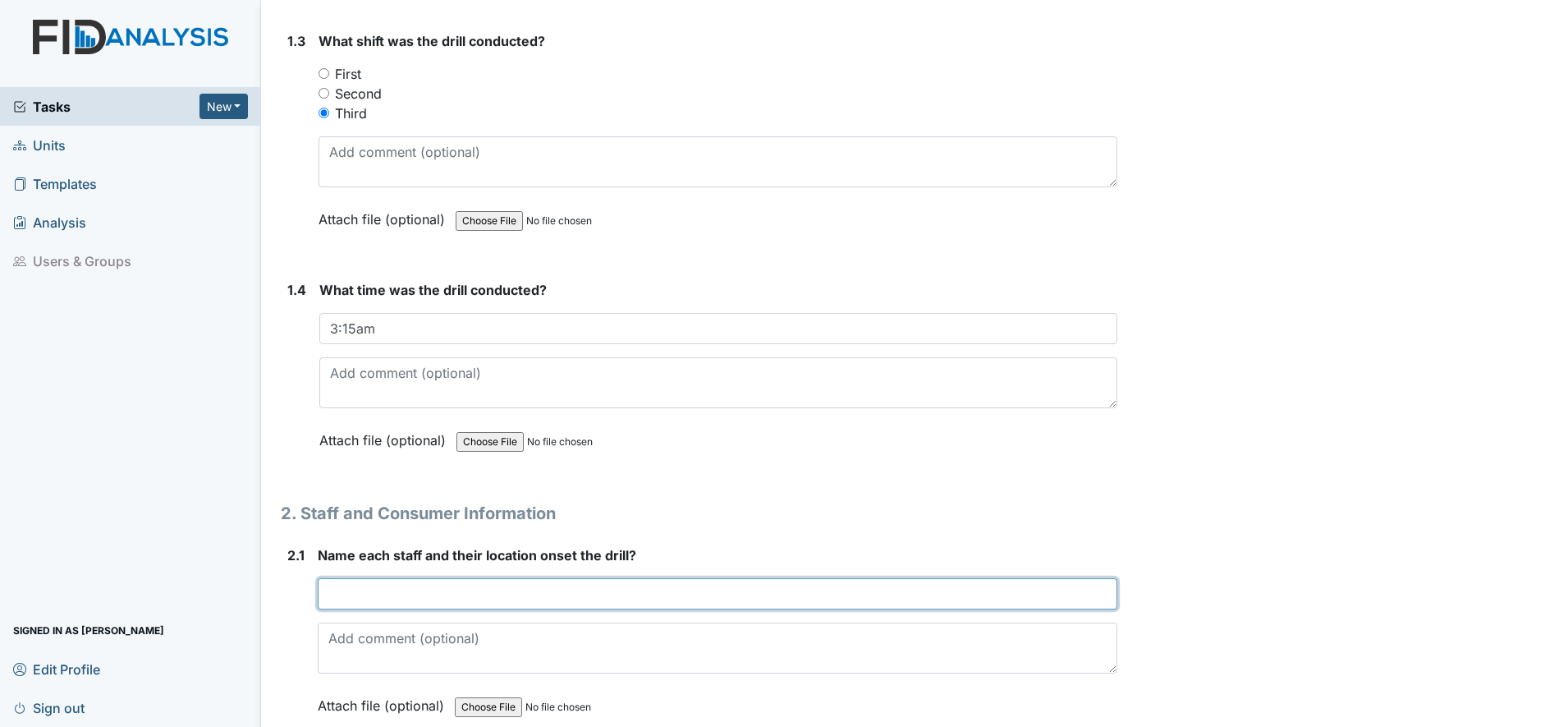
click at [342, 590] on input "text" at bounding box center [717, 594] width 800 height 31
click at [344, 603] on input "text" at bounding box center [717, 594] width 800 height 31
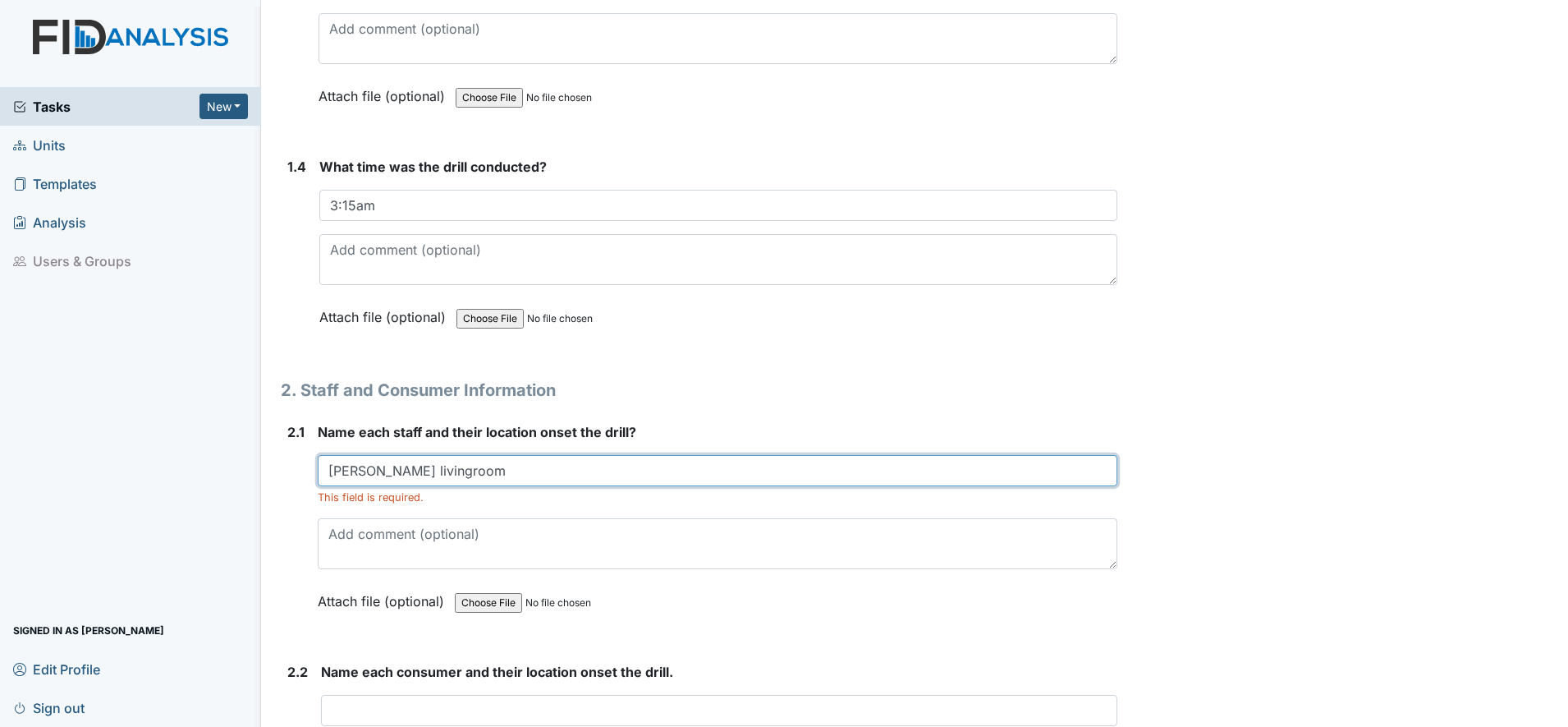
scroll to position [1136, 0]
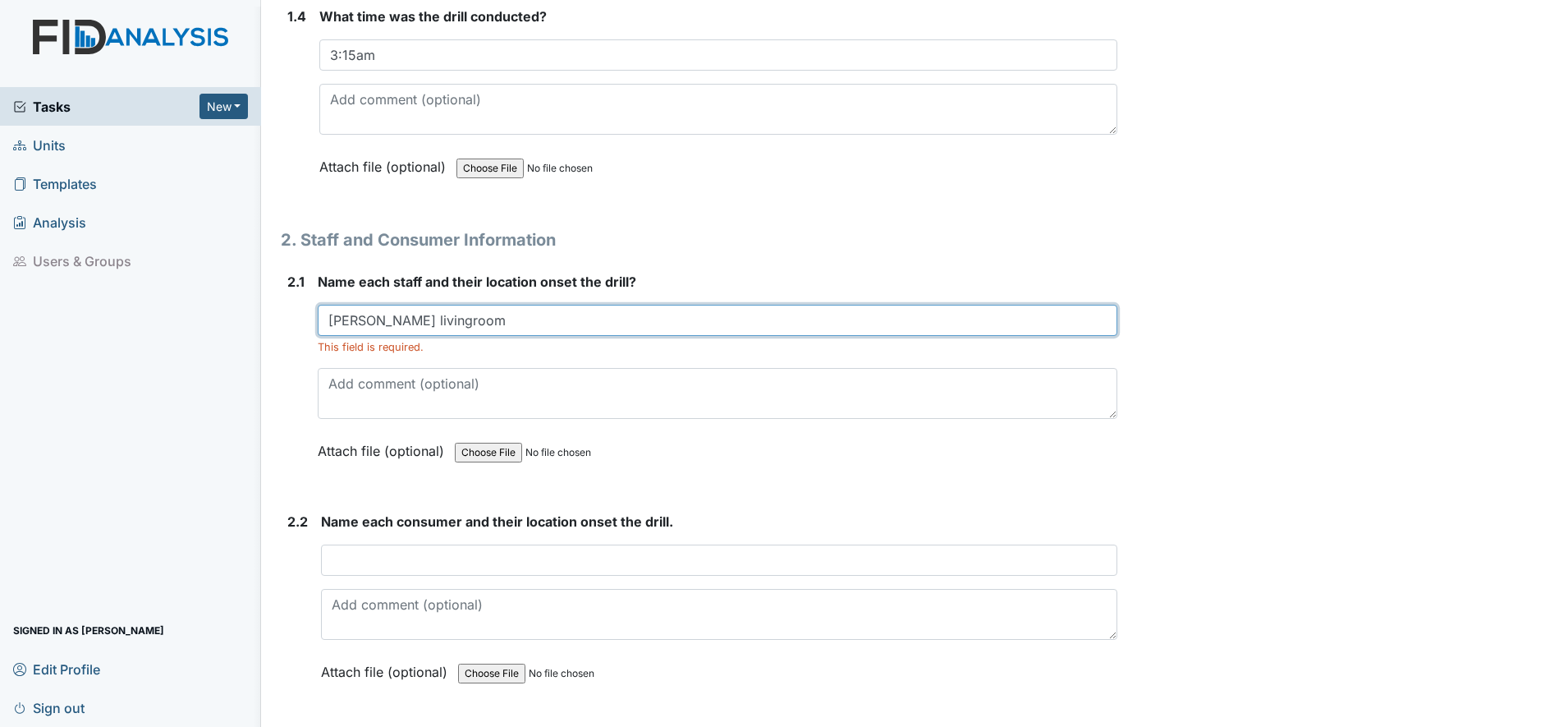
type input "Aaliyah livingroom"
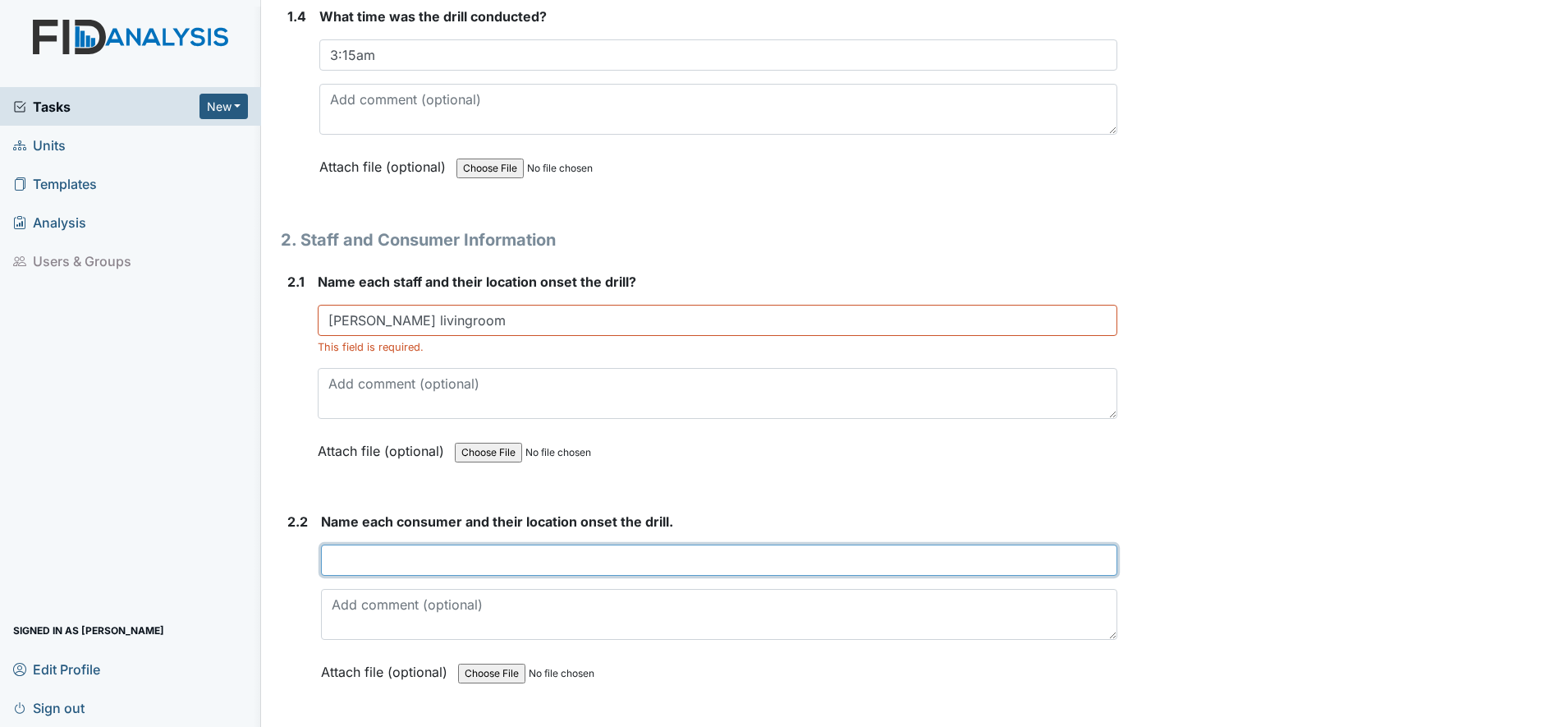
click at [333, 561] on input "text" at bounding box center [719, 560] width 796 height 31
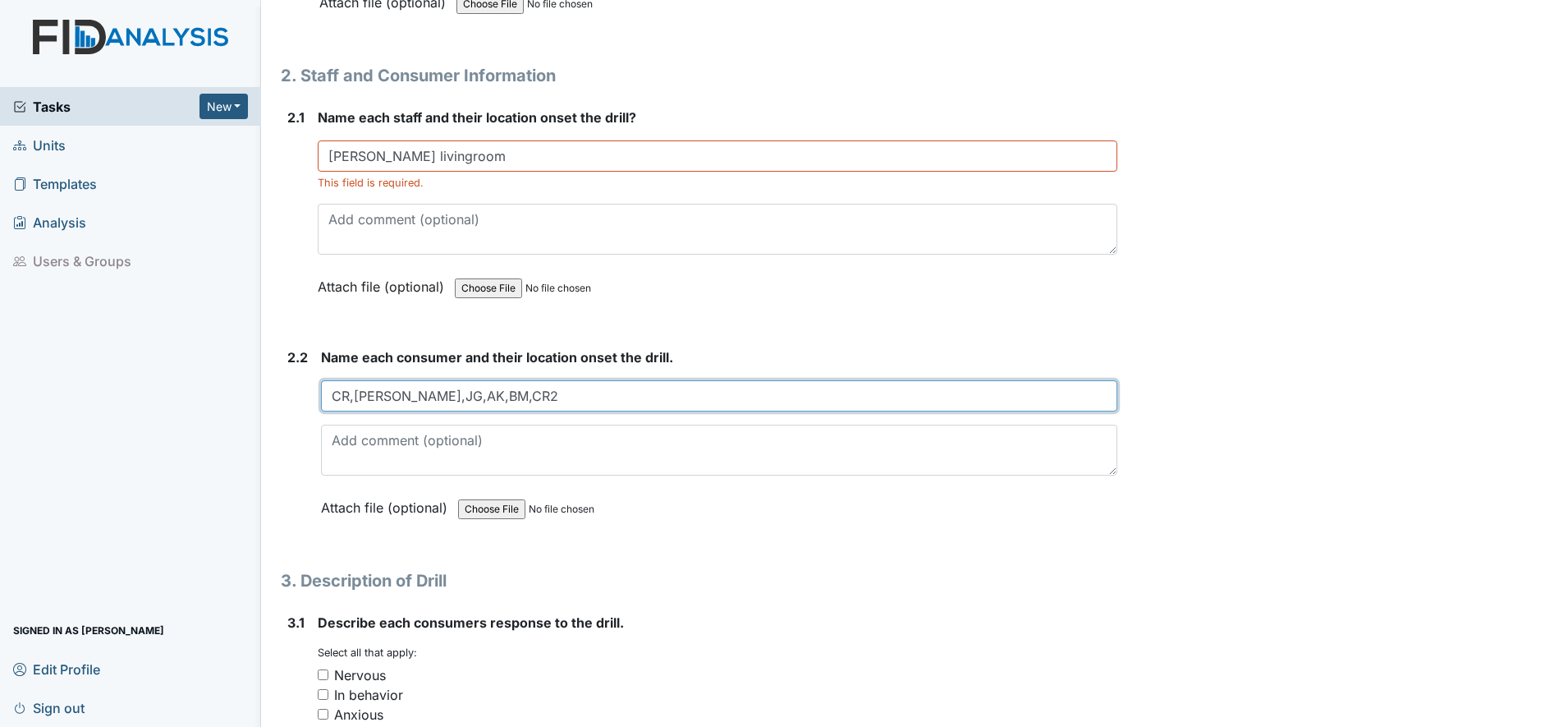
scroll to position [1492, 0]
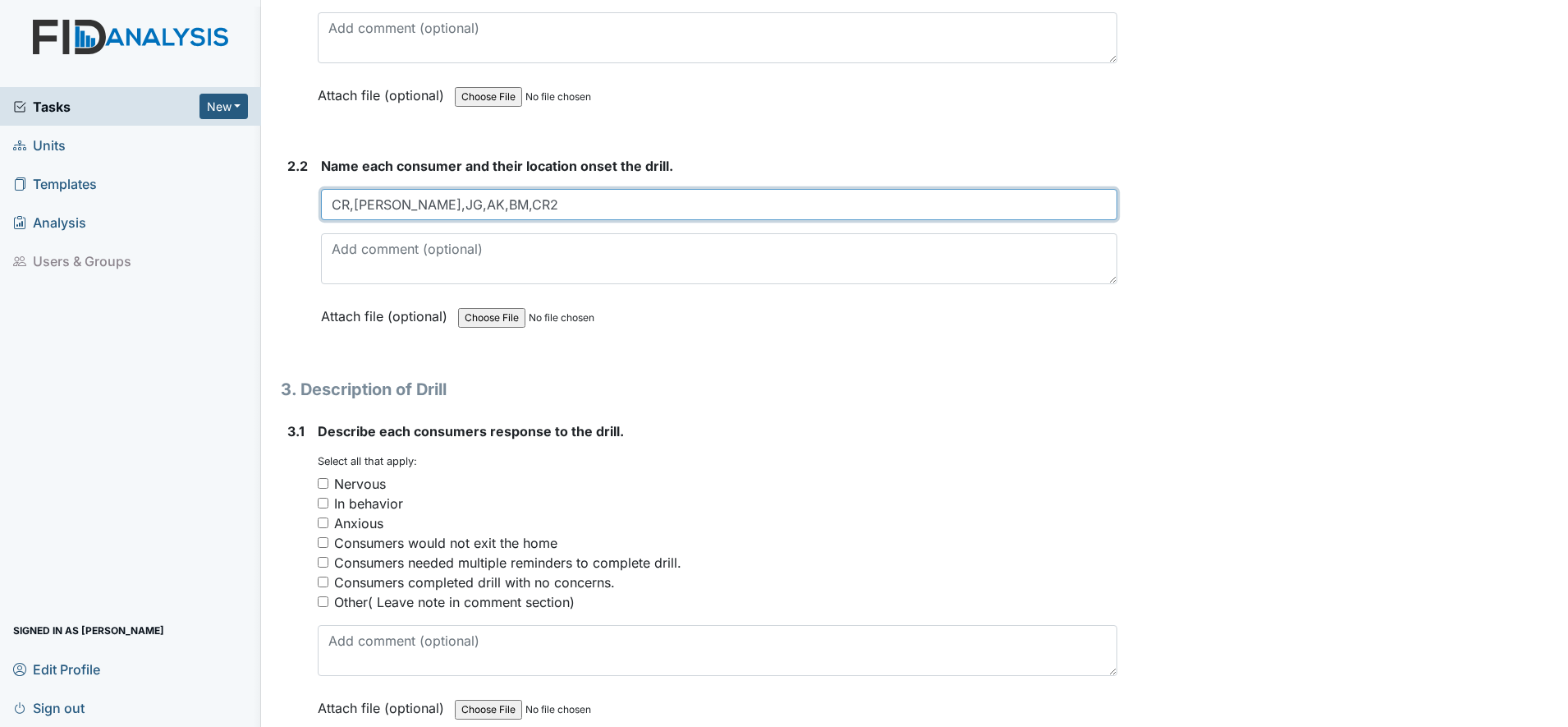
type input "CR,JR,JG,AK,BM,CR2"
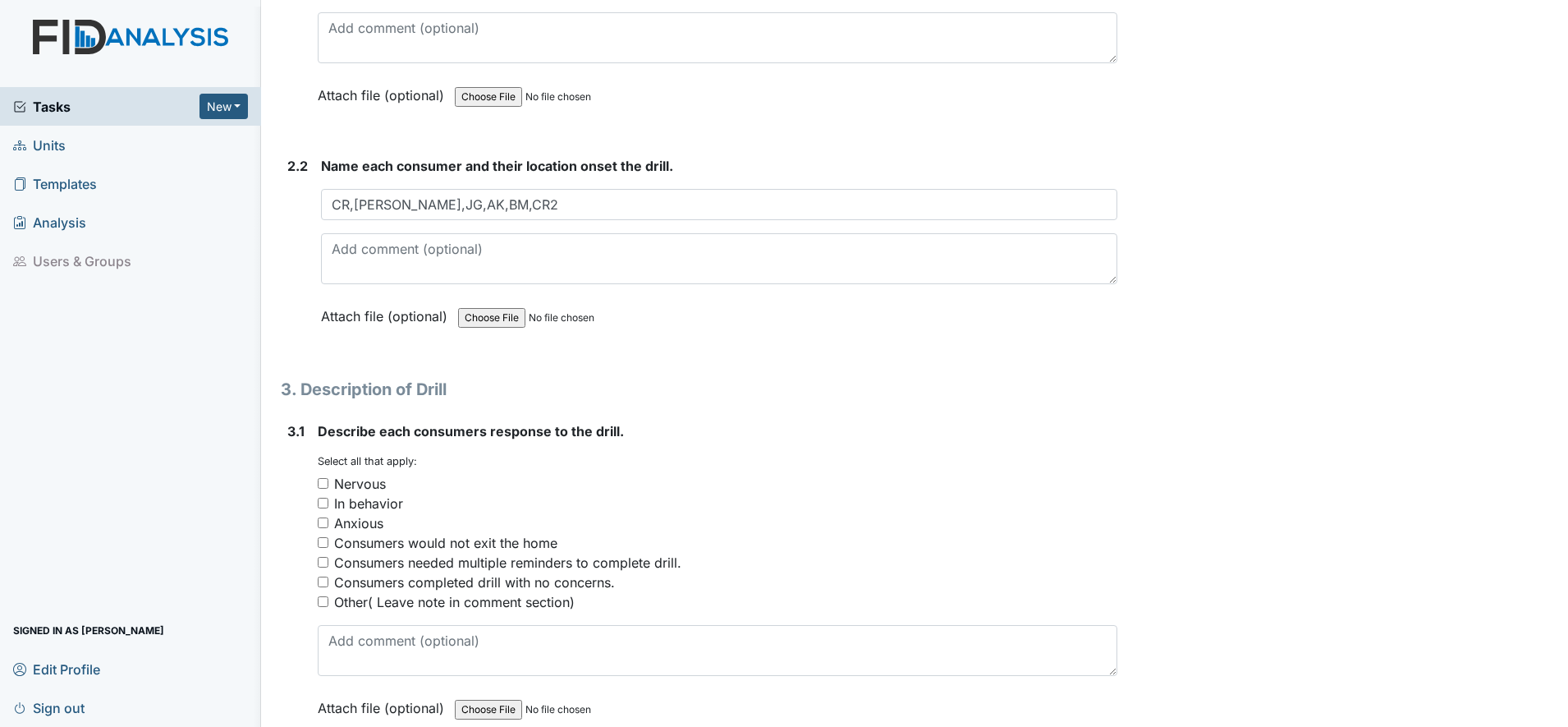
click at [324, 583] on input "Consumers completed drill with no concerns." at bounding box center [323, 583] width 11 height 11
checkbox input "true"
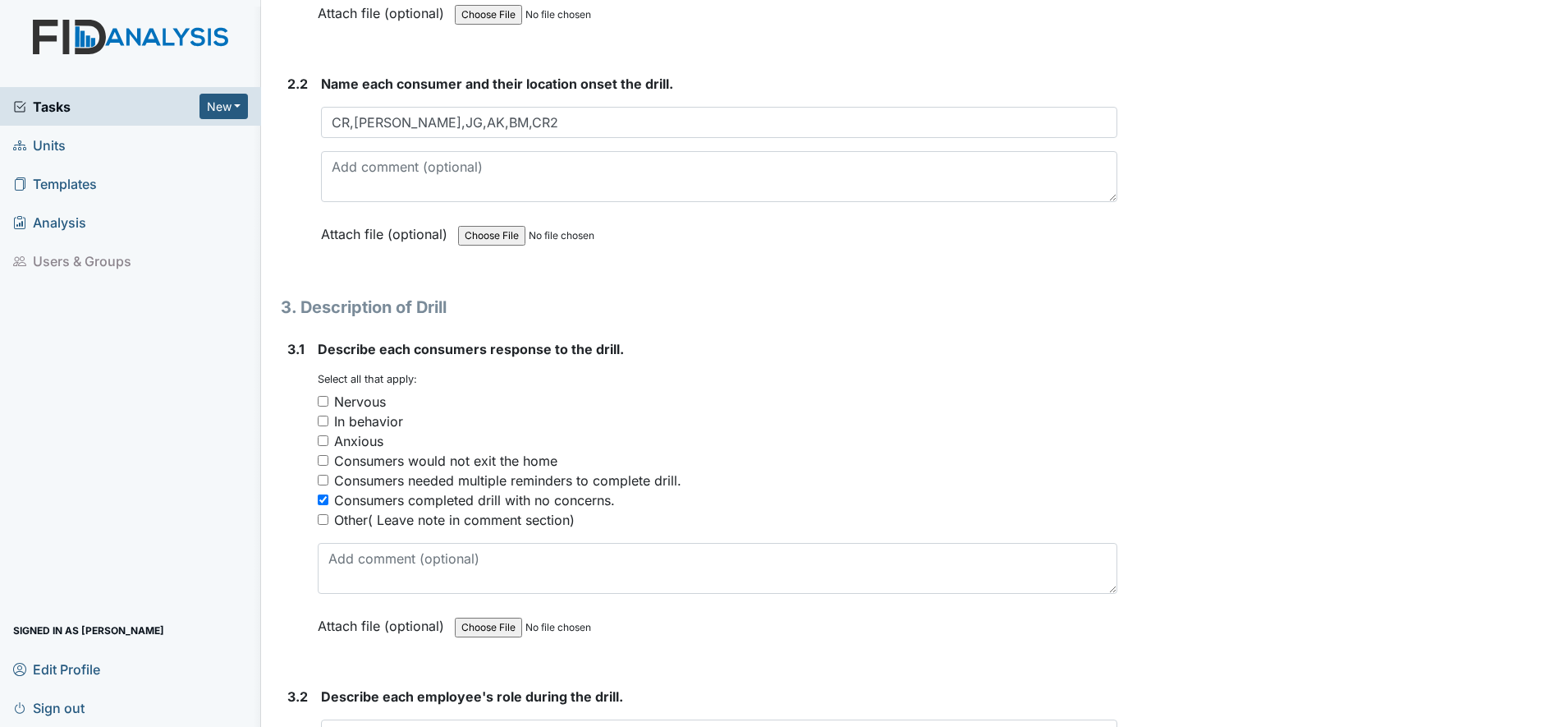
scroll to position [1615, 0]
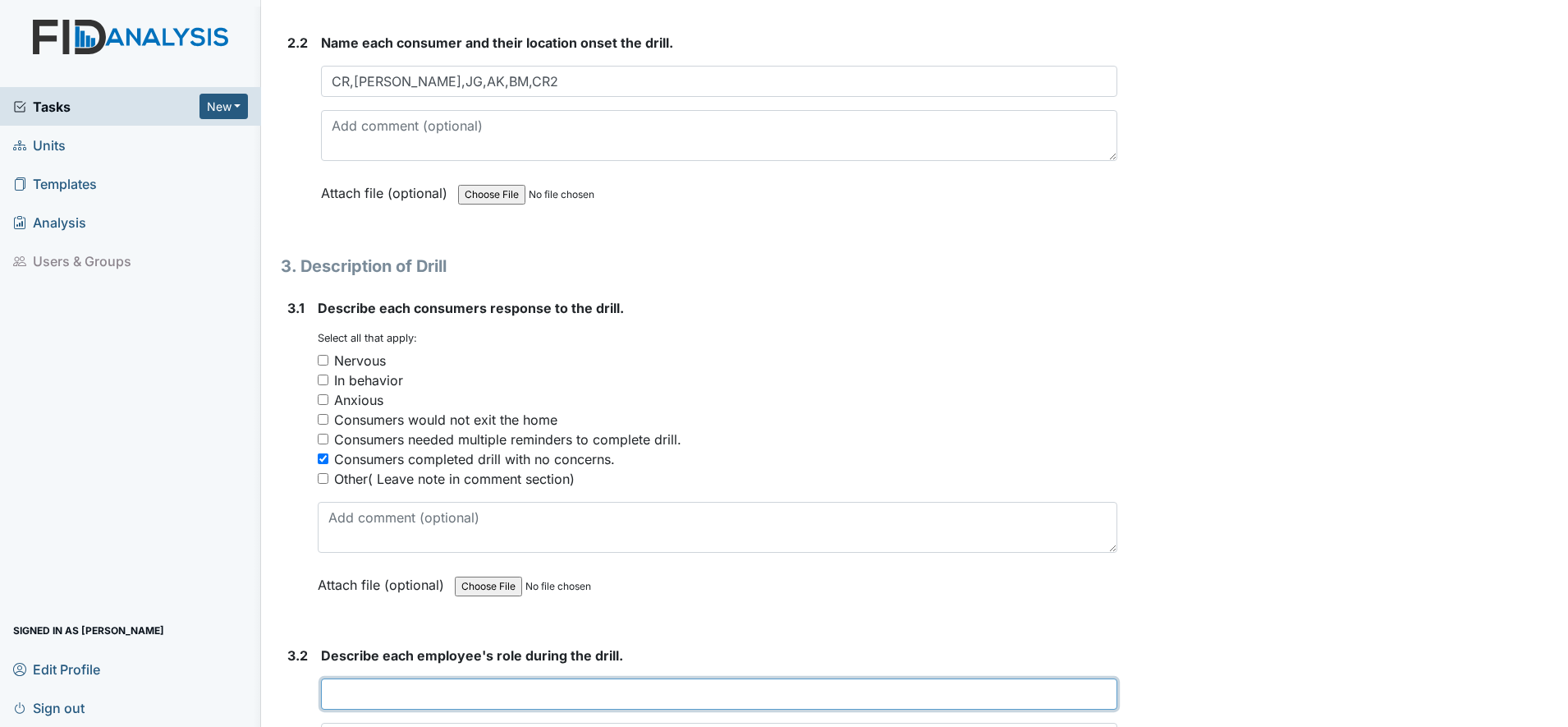
click at [334, 695] on input "text" at bounding box center [719, 695] width 796 height 31
click at [476, 698] on input "Staff CALLED 911 then" at bounding box center [719, 695] width 796 height 31
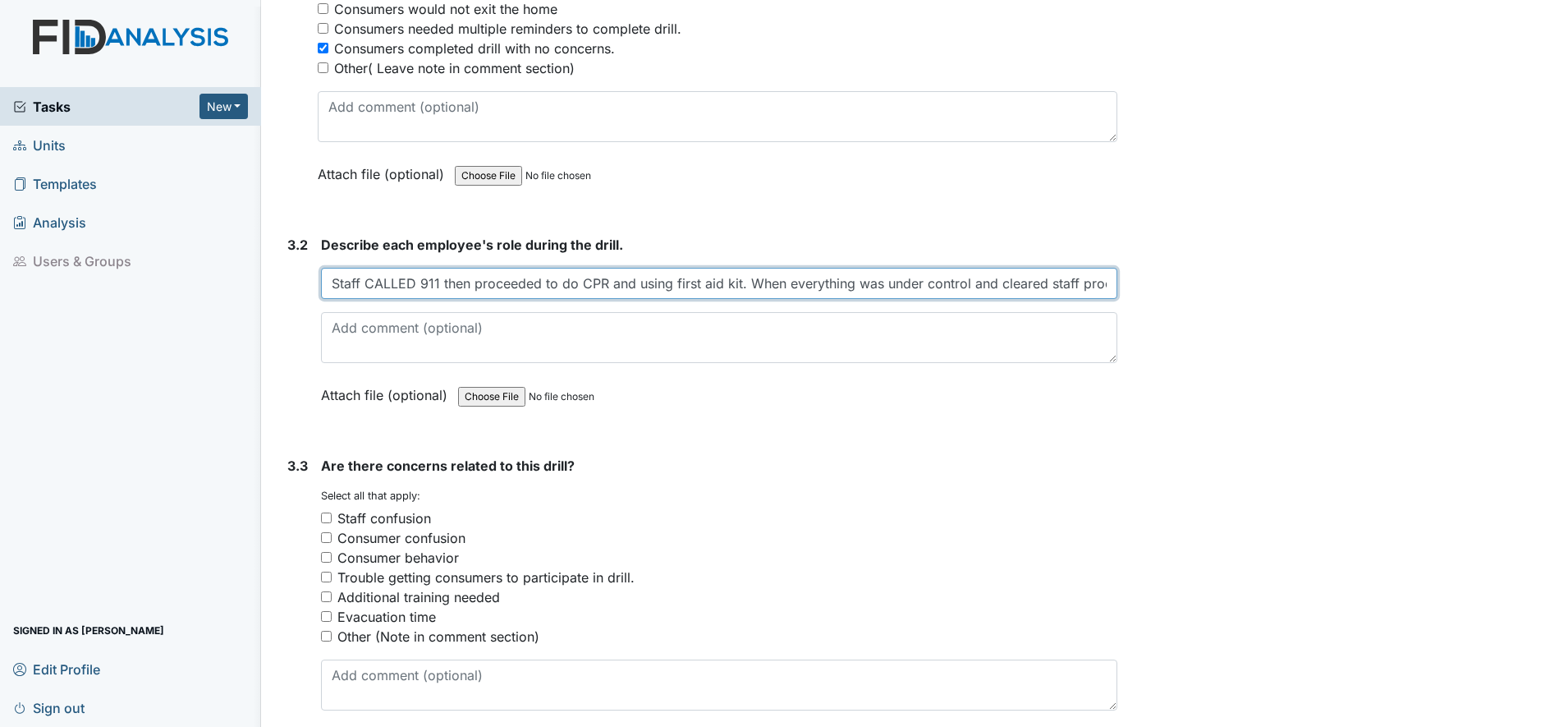
scroll to position [2067, 0]
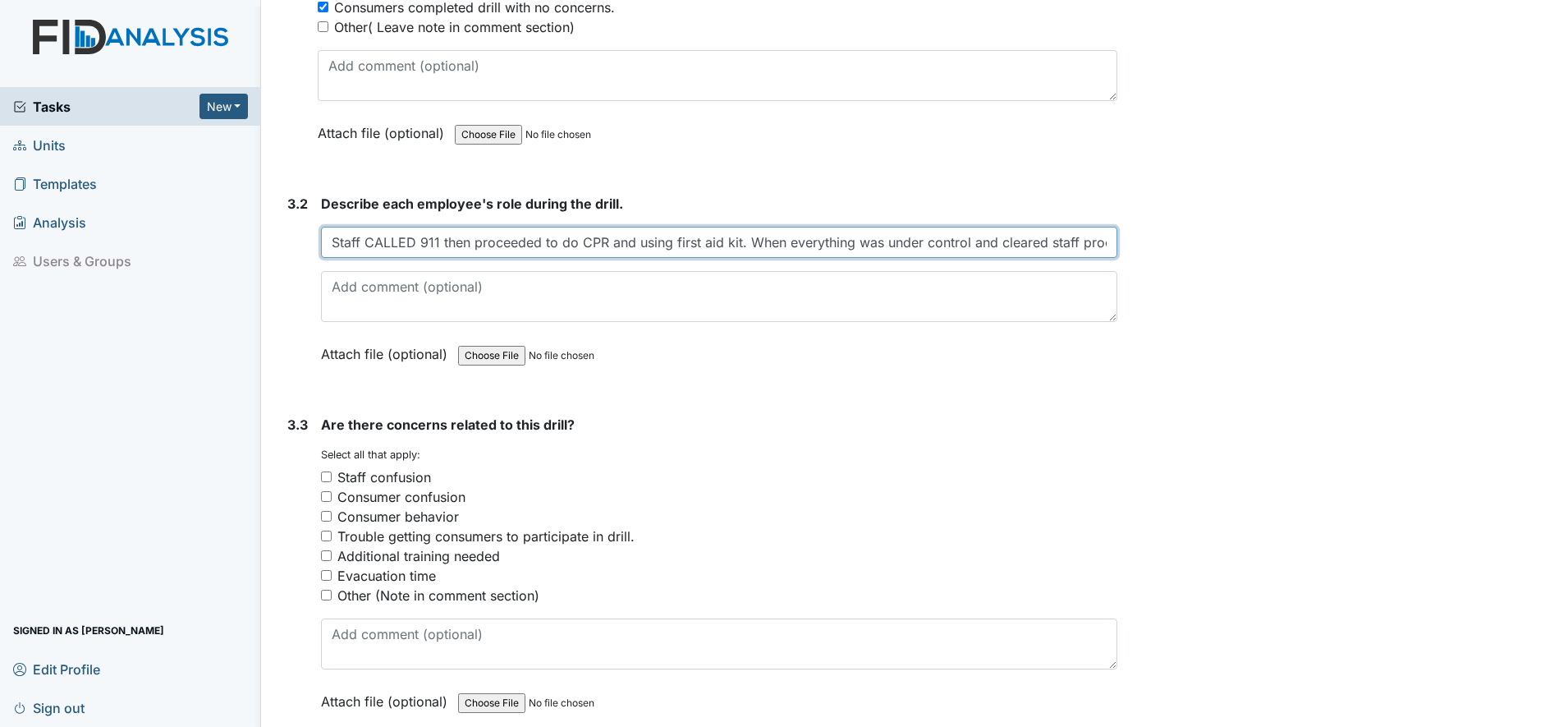
type input "Staff CALLED 911 then proceeded to do CPR and using first aid kit. When everyth…"
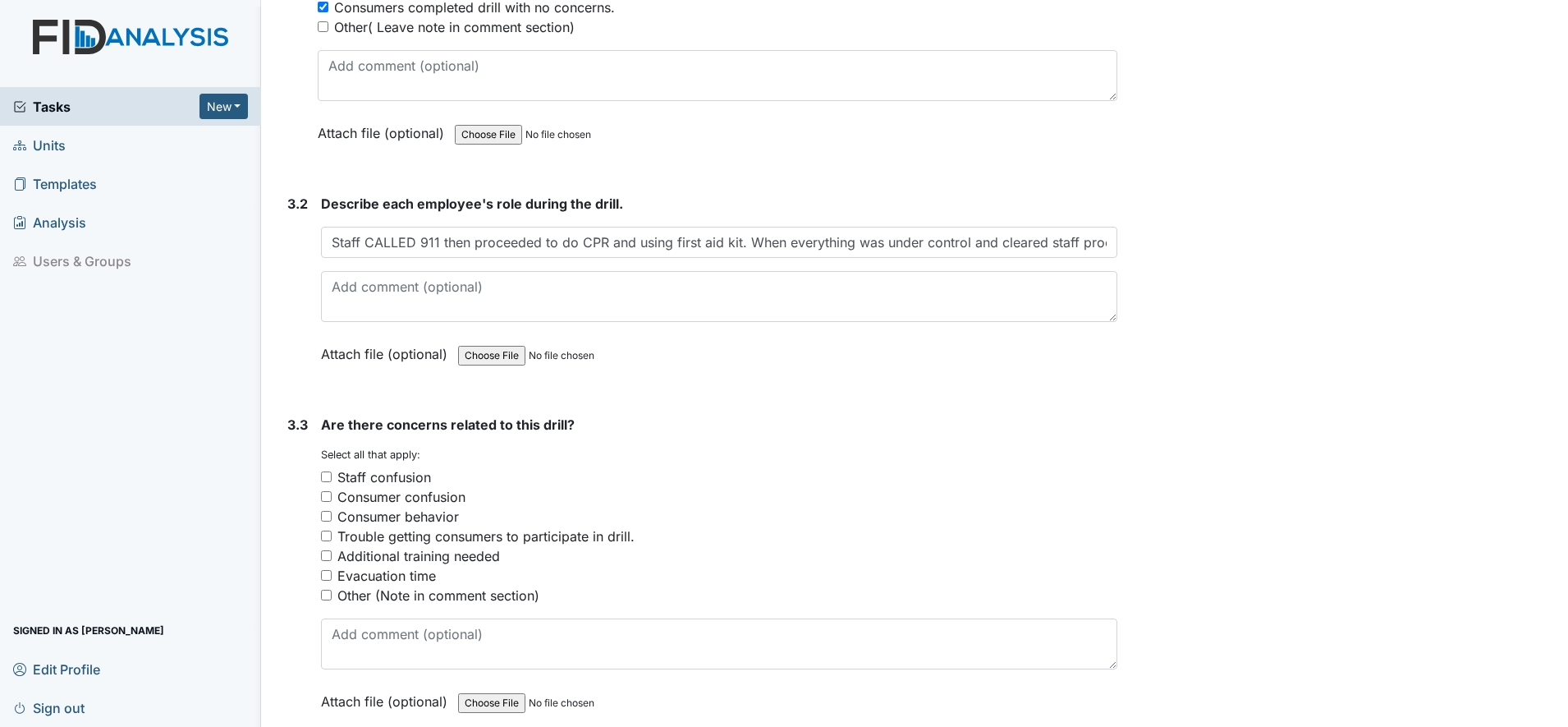
click at [323, 594] on input "Other (Note in comment section)" at bounding box center [327, 595] width 11 height 11
checkbox input "true"
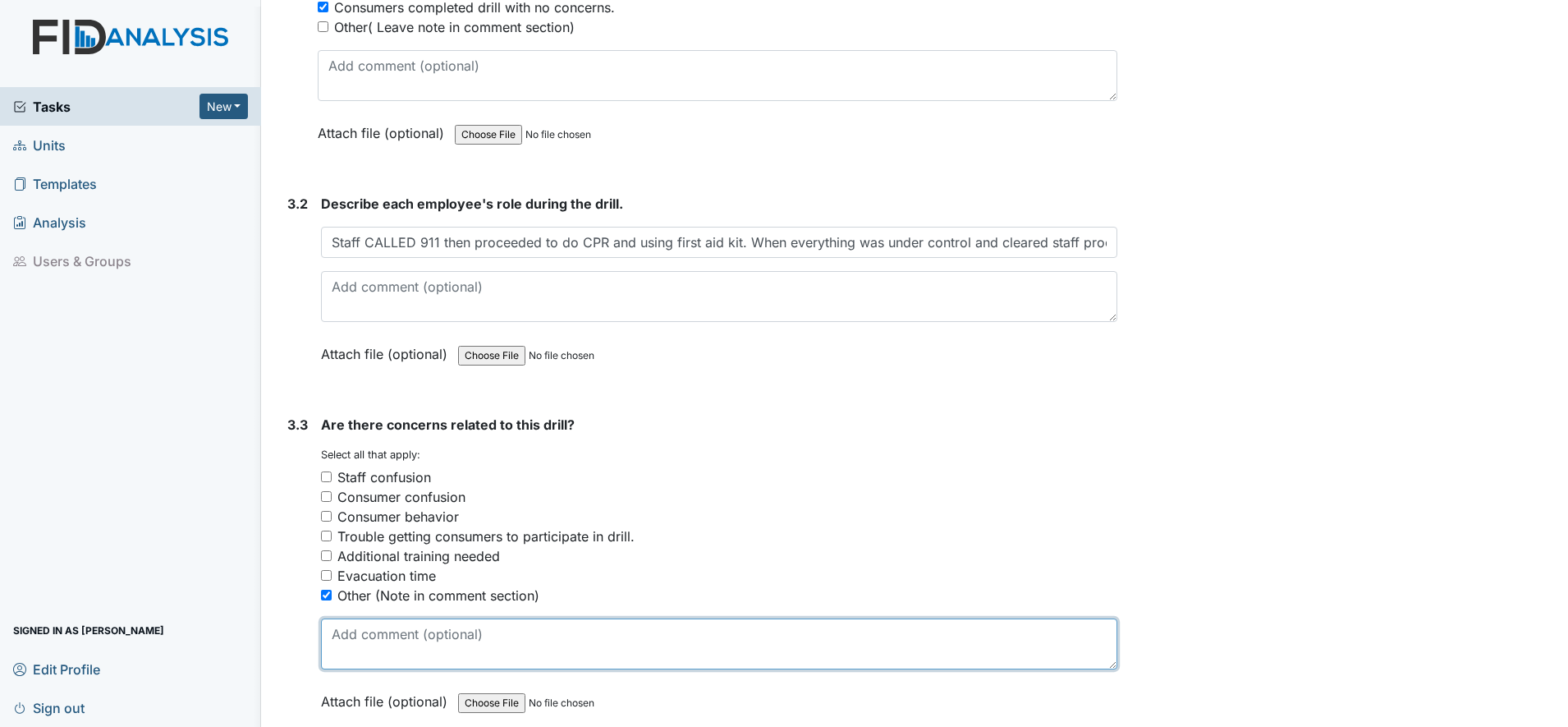
click at [370, 646] on textarea at bounding box center [719, 644] width 796 height 51
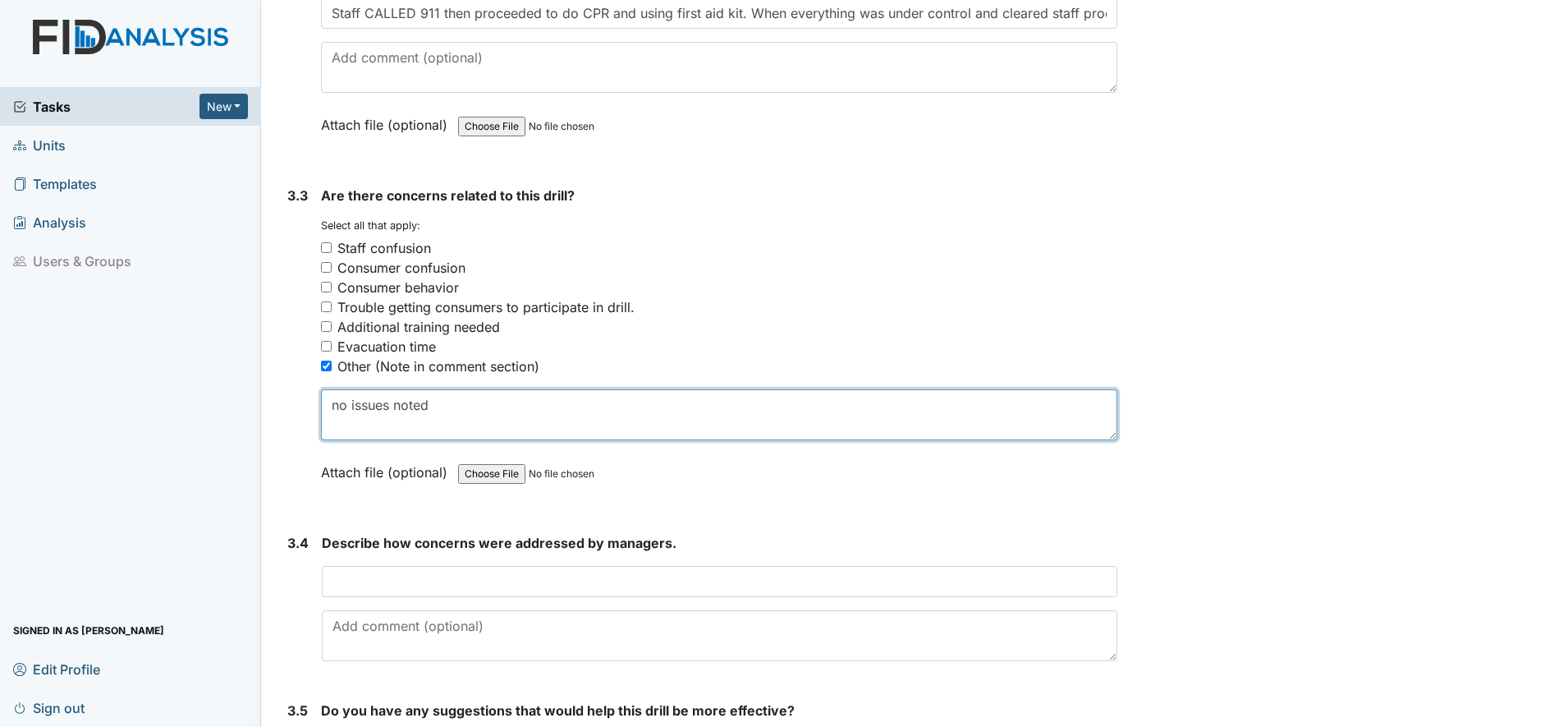
scroll to position [2313, 0]
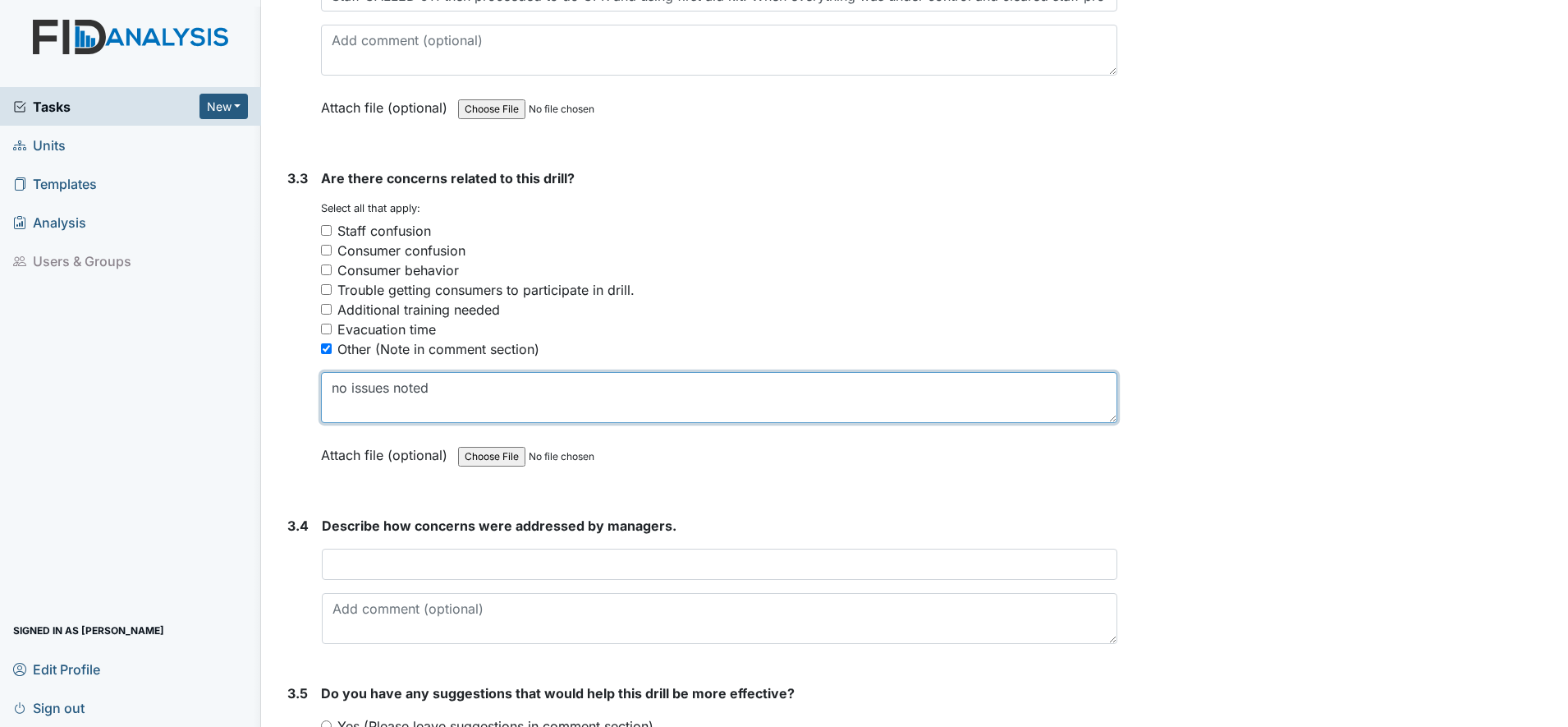
type textarea "no issues noted"
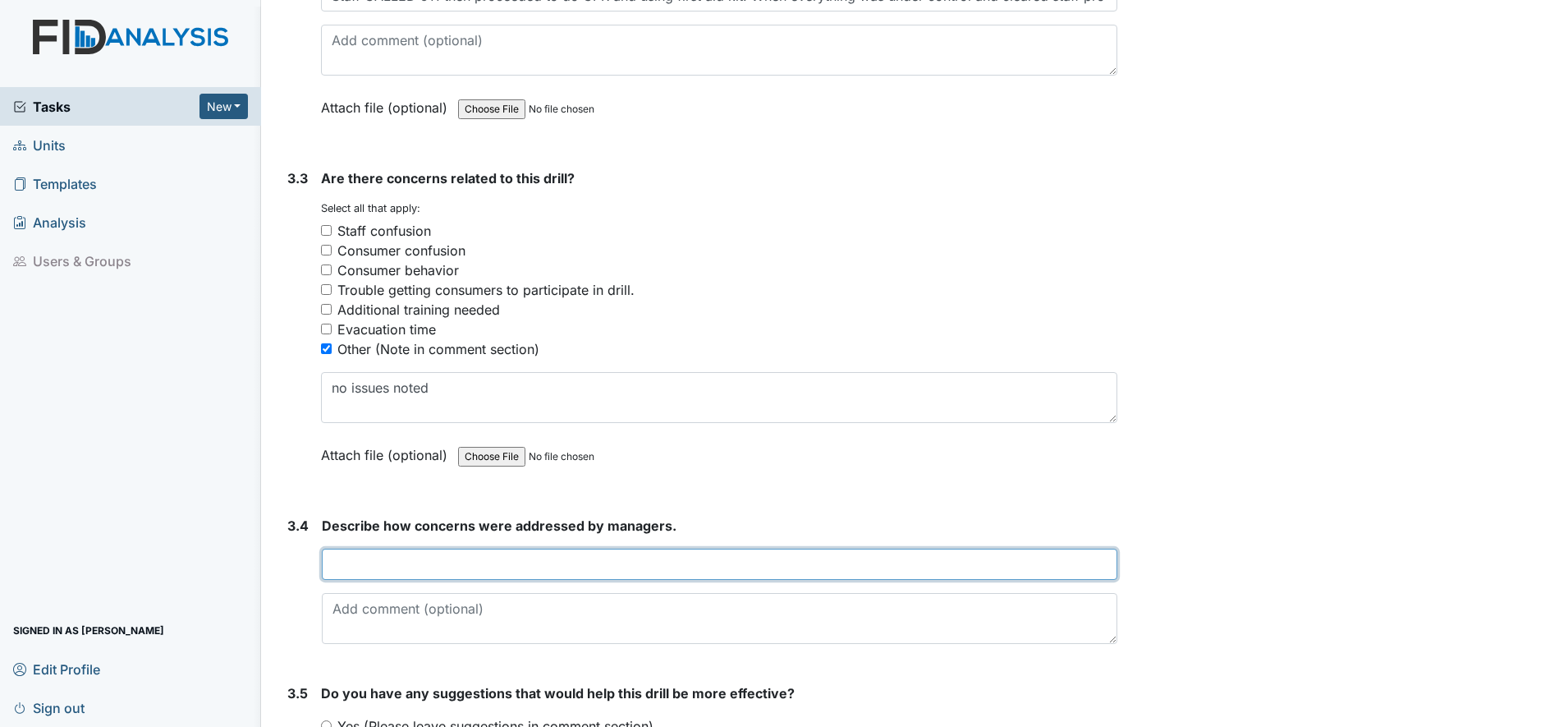
click at [332, 565] on input "text" at bounding box center [720, 565] width 796 height 31
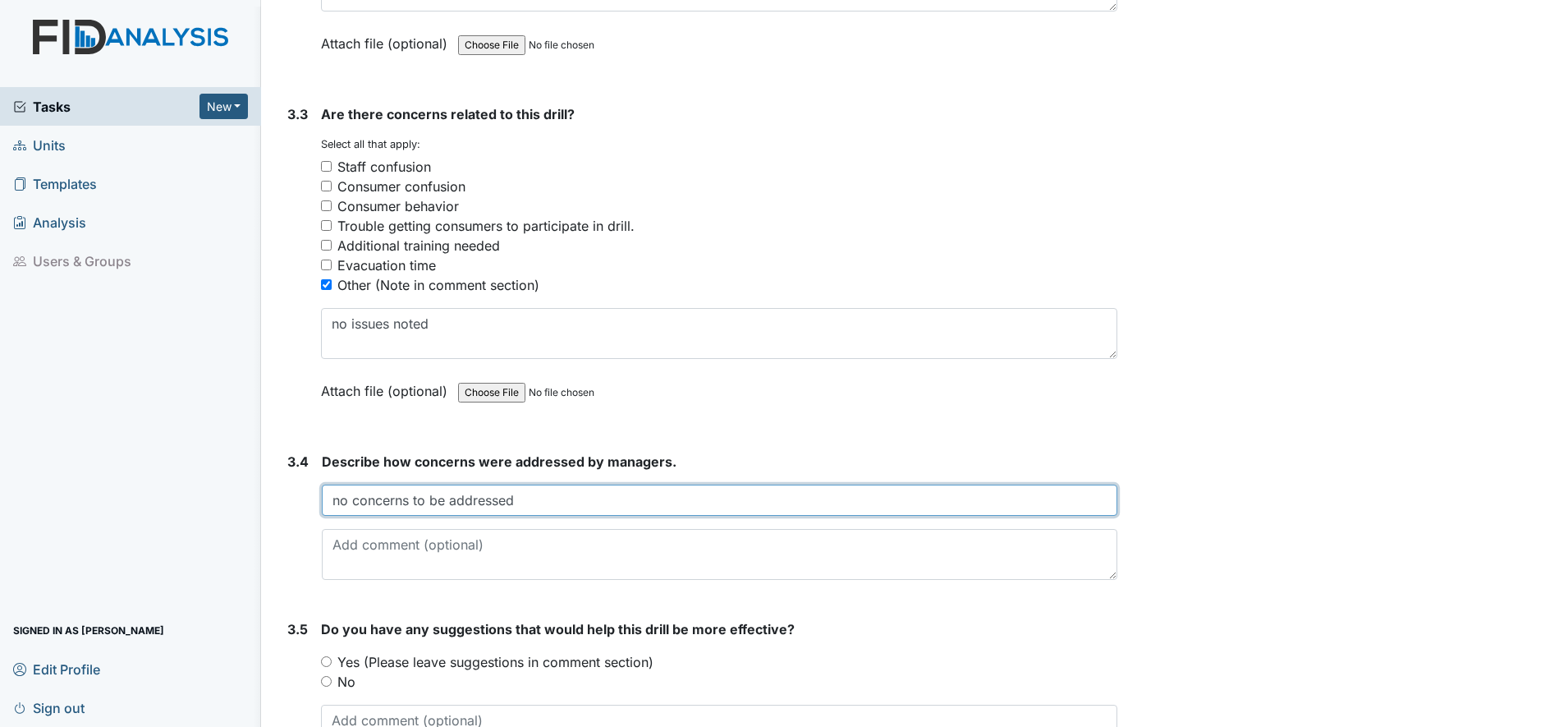
scroll to position [2396, 0]
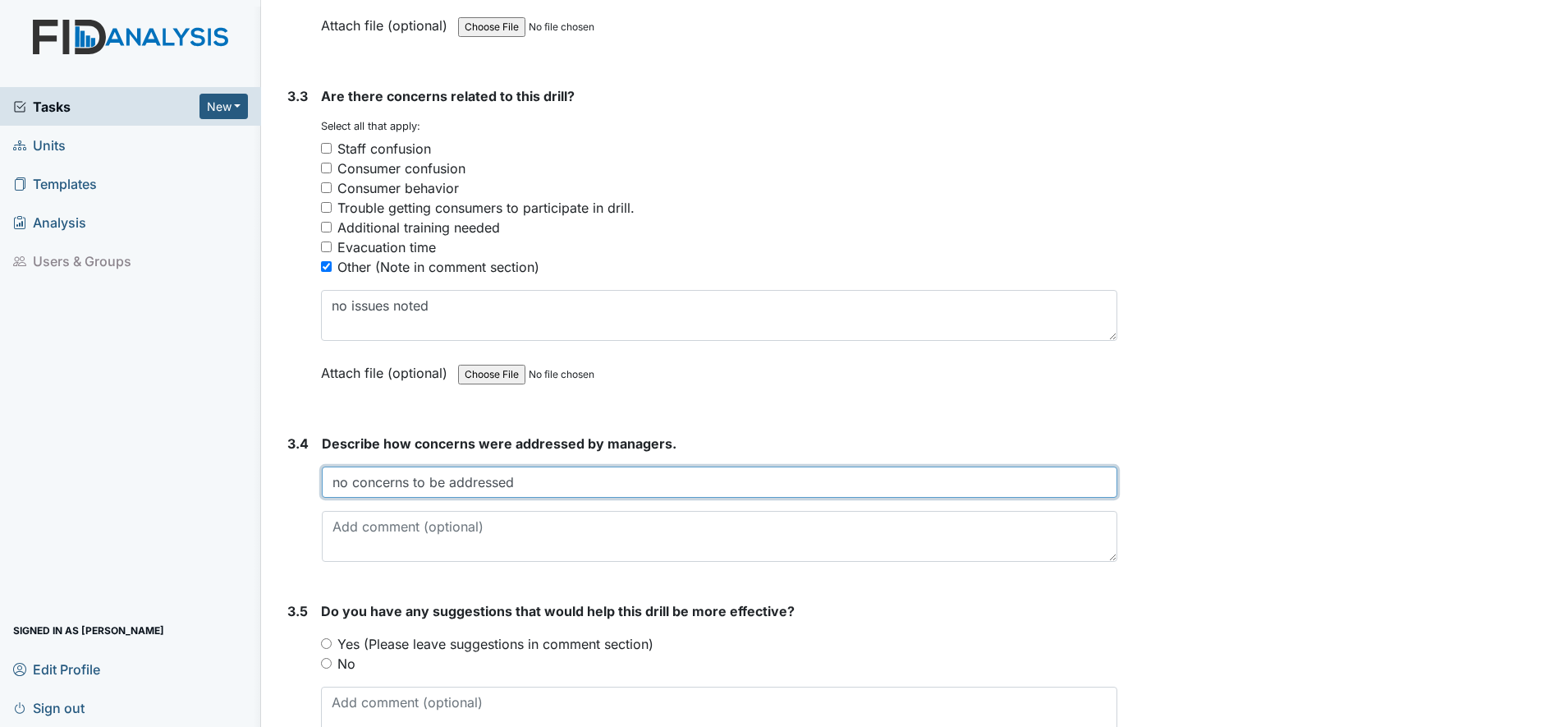
type input "no concerns to be addressed"
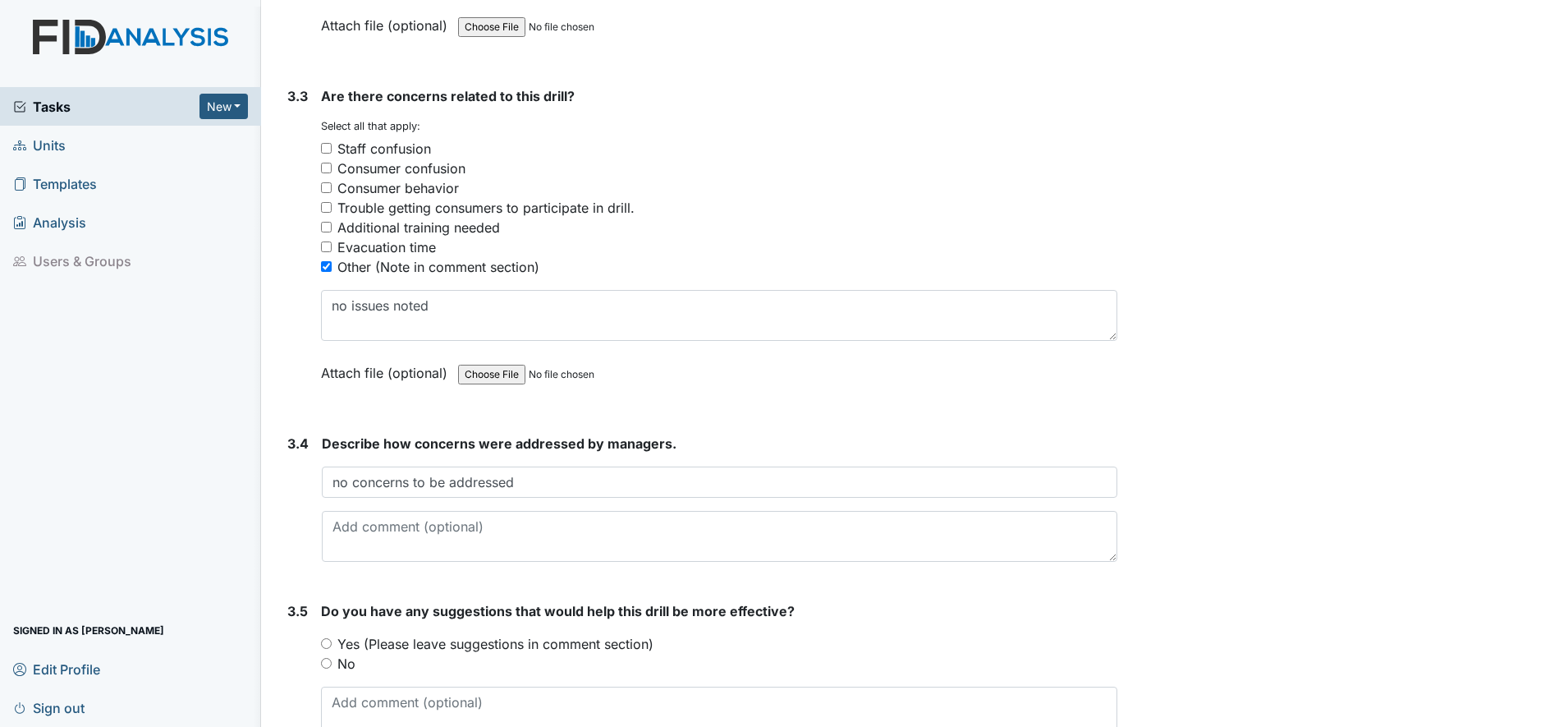
click at [326, 667] on input "No" at bounding box center [327, 664] width 11 height 11
radio input "true"
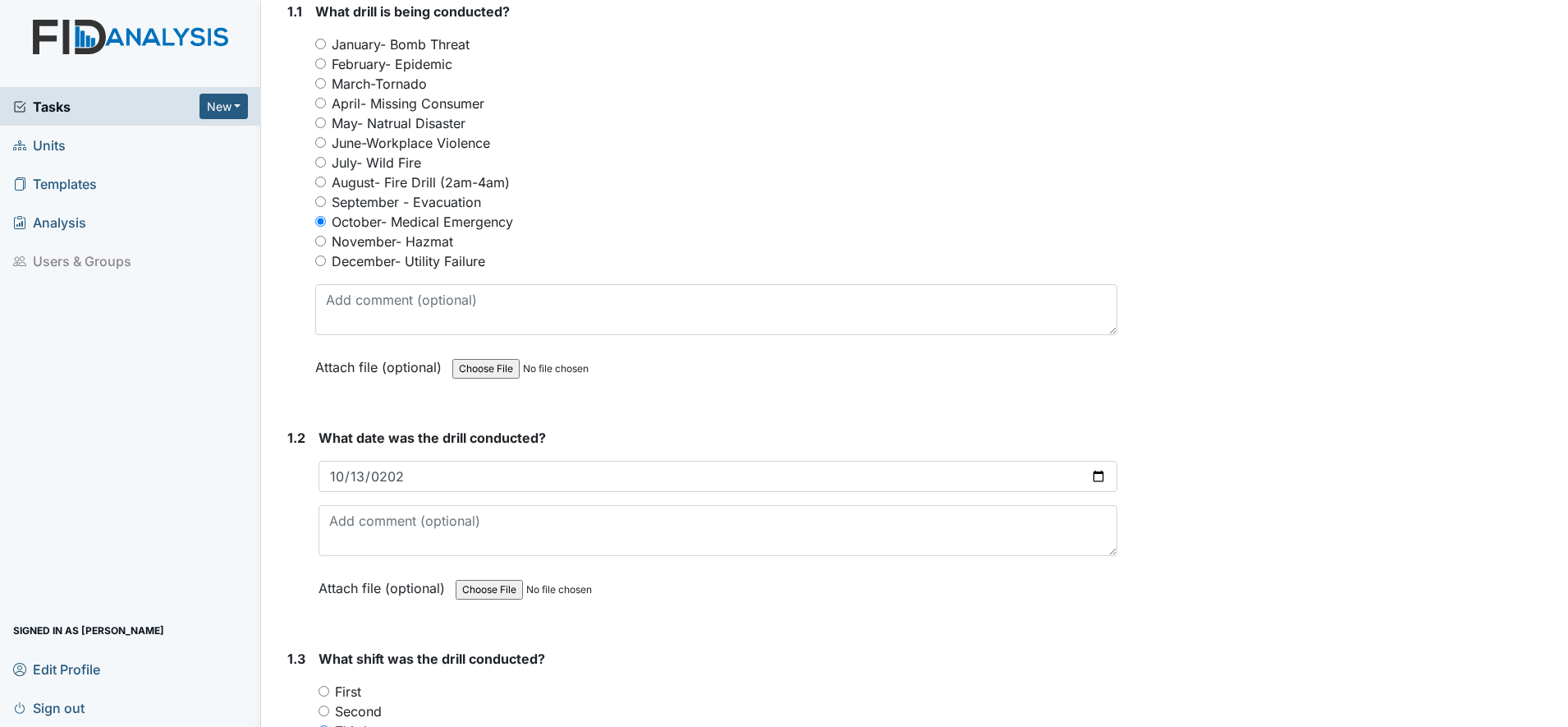
scroll to position [0, 0]
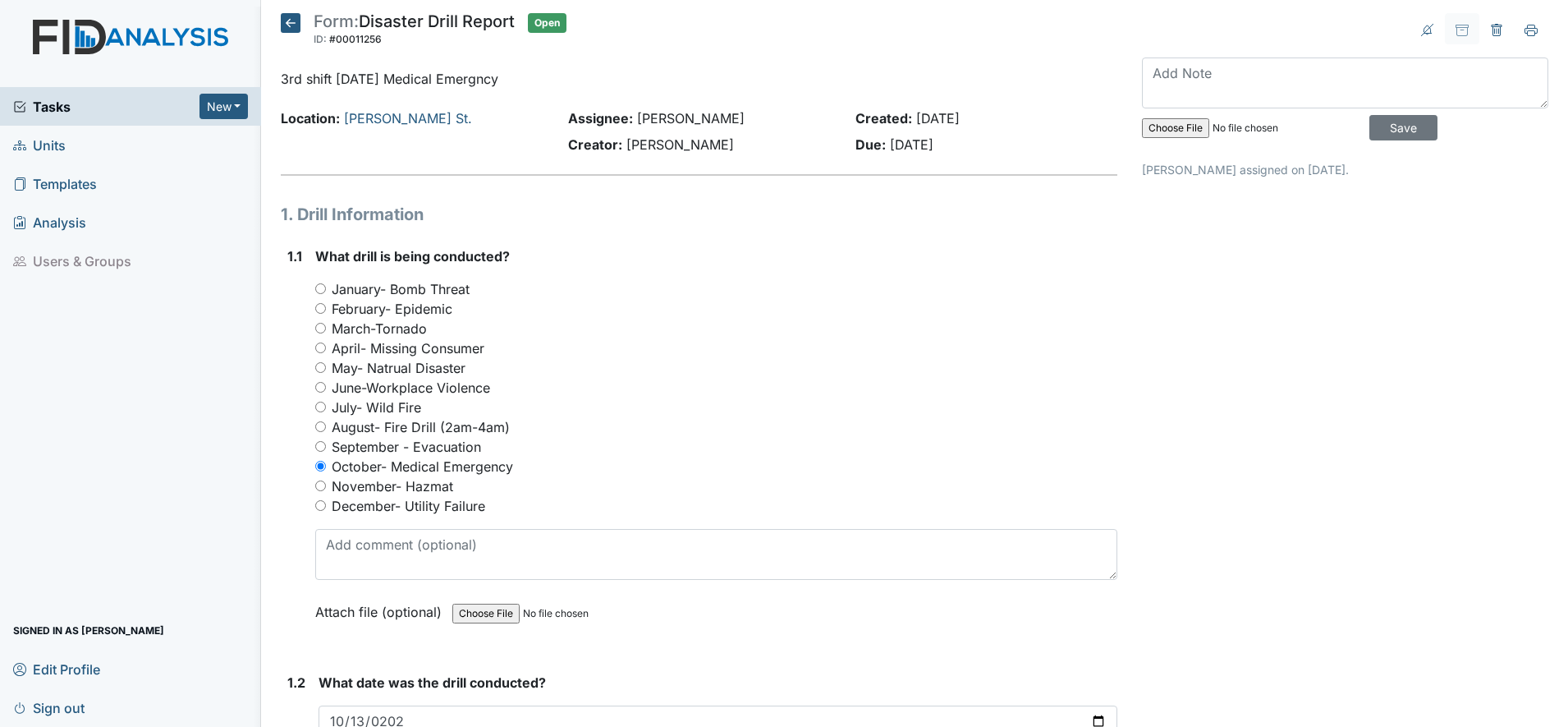
click at [1164, 130] on input "file" at bounding box center [1253, 128] width 223 height 40
type input "C:\fakepath\118 Medical Emergency 10.2025 3rd.pdf"
click at [1379, 126] on input "Save" at bounding box center [1404, 127] width 68 height 25
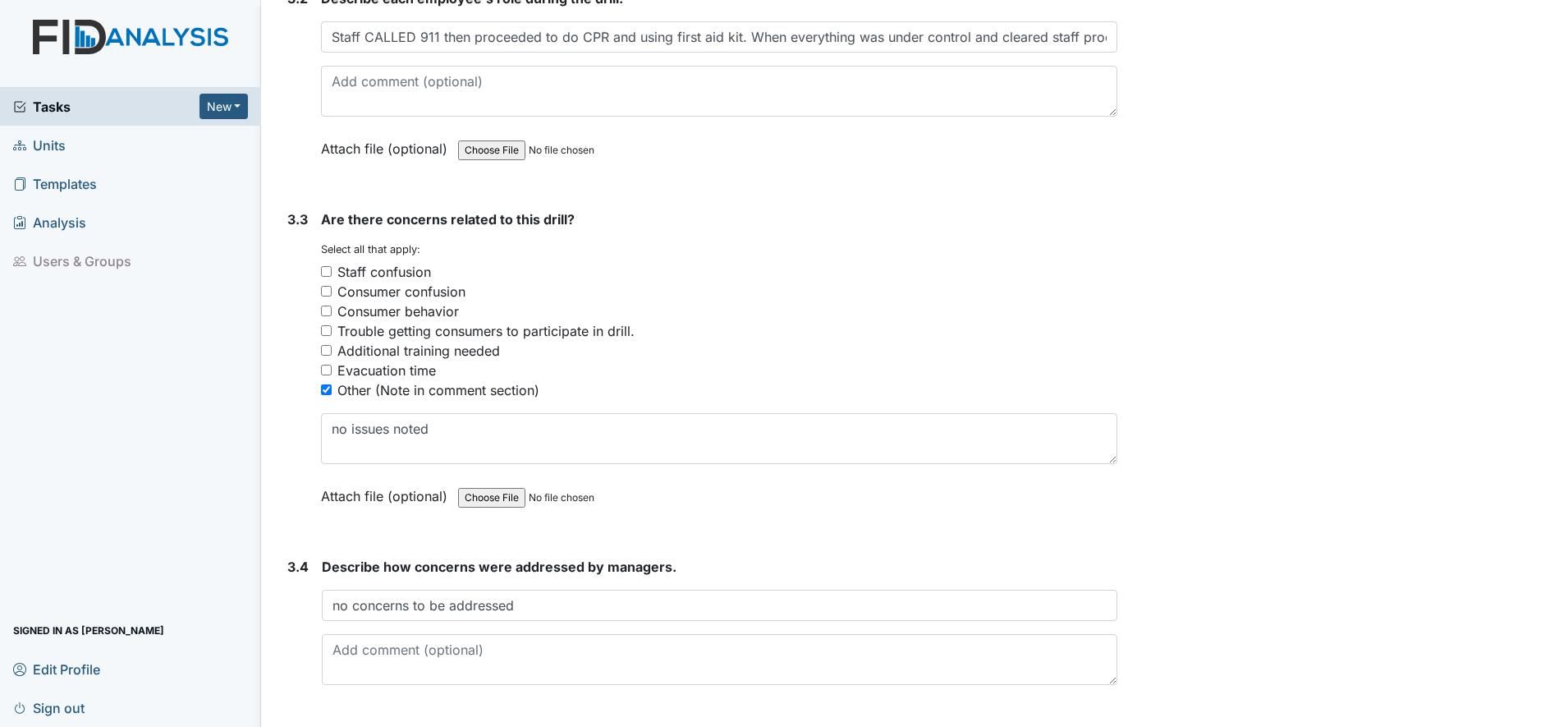
scroll to position [2490, 0]
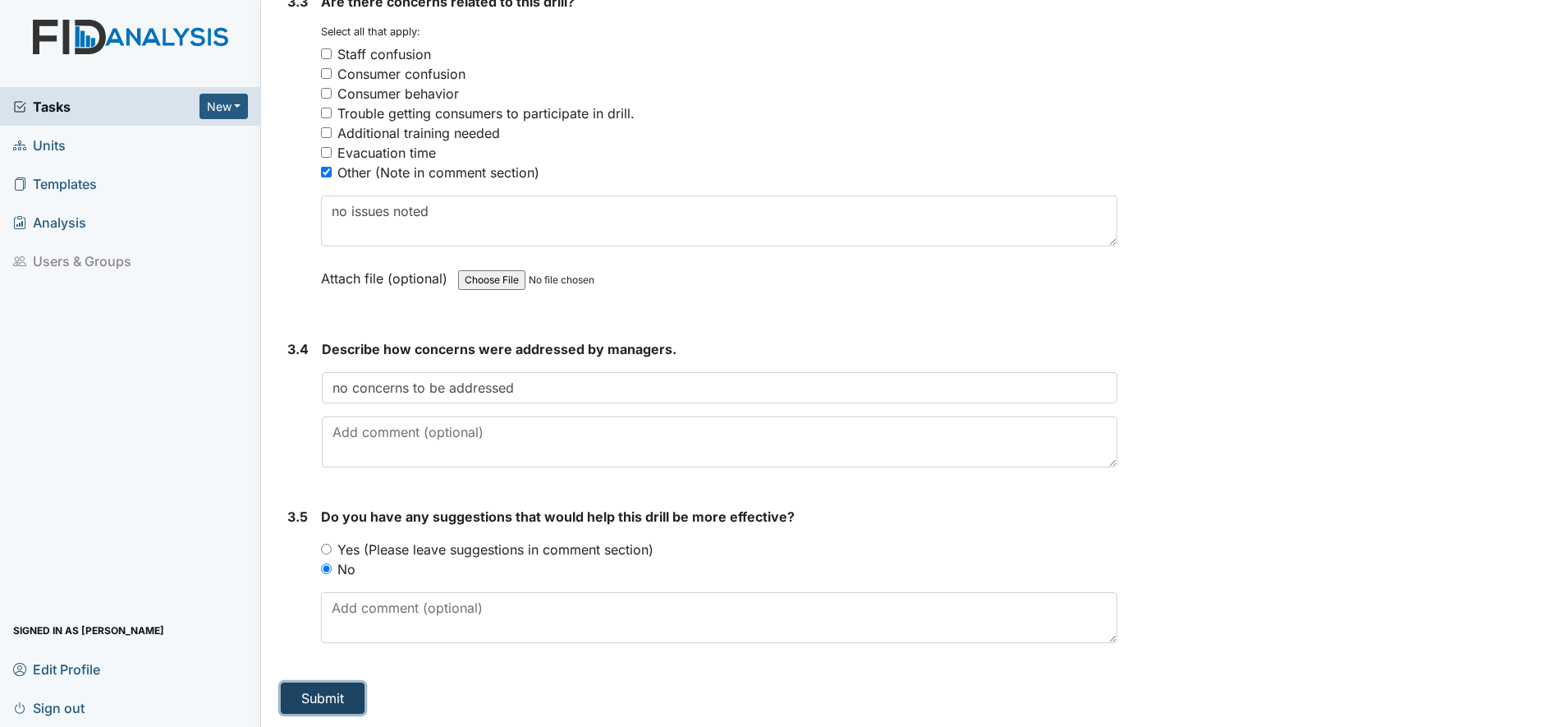
click at [320, 703] on button "Submit" at bounding box center [322, 698] width 83 height 31
